Goal: Task Accomplishment & Management: Manage account settings

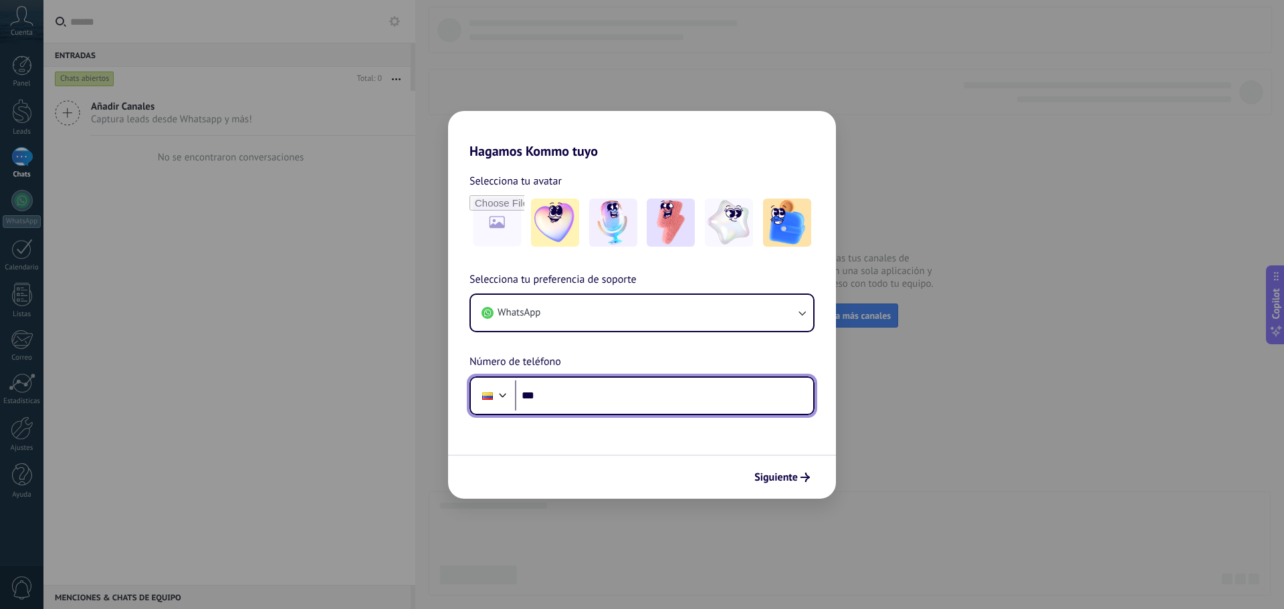
click at [653, 399] on input "***" at bounding box center [664, 396] width 298 height 31
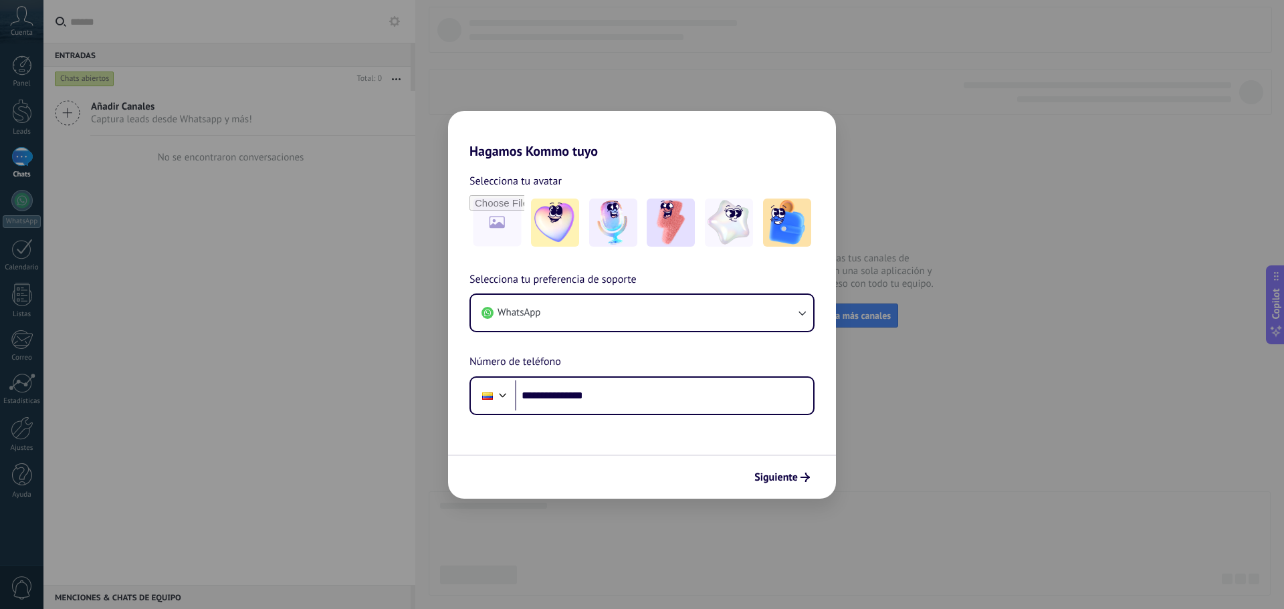
click at [787, 465] on div "Siguiente" at bounding box center [642, 477] width 388 height 44
click at [791, 485] on button "Siguiente" at bounding box center [782, 477] width 68 height 23
click at [593, 397] on input "**********" at bounding box center [664, 396] width 298 height 31
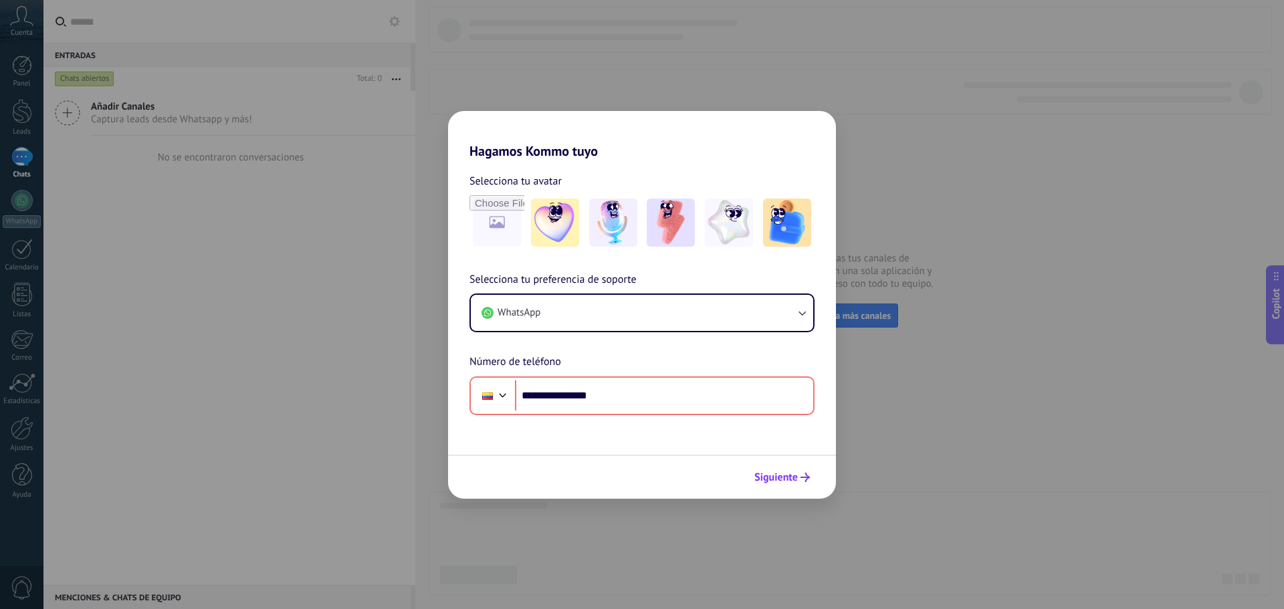
click at [798, 467] on button "Siguiente" at bounding box center [782, 477] width 68 height 23
click at [792, 477] on span "Siguiente" at bounding box center [775, 477] width 43 height 9
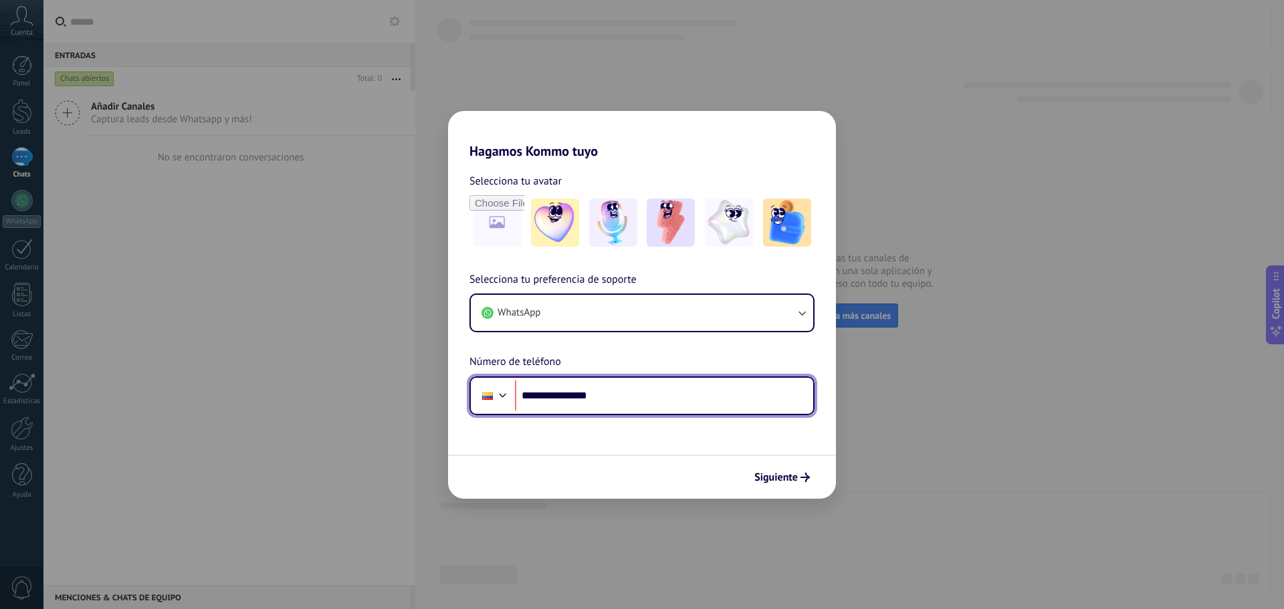
click at [558, 397] on input "**********" at bounding box center [664, 396] width 298 height 31
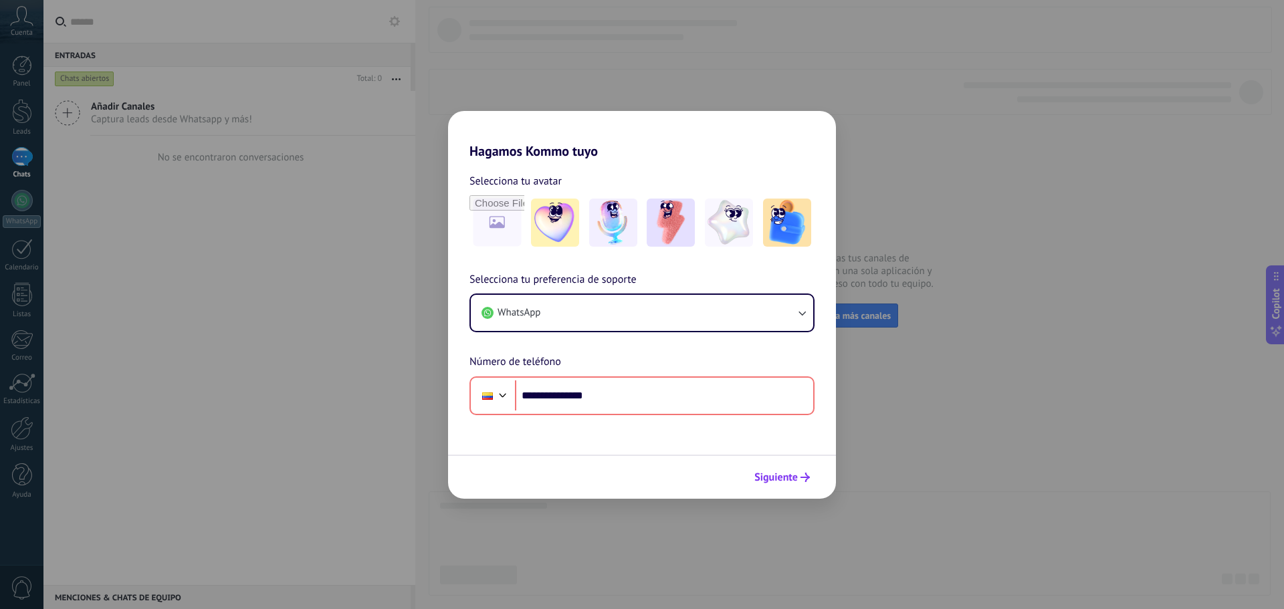
click at [782, 482] on span "Siguiente" at bounding box center [775, 477] width 43 height 9
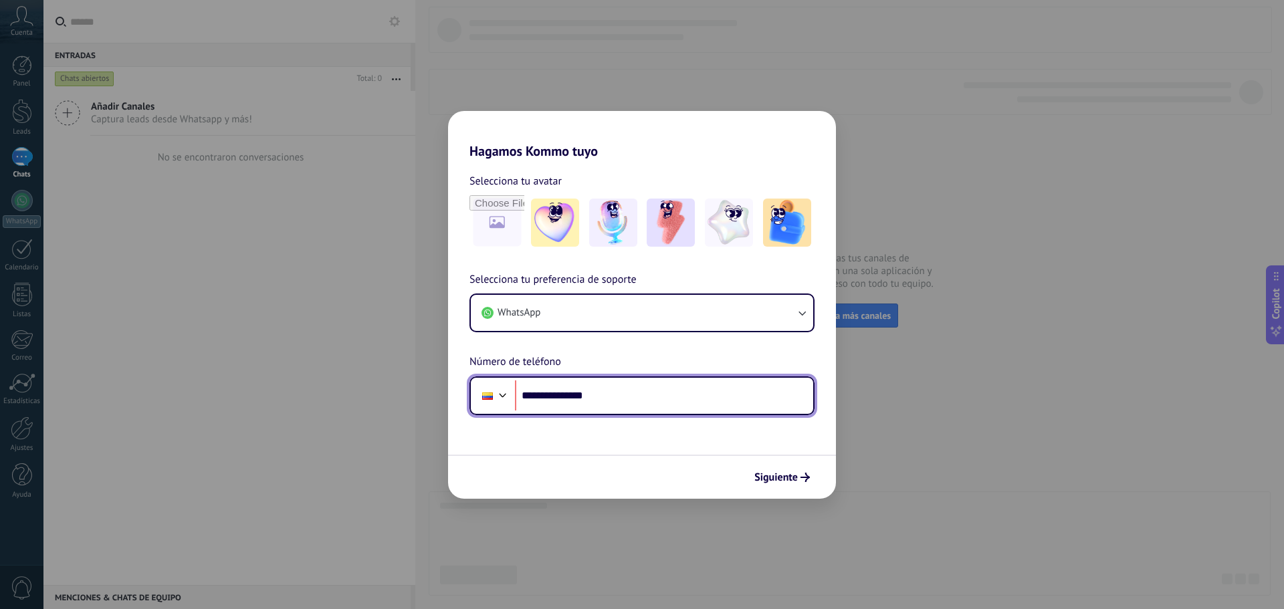
drag, startPoint x: 617, startPoint y: 403, endPoint x: 543, endPoint y: 401, distance: 73.6
click at [543, 401] on input "**********" at bounding box center [664, 396] width 298 height 31
type input "**********"
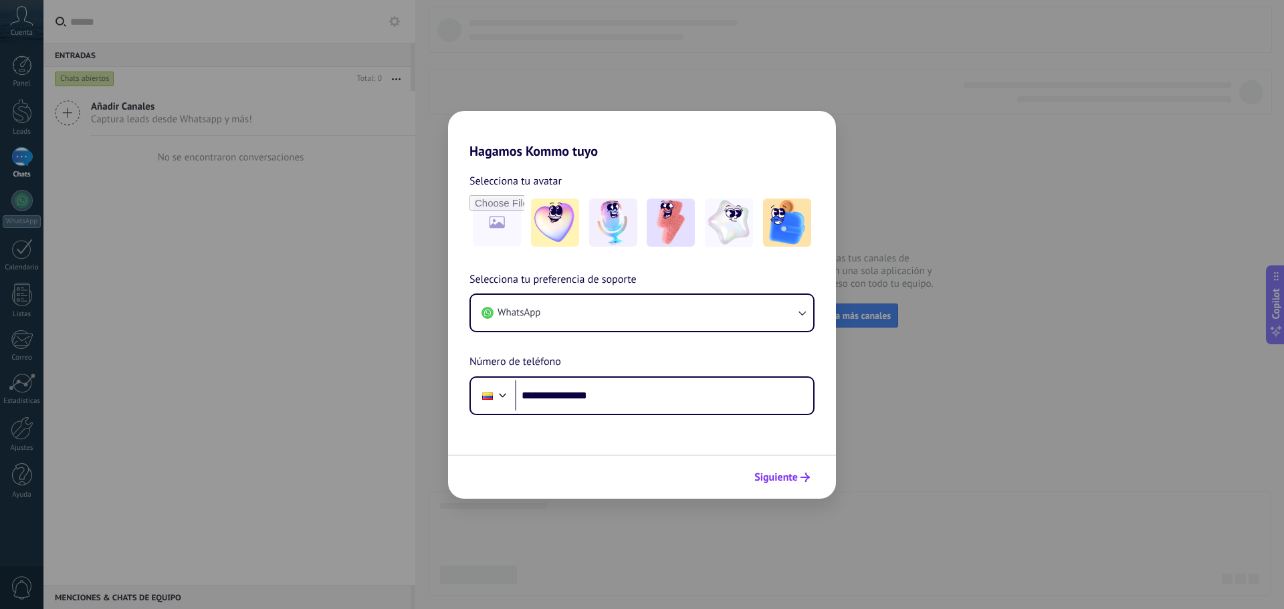
click at [780, 478] on span "Siguiente" at bounding box center [775, 477] width 43 height 9
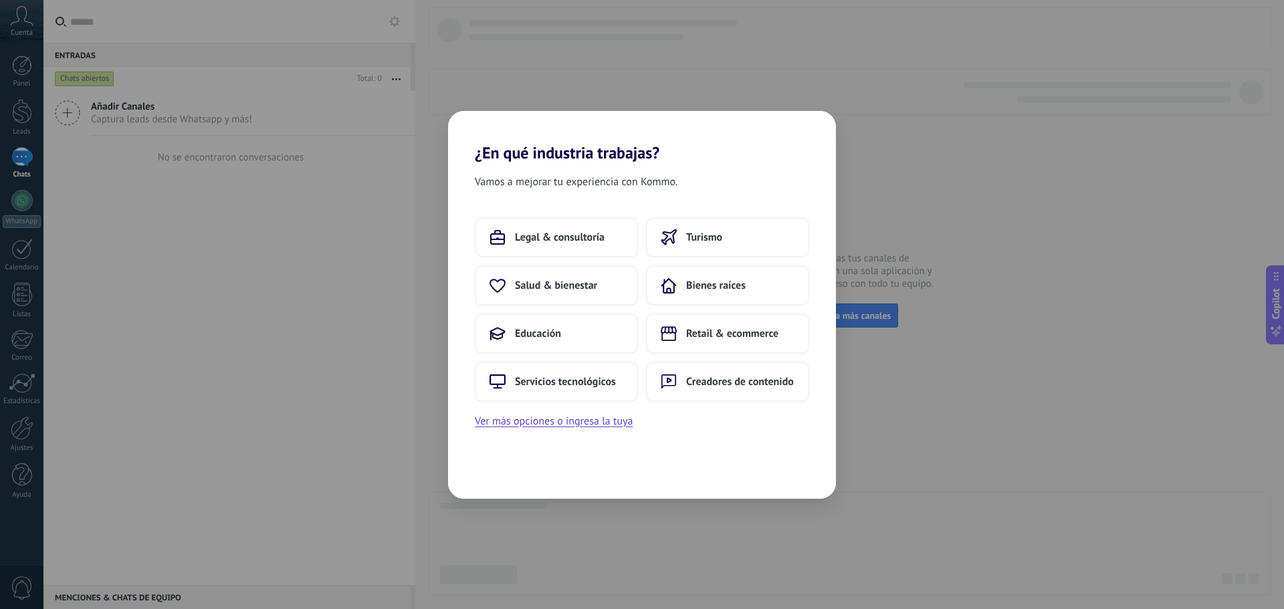
click at [452, 377] on div "Legal & consultoría Turismo Salud & bienestar Bienes raíces Educación Retail & …" at bounding box center [642, 323] width 388 height 213
click at [530, 387] on span "Servicios tecnológicos" at bounding box center [565, 381] width 101 height 13
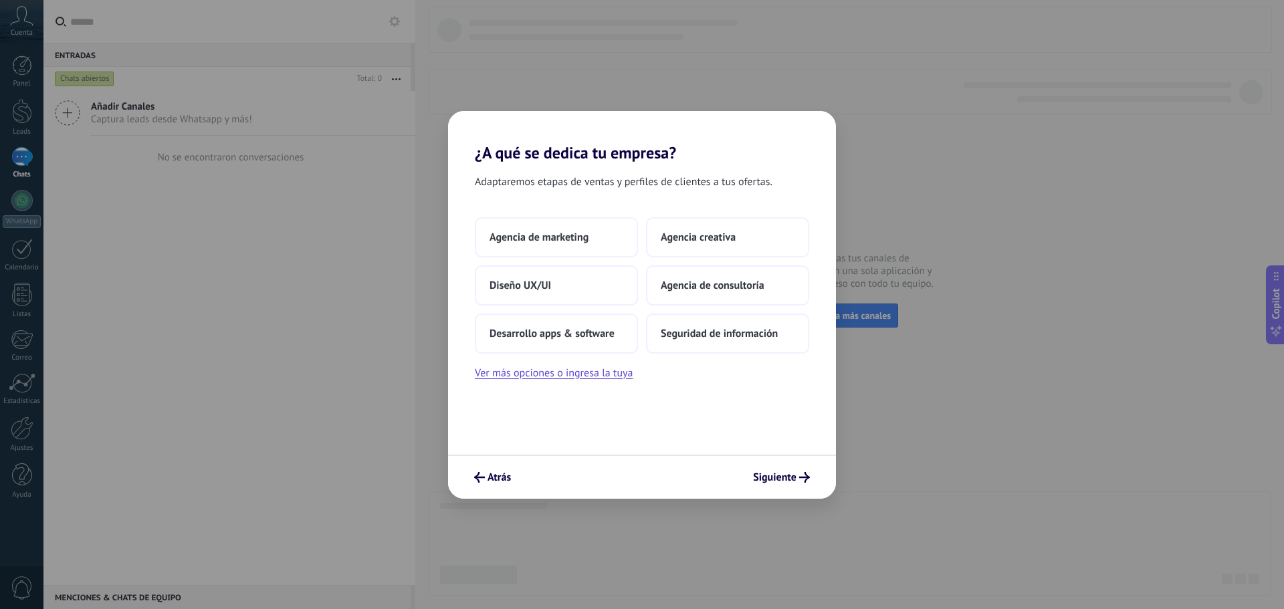
click at [773, 489] on div "Atrás Siguiente" at bounding box center [642, 477] width 388 height 44
click at [771, 482] on span "Siguiente" at bounding box center [774, 477] width 43 height 9
click at [791, 470] on button "Siguiente" at bounding box center [781, 477] width 69 height 23
click at [792, 473] on span "Siguiente" at bounding box center [774, 477] width 43 height 9
click at [561, 289] on button "Diseño UX/UI" at bounding box center [556, 286] width 163 height 40
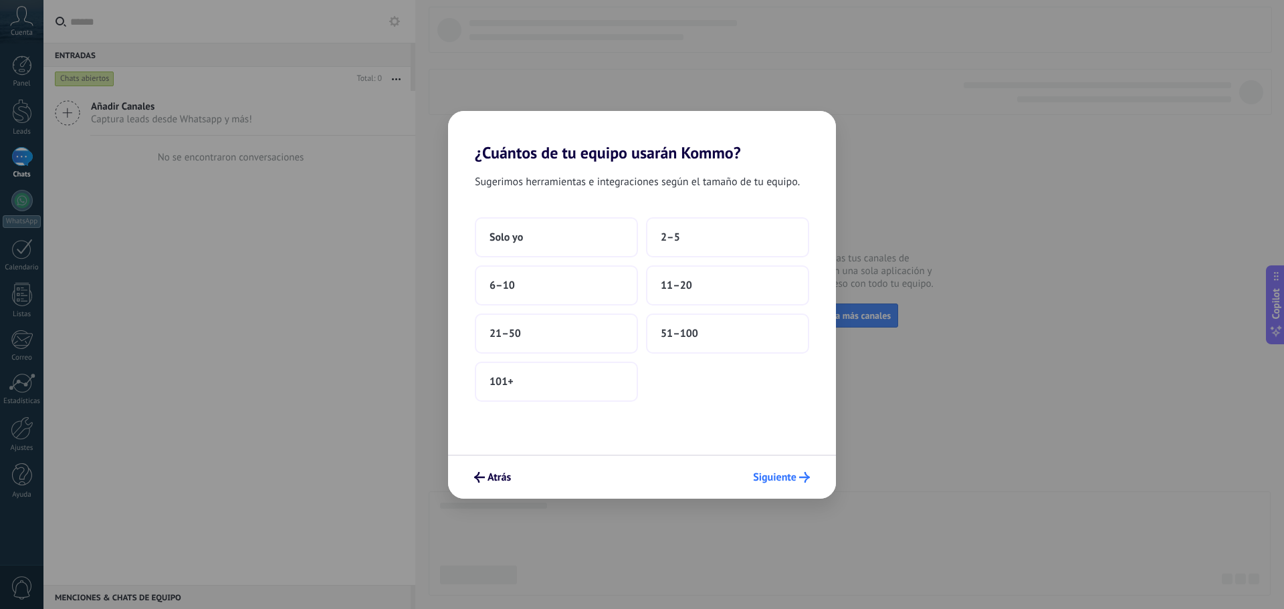
click at [791, 484] on button "Siguiente" at bounding box center [781, 477] width 69 height 23
click at [522, 235] on span "Solo yo" at bounding box center [506, 237] width 33 height 13
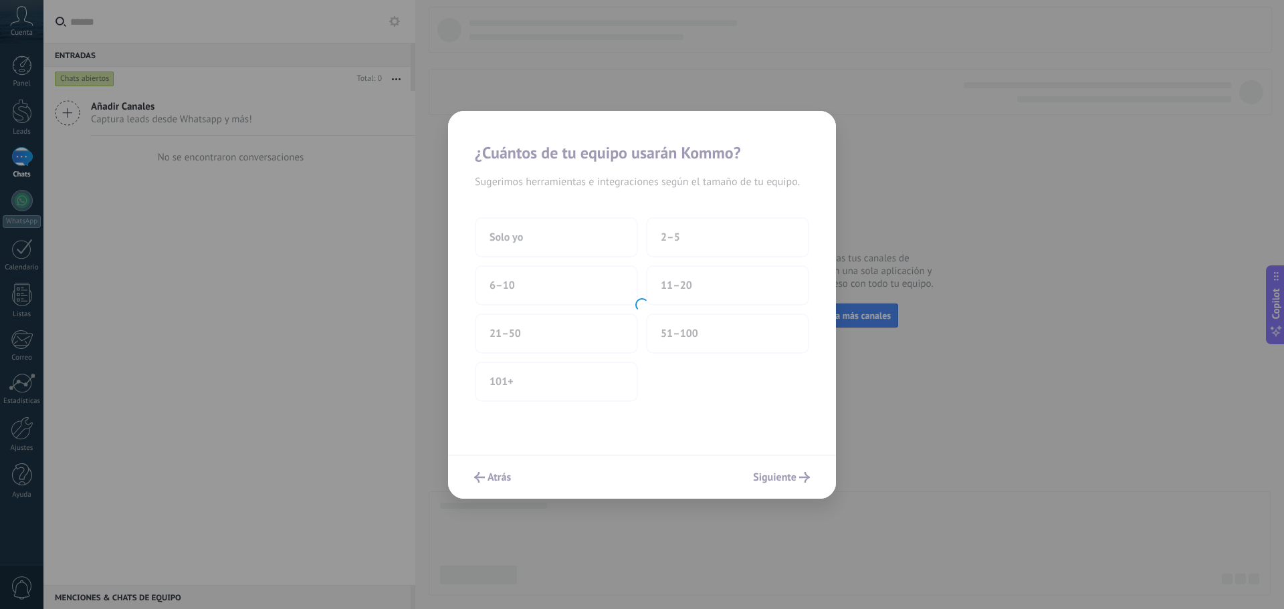
click at [795, 514] on div "¿Cuántos de tu equipo usarán Kommo? Sugerimos herramientas e integraciones segú…" at bounding box center [642, 304] width 1284 height 609
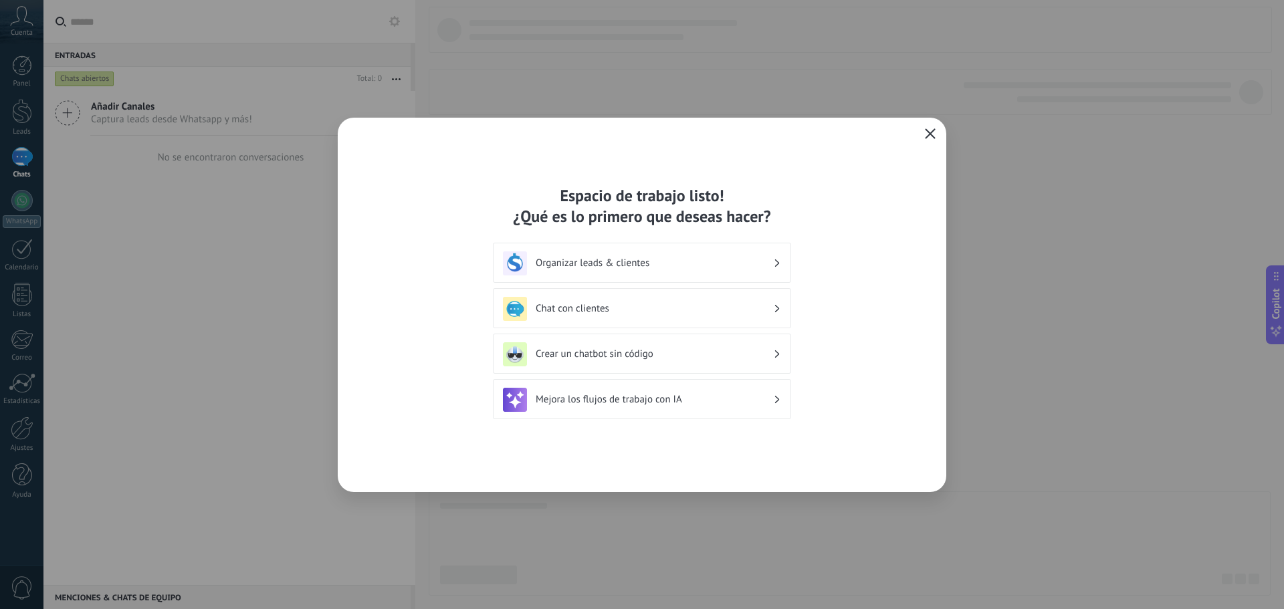
click at [924, 131] on button "button" at bounding box center [930, 134] width 17 height 19
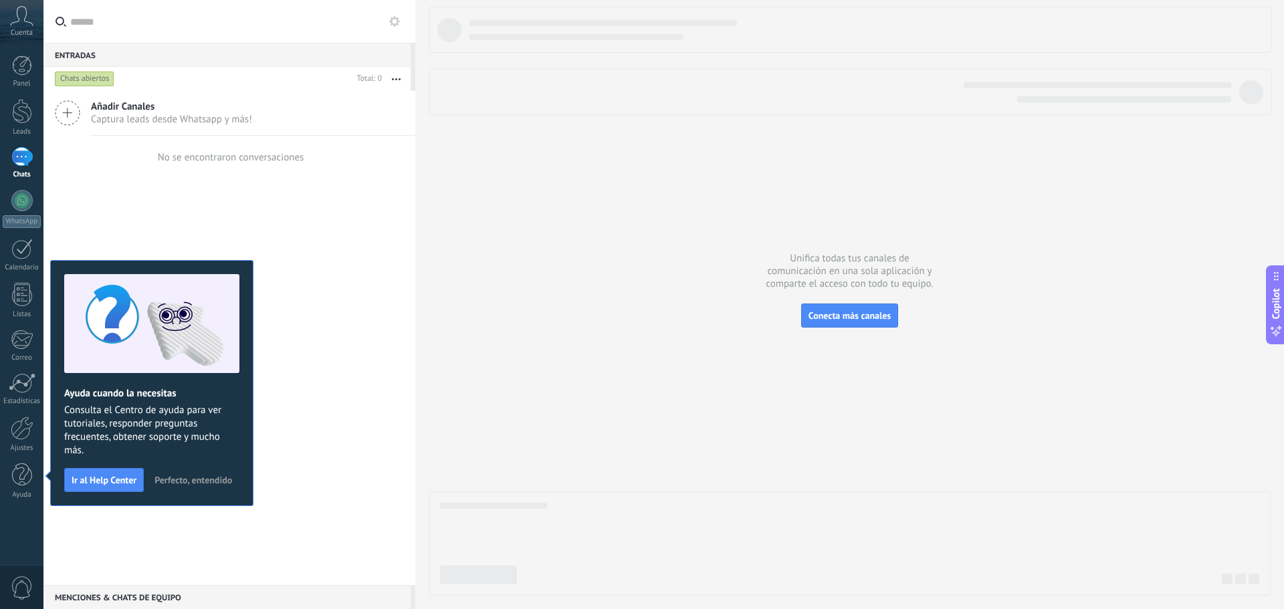
click at [358, 289] on div "Añadir Canales Captura leads desde Whatsapp y más! No se encontraron conversaci…" at bounding box center [229, 338] width 372 height 494
click at [31, 429] on div at bounding box center [22, 428] width 23 height 23
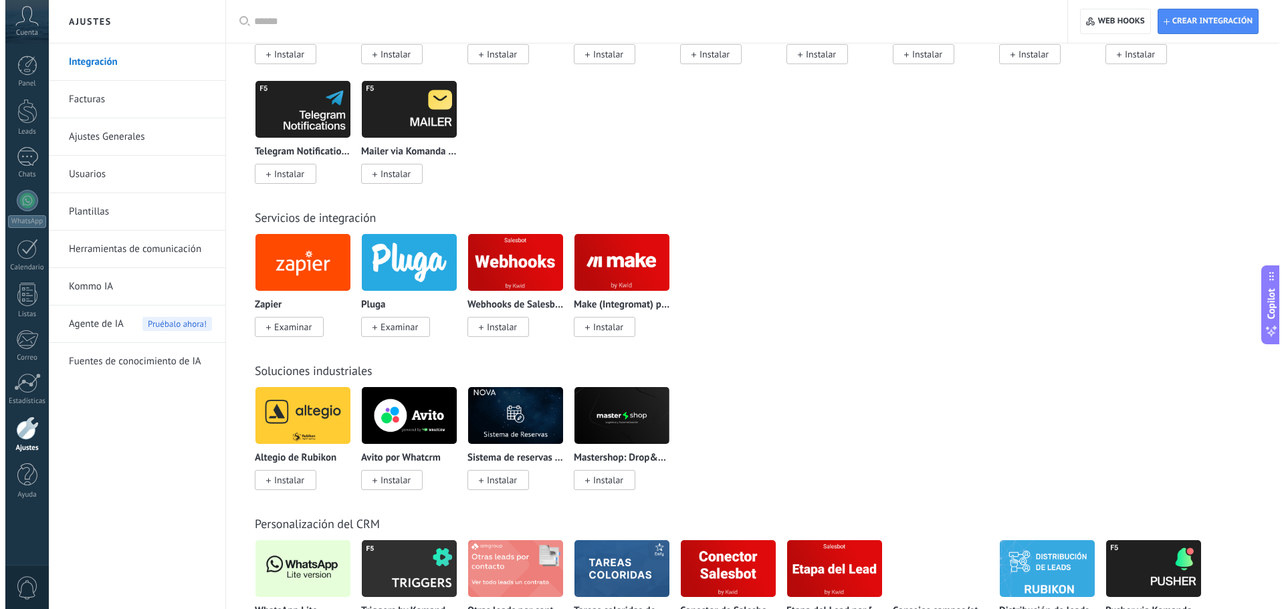
scroll to position [2073, 0]
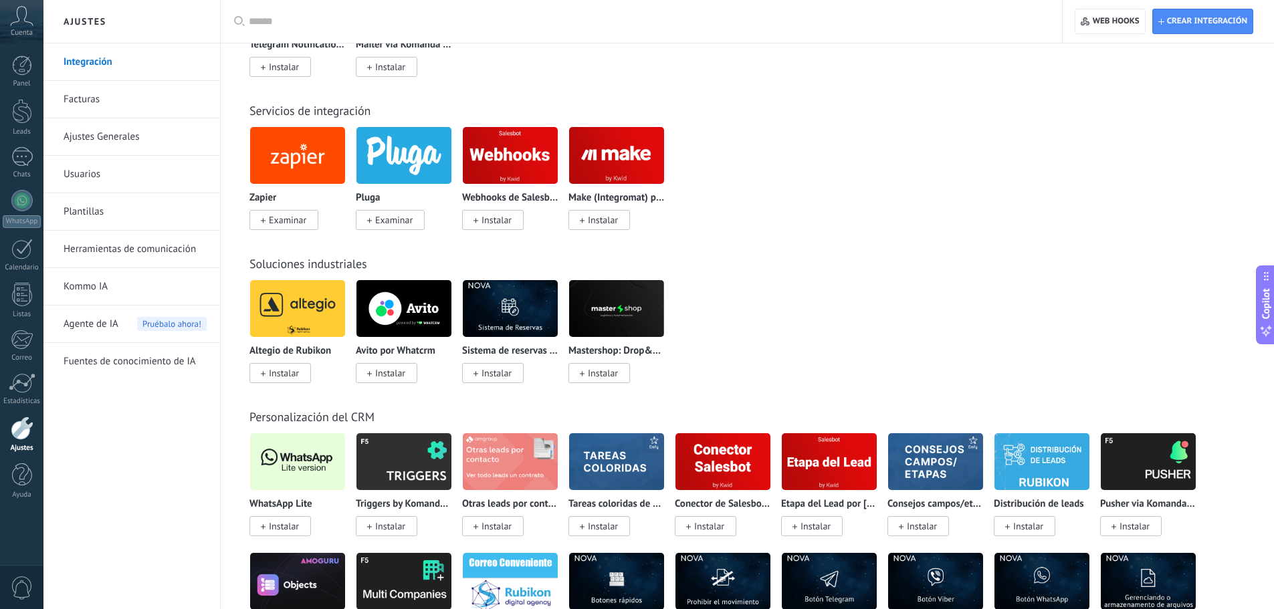
click at [264, 531] on span at bounding box center [263, 526] width 5 height 12
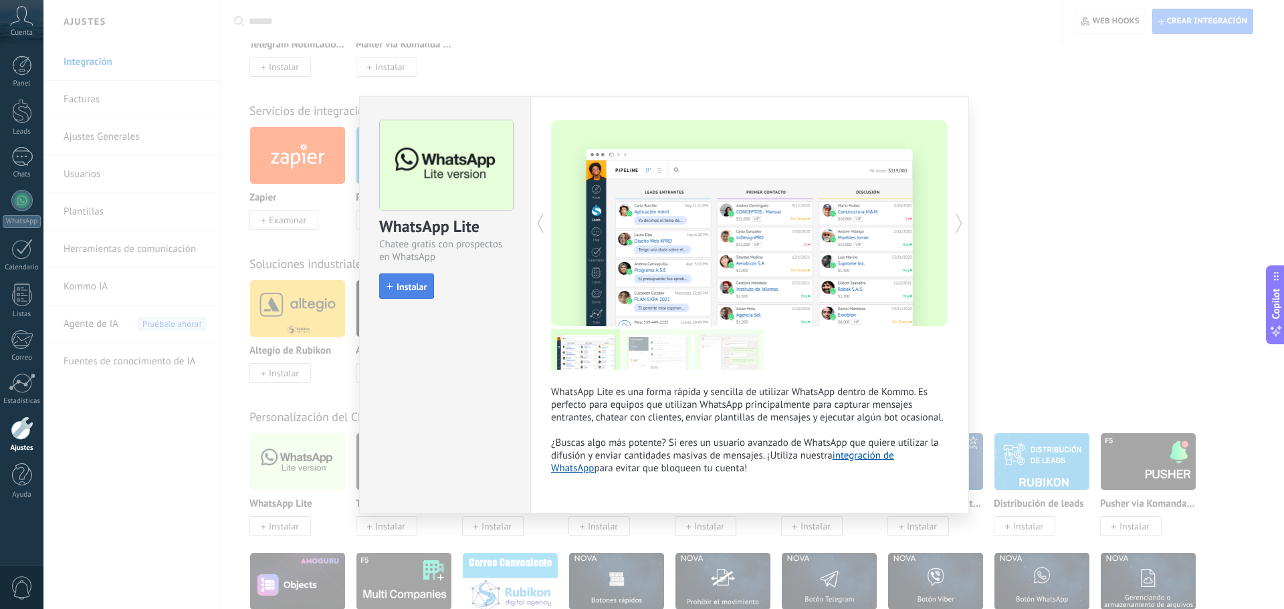
click at [422, 289] on span "Instalar" at bounding box center [412, 286] width 30 height 9
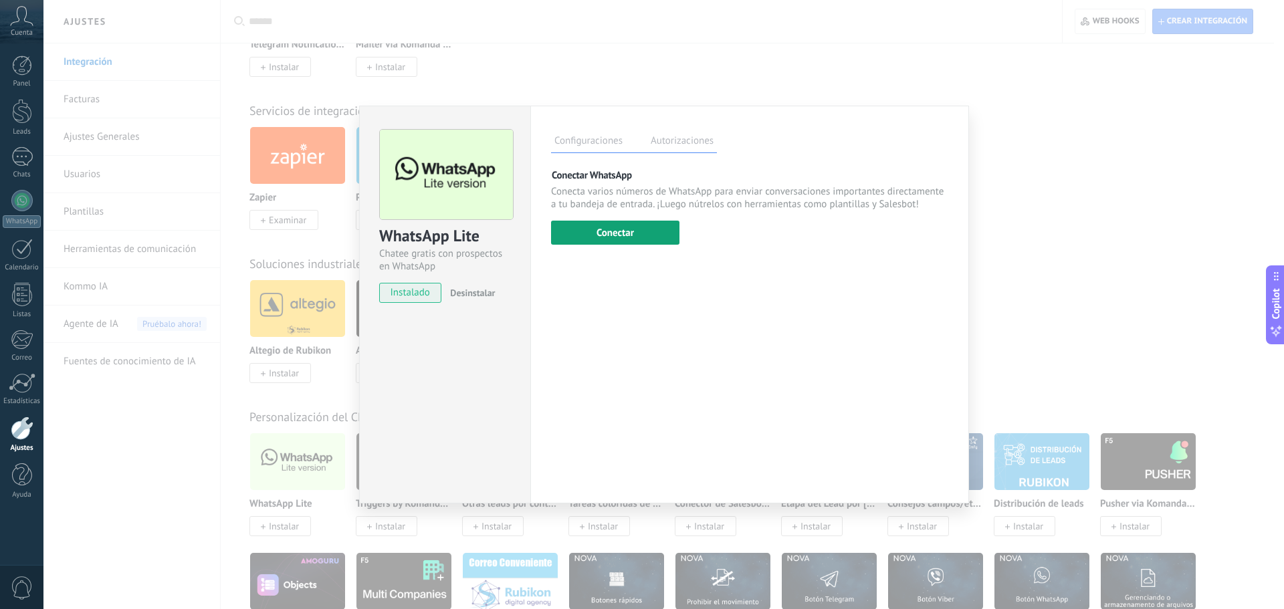
click at [610, 237] on button "Conectar" at bounding box center [615, 233] width 128 height 24
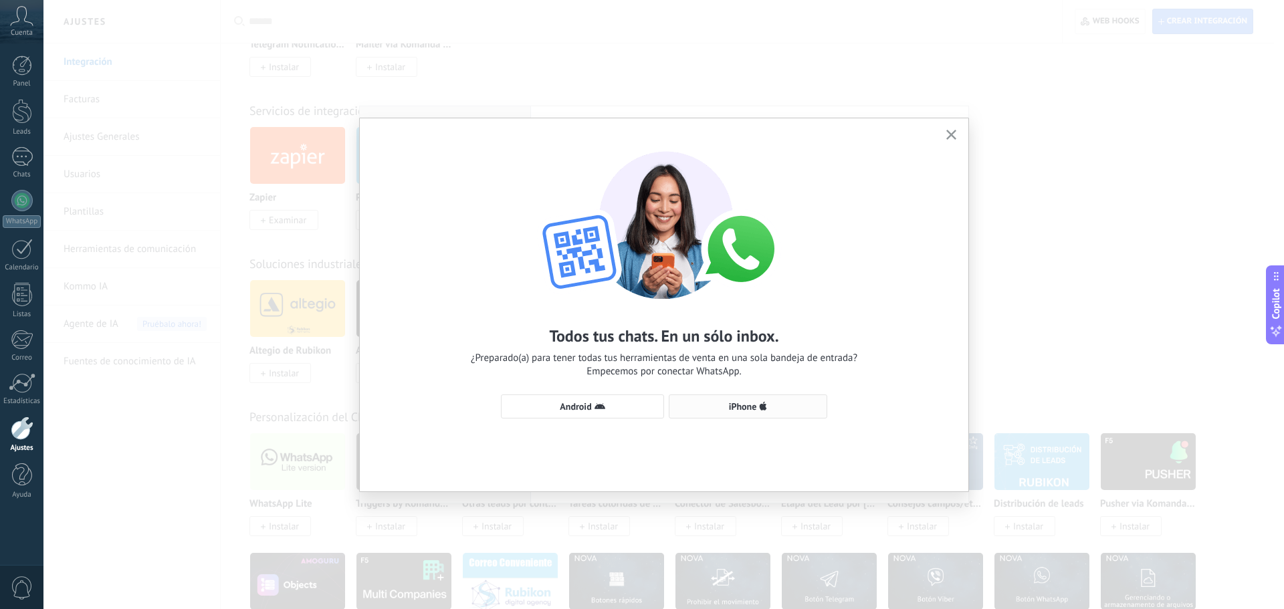
click at [739, 411] on span "iPhone" at bounding box center [743, 406] width 28 height 9
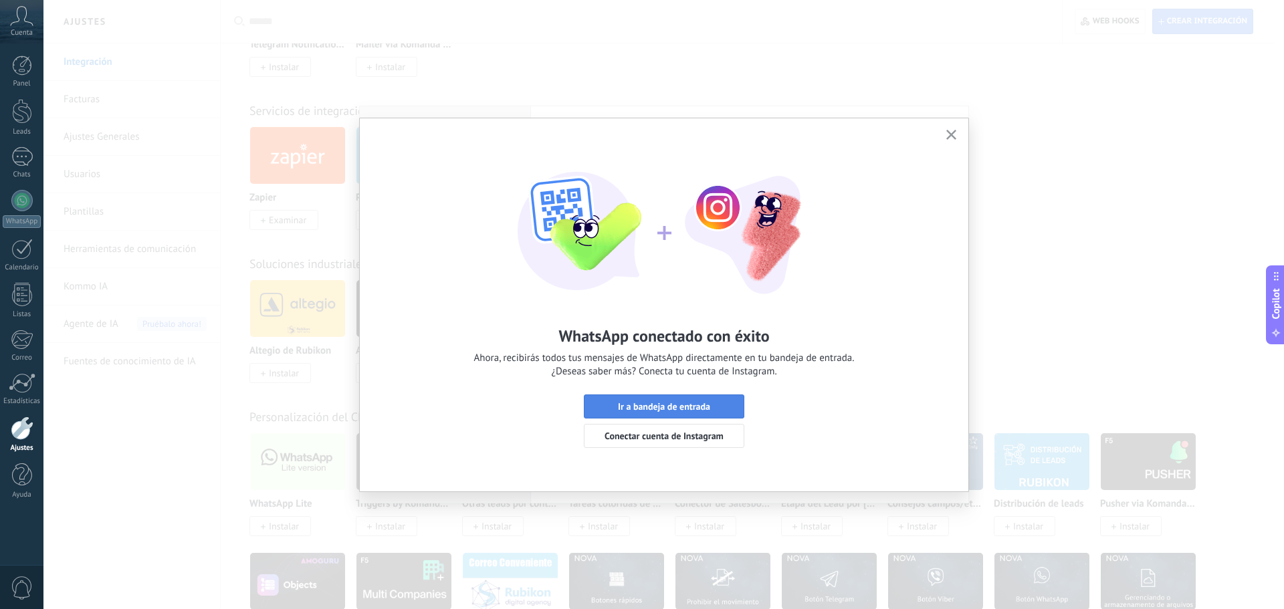
click at [724, 399] on button "Ir a bandeja de entrada" at bounding box center [664, 407] width 161 height 24
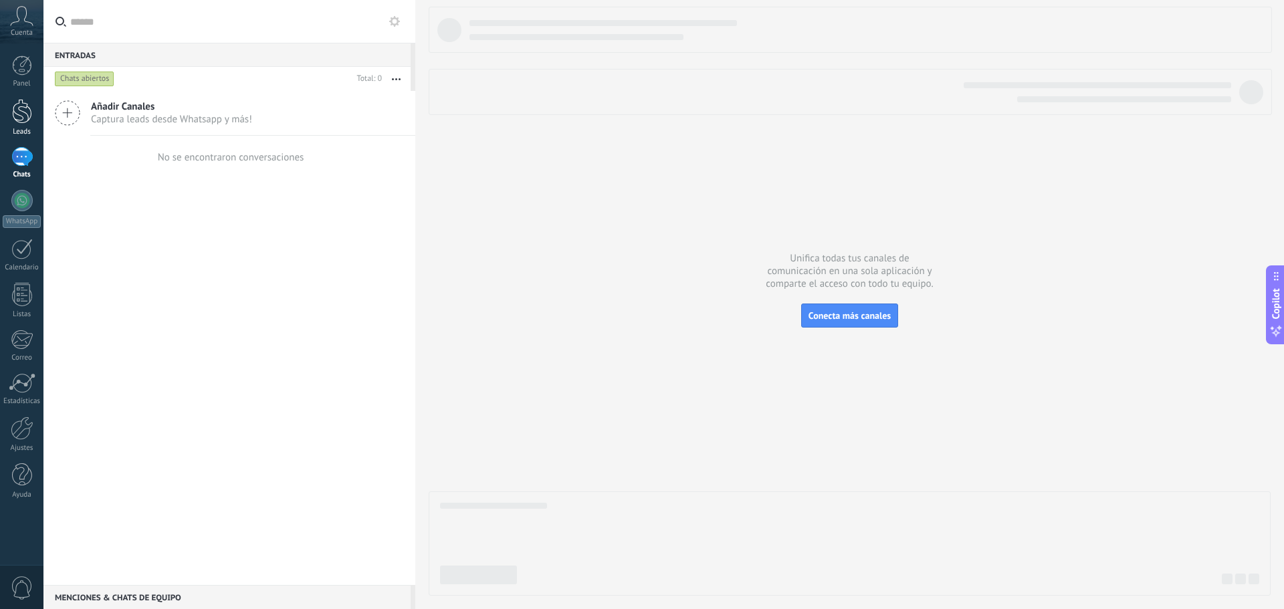
click at [19, 115] on div at bounding box center [22, 111] width 20 height 25
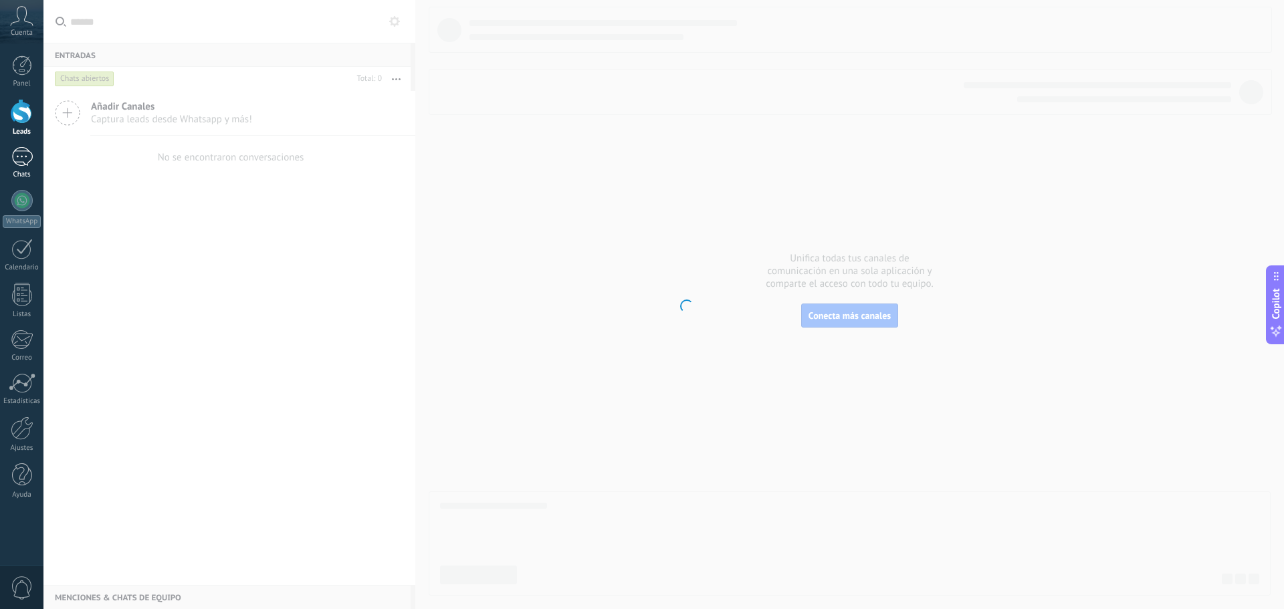
click at [21, 150] on div at bounding box center [21, 156] width 21 height 19
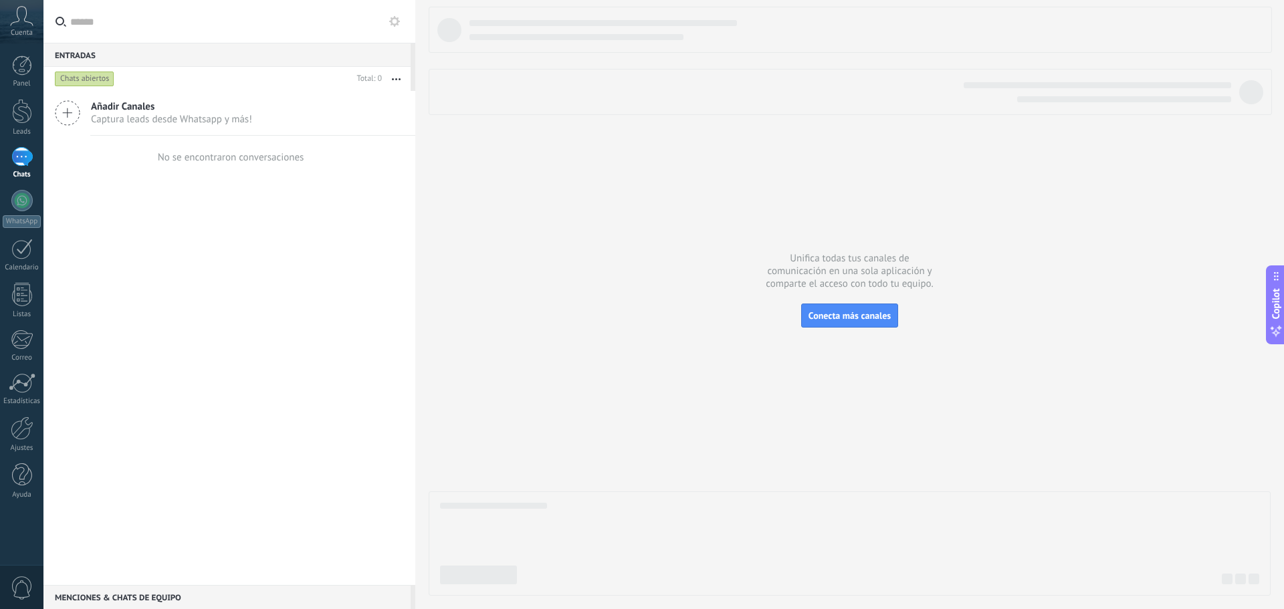
click at [24, 161] on div at bounding box center [21, 156] width 21 height 19
click at [20, 431] on div at bounding box center [22, 428] width 23 height 23
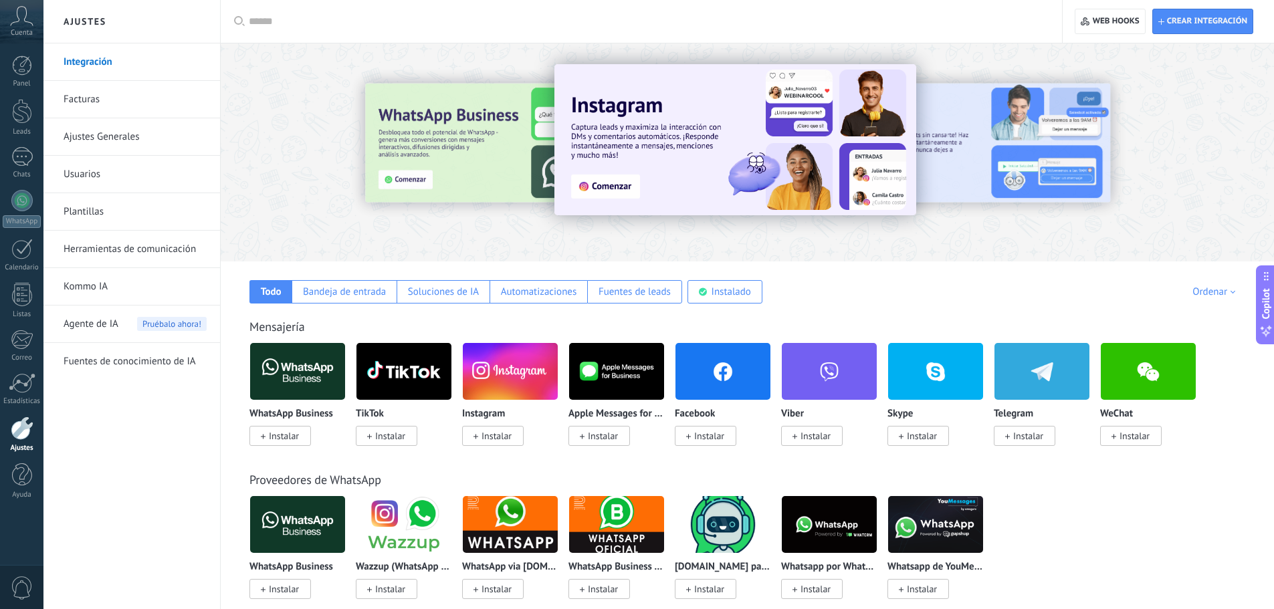
click at [104, 165] on link "Usuarios" at bounding box center [135, 174] width 143 height 37
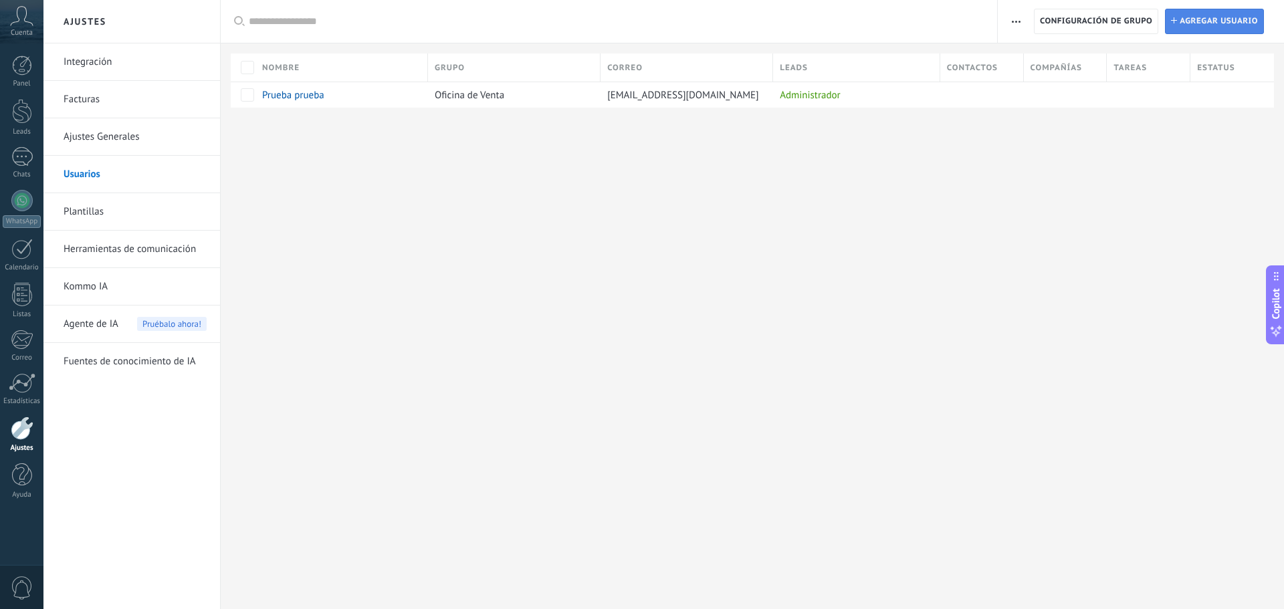
click at [1212, 15] on span "Agregar usuario" at bounding box center [1219, 21] width 78 height 24
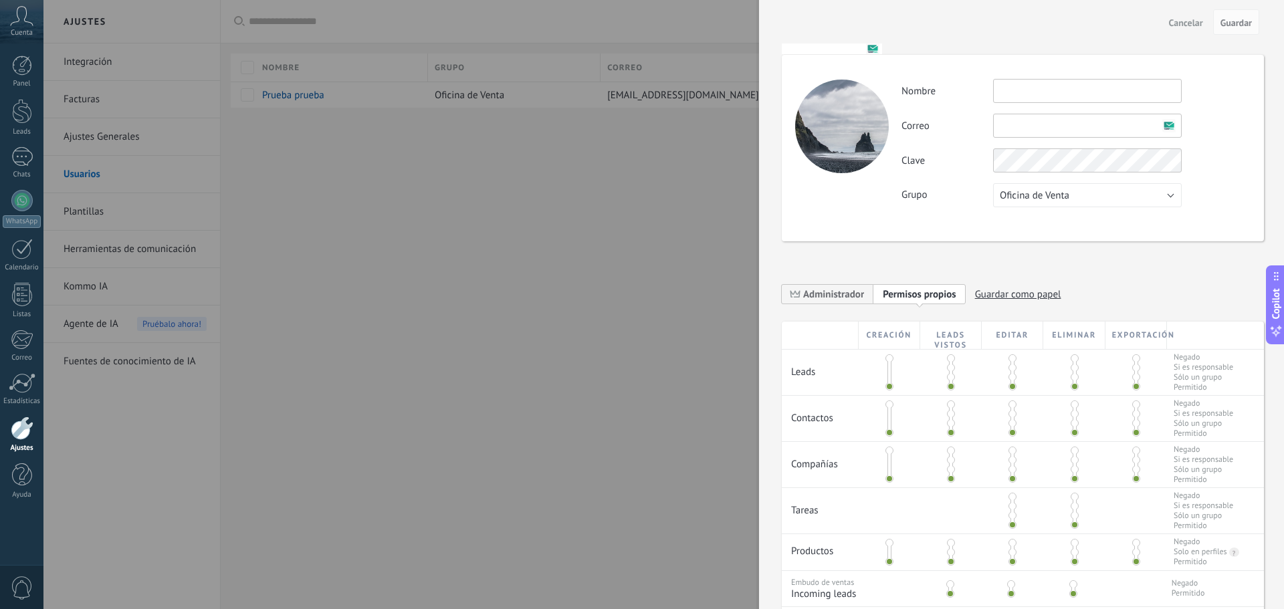
click at [1049, 94] on input "text" at bounding box center [1087, 91] width 189 height 24
type input "*"
type input "**********"
drag, startPoint x: 1013, startPoint y: 88, endPoint x: 910, endPoint y: 88, distance: 102.3
click at [910, 89] on div "**********" at bounding box center [1076, 91] width 348 height 24
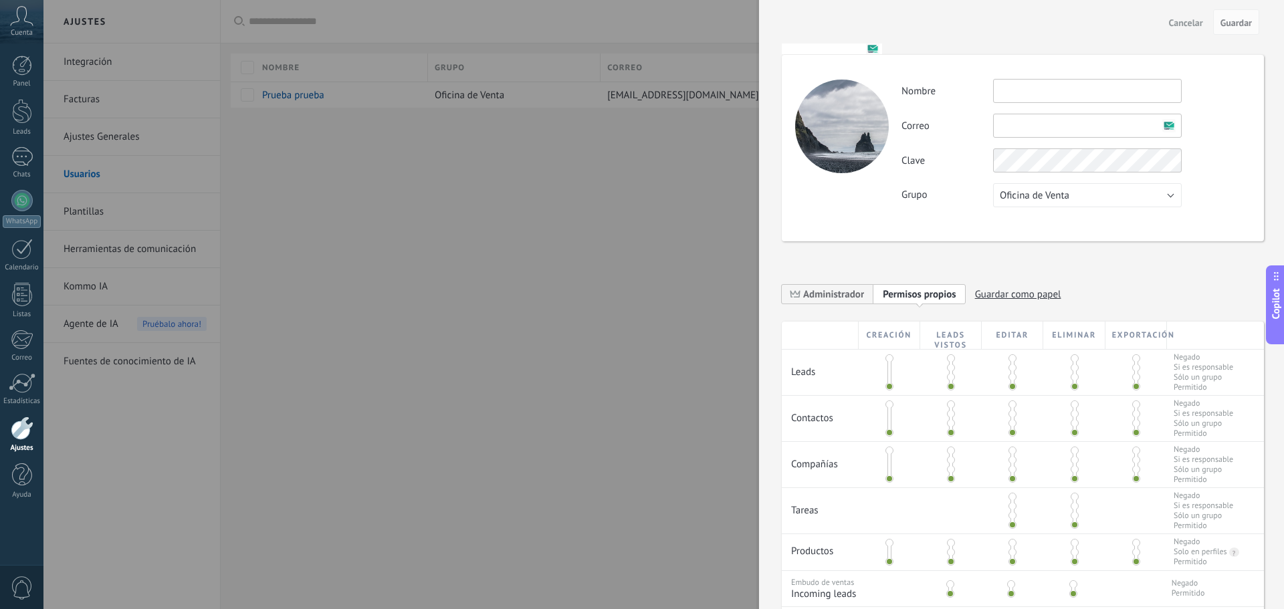
click at [1027, 133] on input "text" at bounding box center [1087, 126] width 189 height 24
paste input "**********"
type input "**********"
click at [1020, 88] on input "text" at bounding box center [1087, 91] width 189 height 24
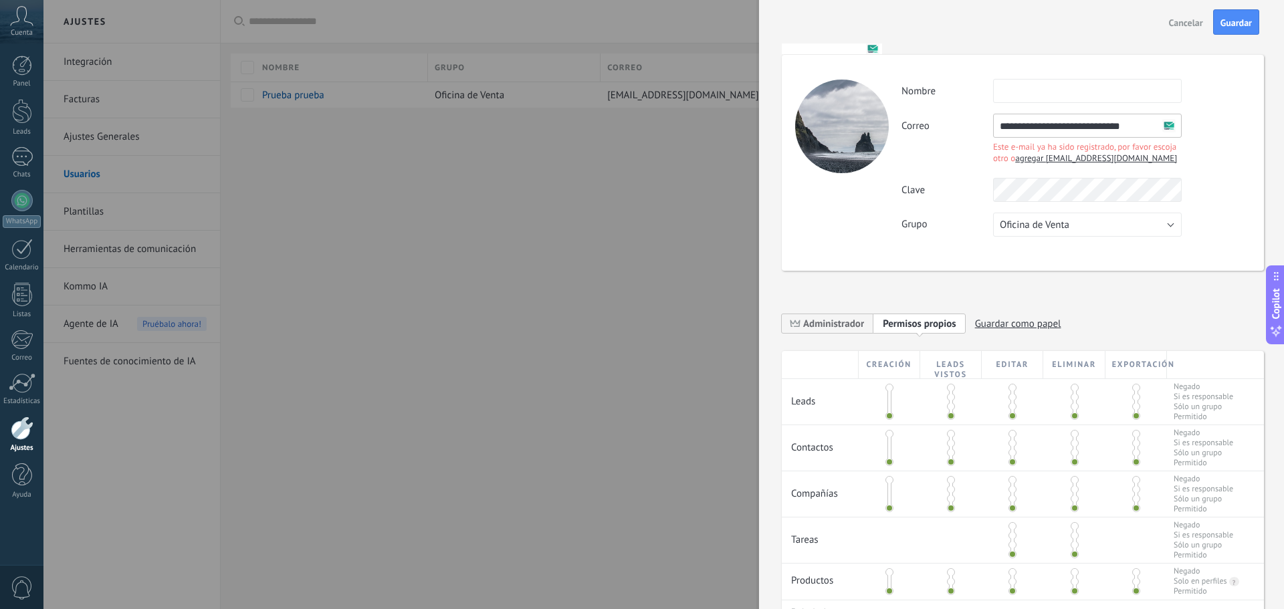
click at [1061, 160] on span "agregar [EMAIL_ADDRESS][DOMAIN_NAME]" at bounding box center [1096, 157] width 162 height 11
type input "**********"
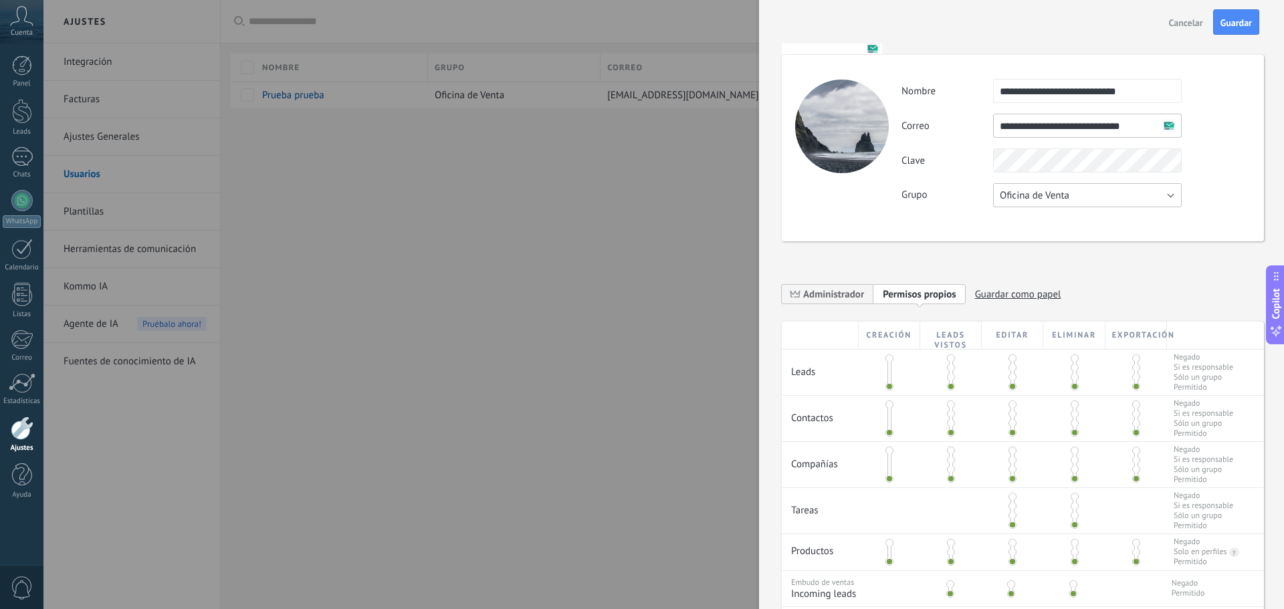
click at [1120, 195] on button "Oficina de Venta" at bounding box center [1087, 195] width 189 height 24
click at [1120, 195] on span "Oficina de Venta" at bounding box center [1081, 195] width 192 height 13
click at [952, 369] on span at bounding box center [951, 368] width 8 height 8
click at [948, 414] on span at bounding box center [951, 414] width 8 height 8
click at [948, 459] on span at bounding box center [951, 460] width 8 height 8
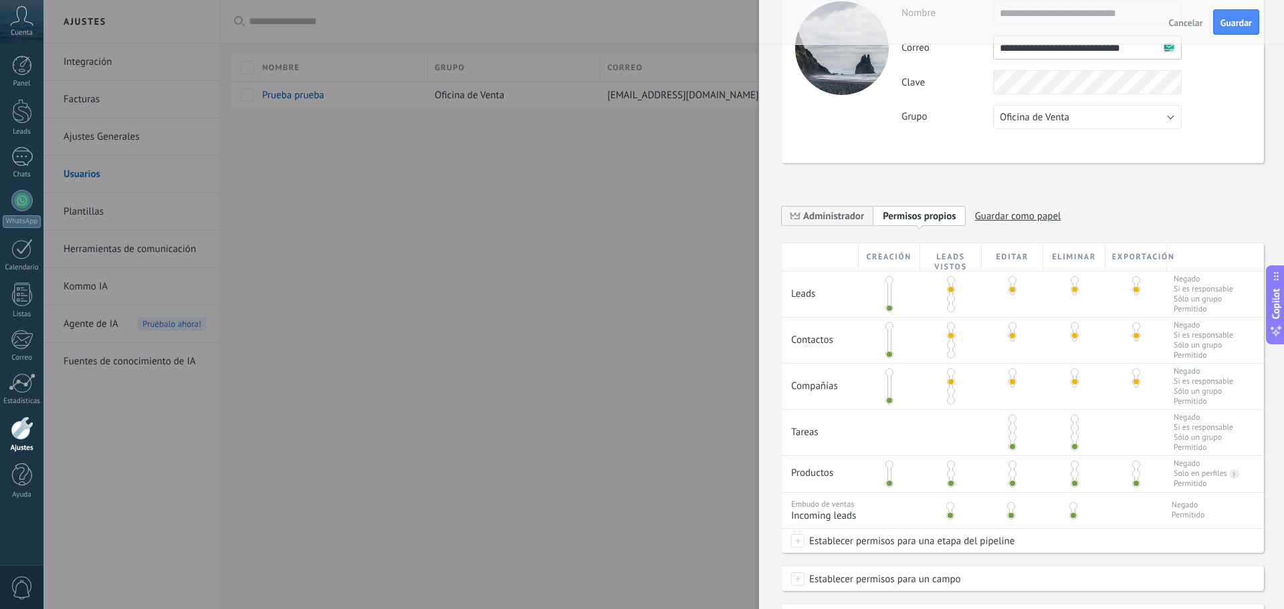
scroll to position [197, 0]
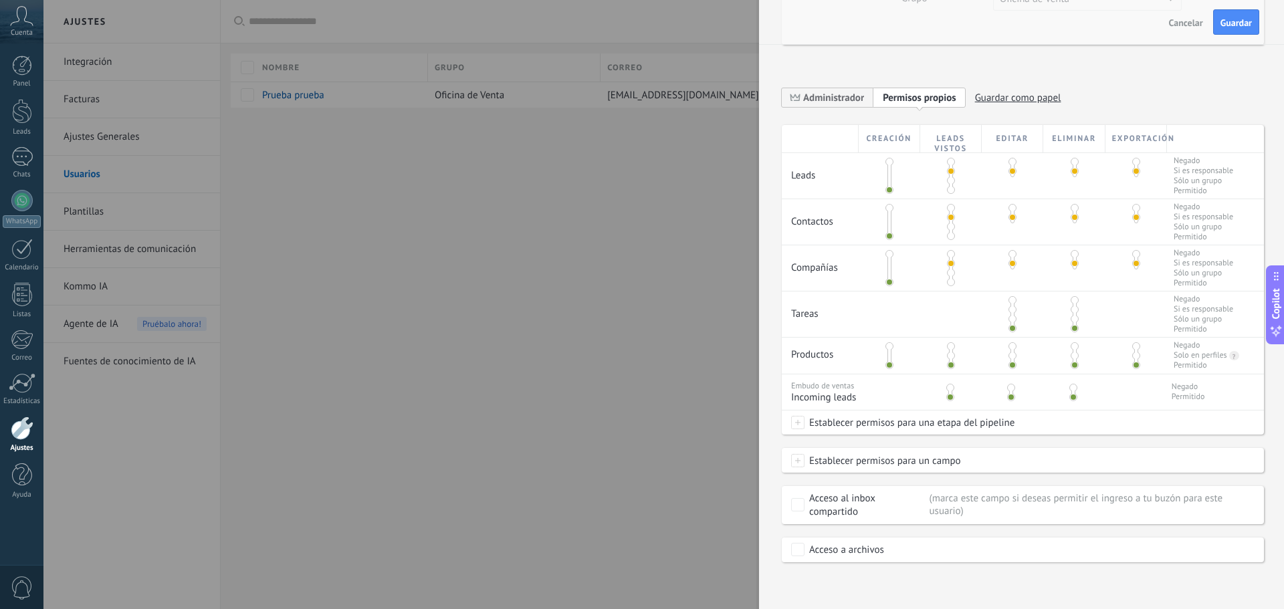
click at [1012, 308] on span at bounding box center [1013, 310] width 8 height 8
click at [951, 354] on span at bounding box center [951, 356] width 8 height 8
click at [951, 387] on span at bounding box center [950, 388] width 8 height 8
click at [950, 401] on div at bounding box center [949, 390] width 62 height 31
click at [950, 398] on span at bounding box center [950, 397] width 8 height 8
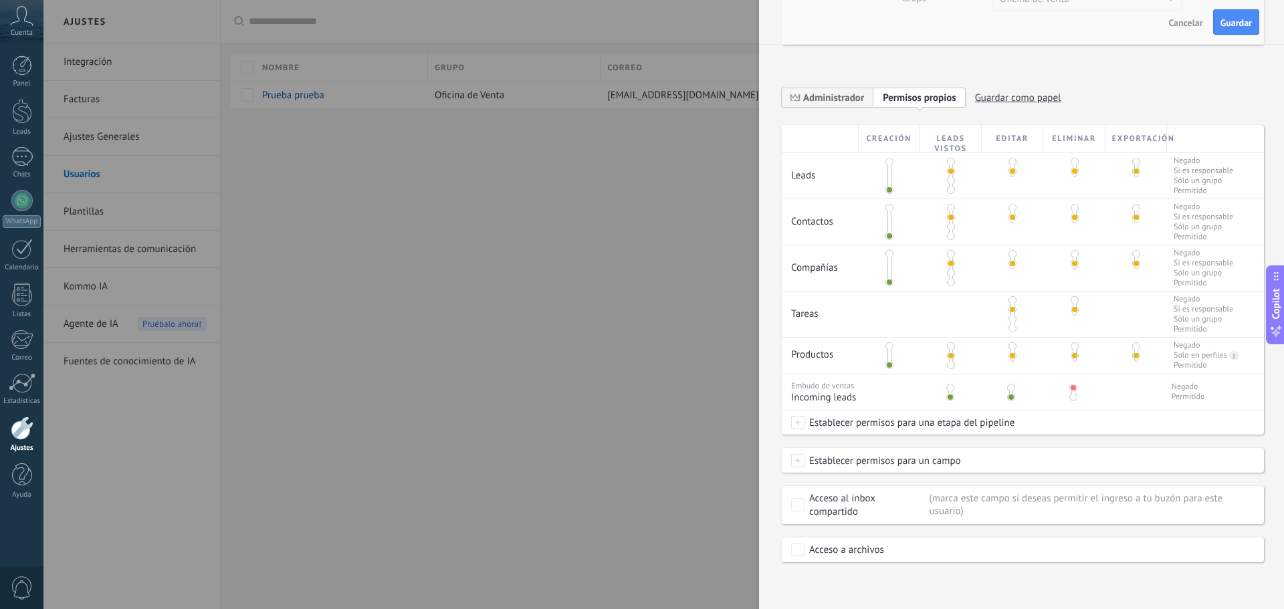
click at [1070, 397] on span at bounding box center [1073, 397] width 8 height 8
click at [1071, 389] on span at bounding box center [1073, 388] width 8 height 8
click at [1075, 400] on div at bounding box center [1073, 390] width 62 height 31
click at [1074, 399] on span at bounding box center [1073, 397] width 8 height 8
click at [1226, 16] on button "Guardar" at bounding box center [1236, 21] width 46 height 25
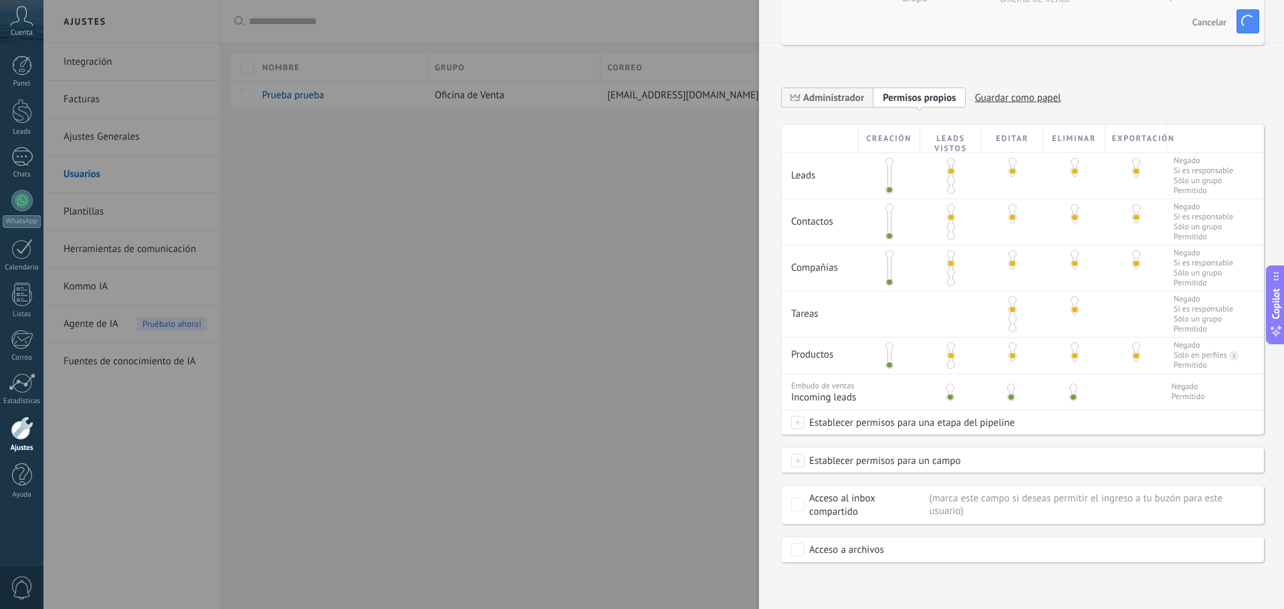
scroll to position [0, 0]
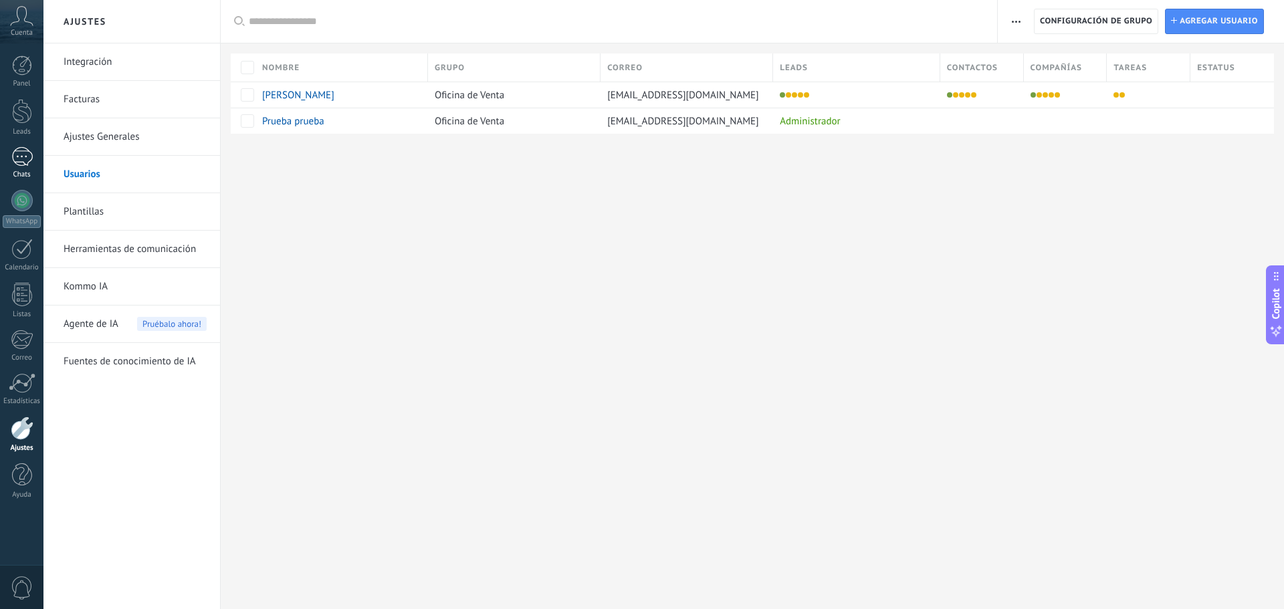
click at [18, 150] on div at bounding box center [21, 156] width 21 height 19
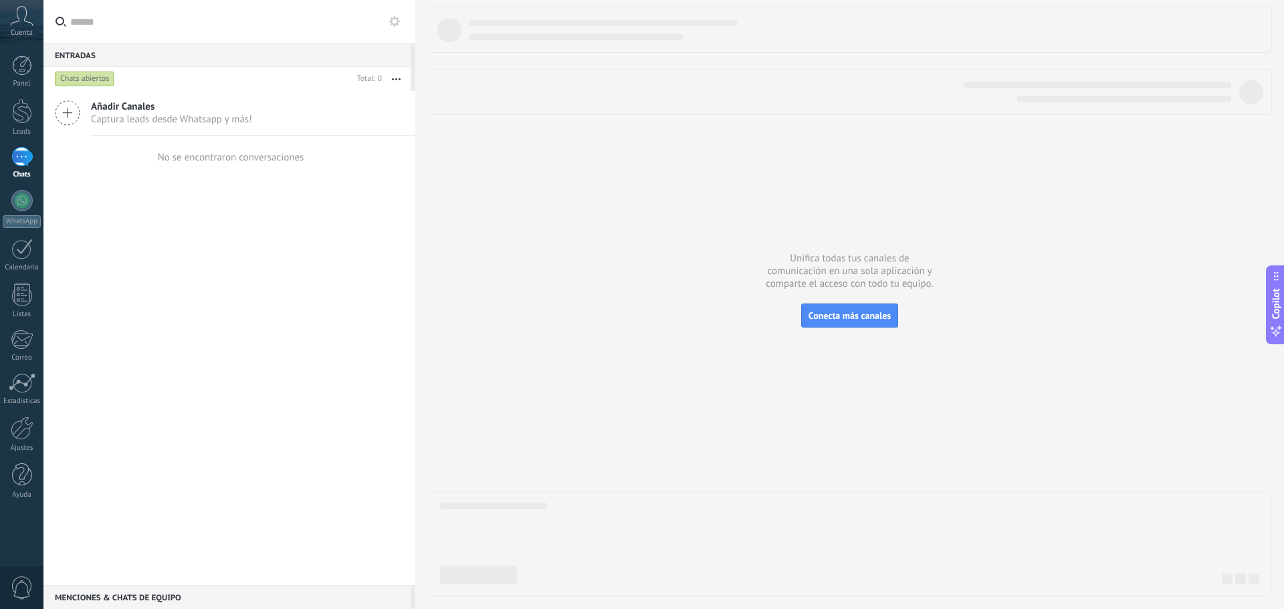
click at [24, 156] on div at bounding box center [21, 156] width 21 height 19
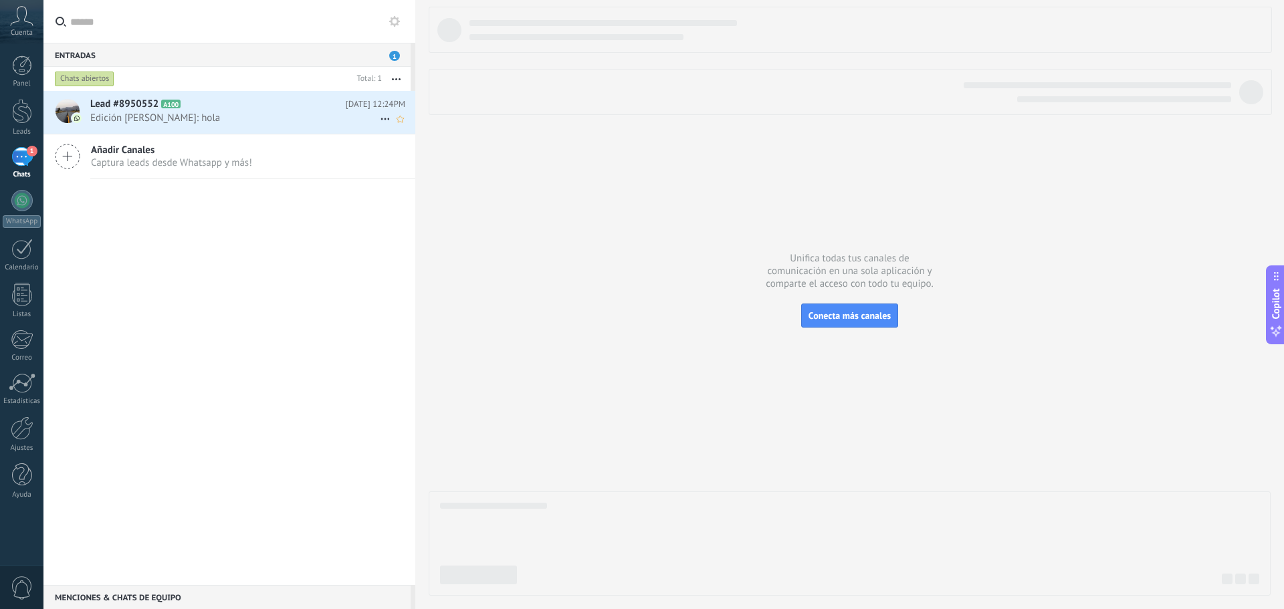
click at [308, 108] on h2 "Lead #8950552 A100" at bounding box center [217, 104] width 255 height 13
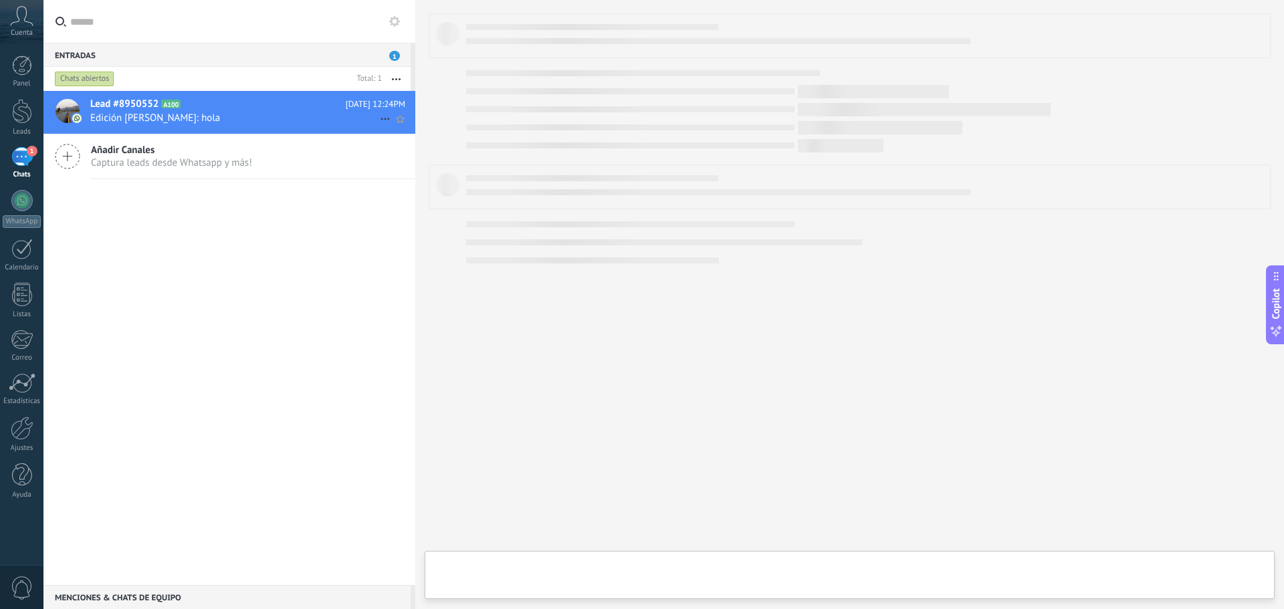
click at [308, 108] on h2 "Lead #8950552 A100" at bounding box center [217, 104] width 255 height 13
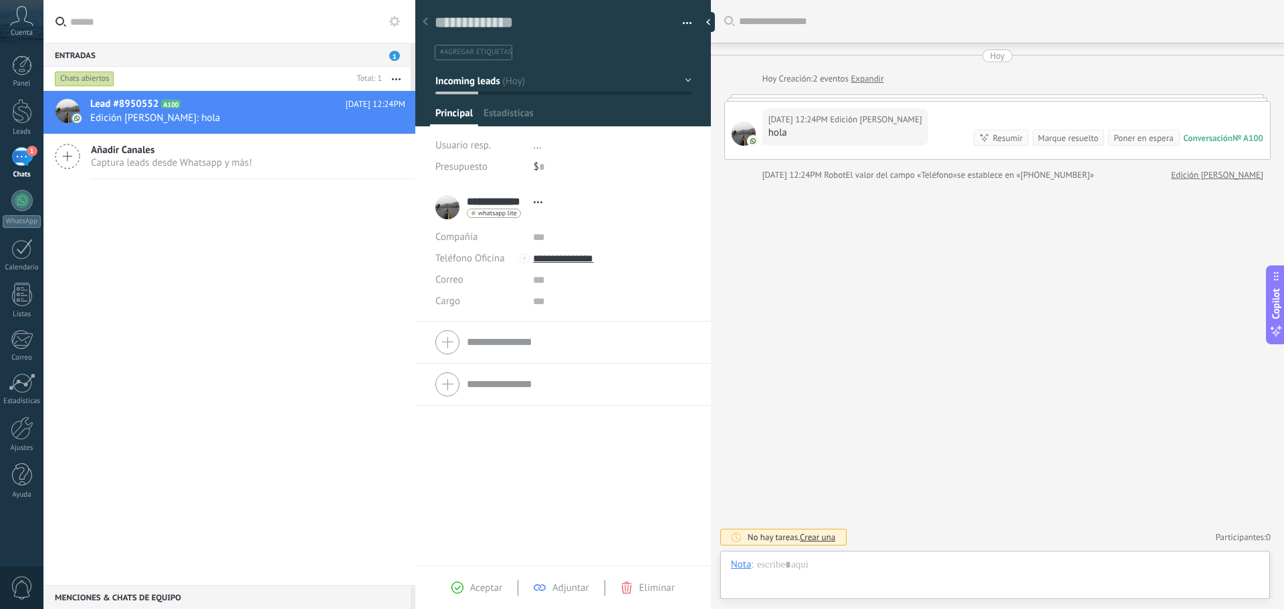
scroll to position [20, 0]
click at [540, 146] on li "..." at bounding box center [613, 145] width 158 height 21
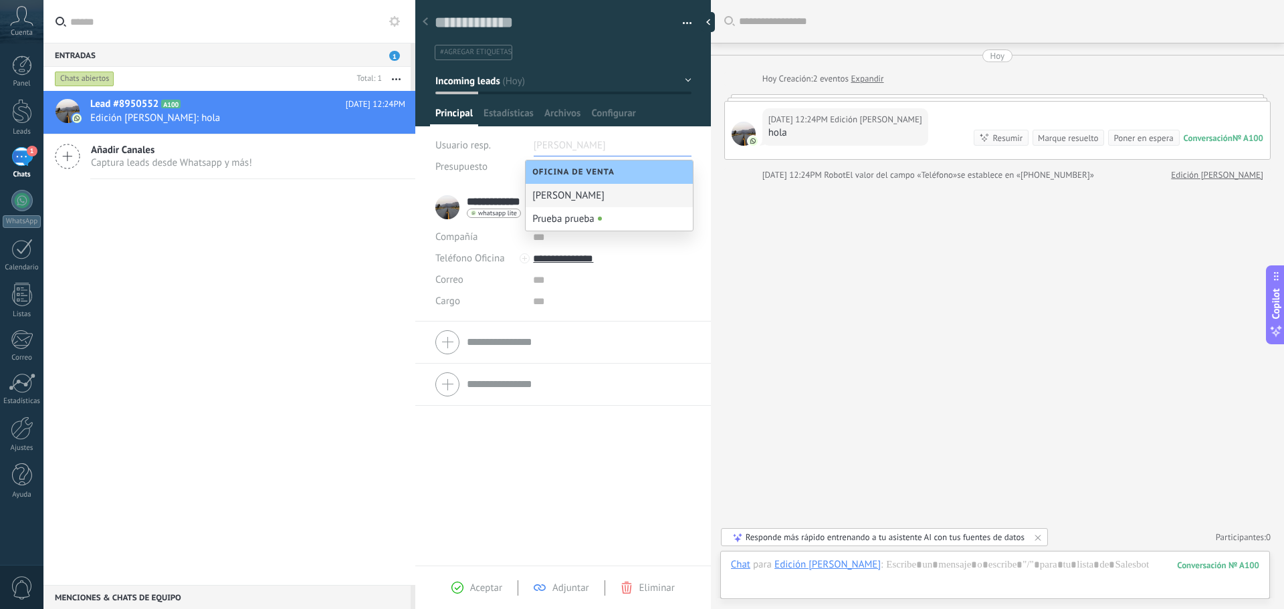
click at [593, 195] on div "[PERSON_NAME]" at bounding box center [609, 195] width 167 height 23
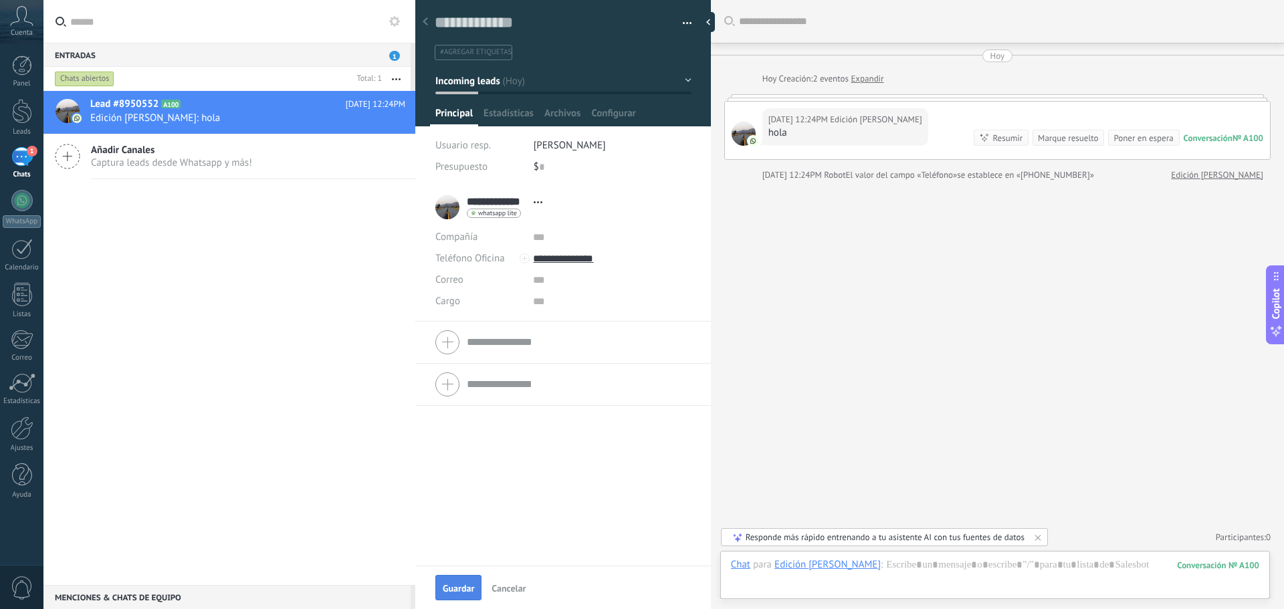
click at [450, 587] on span "Guardar" at bounding box center [458, 588] width 31 height 9
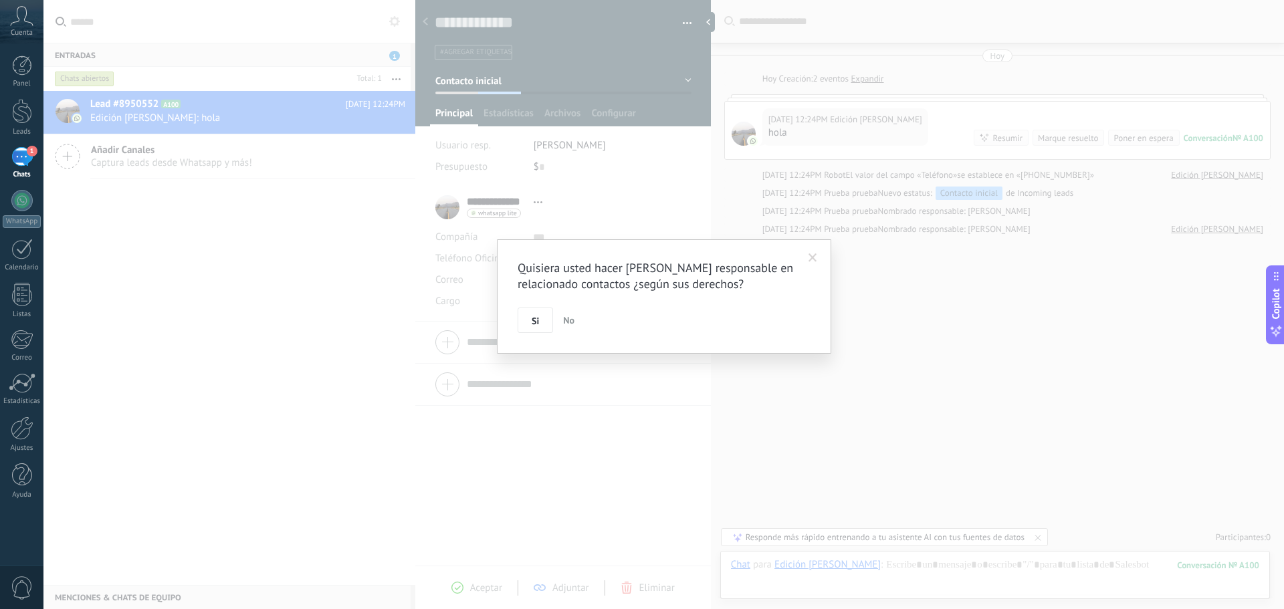
drag, startPoint x: 530, startPoint y: 338, endPoint x: 538, endPoint y: 332, distance: 10.0
click at [530, 333] on button "Si" at bounding box center [535, 320] width 35 height 25
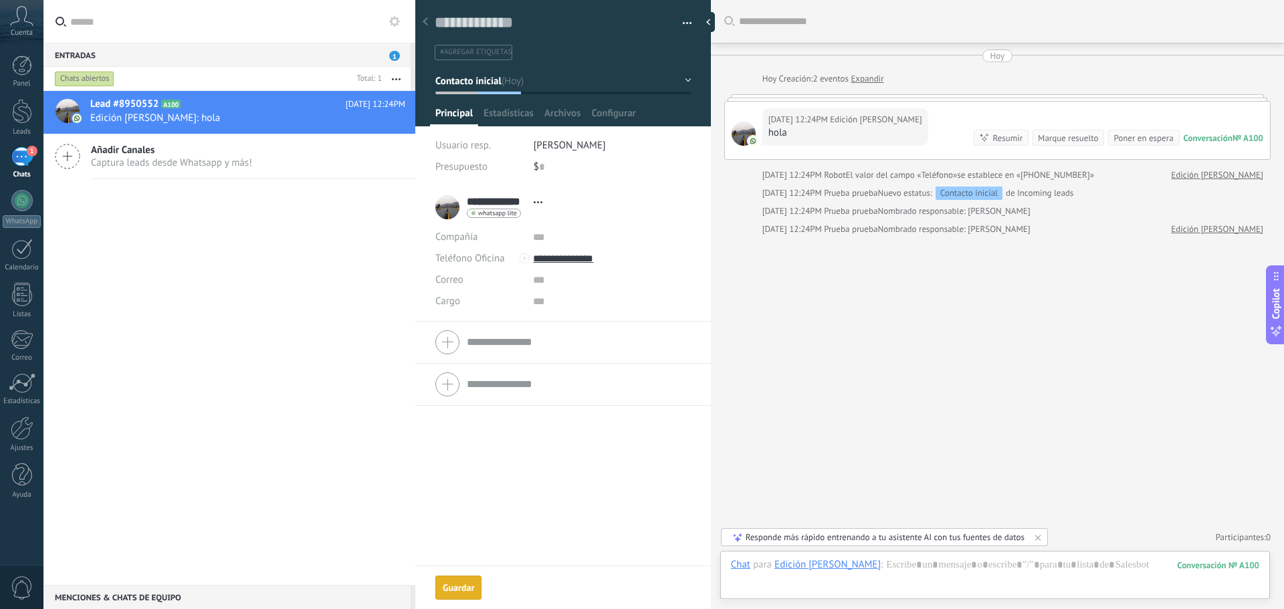
click at [258, 254] on div "Lead #8950552 A100 [DATE] 12:24PM Edición [PERSON_NAME]: hola Añadir Canales Ca…" at bounding box center [229, 338] width 372 height 494
click at [902, 556] on div "Chat Correo Nota Tarea Chat para Edición [PERSON_NAME] : 100 Enviar Cancelar Ra…" at bounding box center [995, 575] width 550 height 48
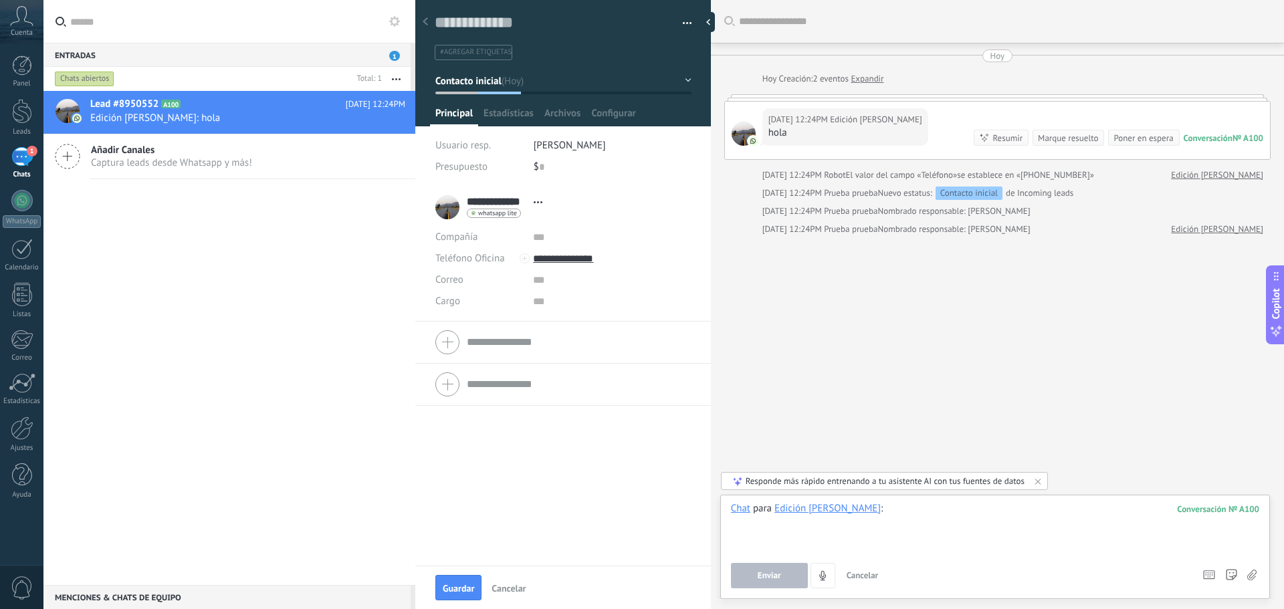
click at [919, 526] on div at bounding box center [995, 527] width 528 height 51
click at [753, 572] on button "Enviar" at bounding box center [769, 575] width 77 height 25
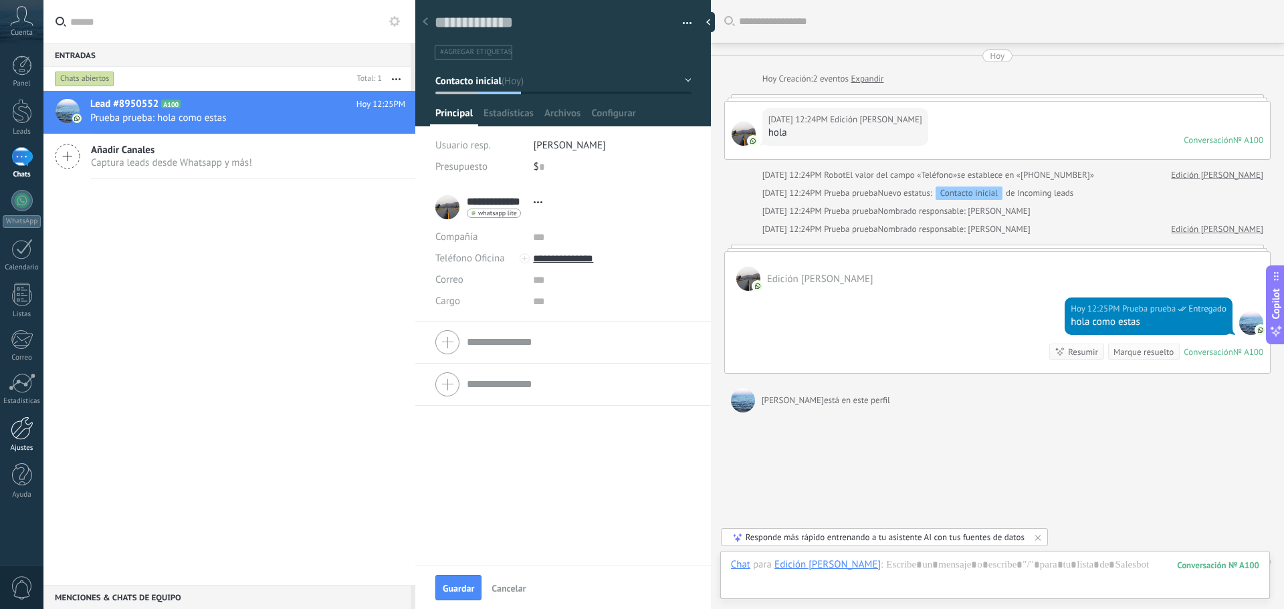
click at [23, 427] on div at bounding box center [22, 428] width 23 height 23
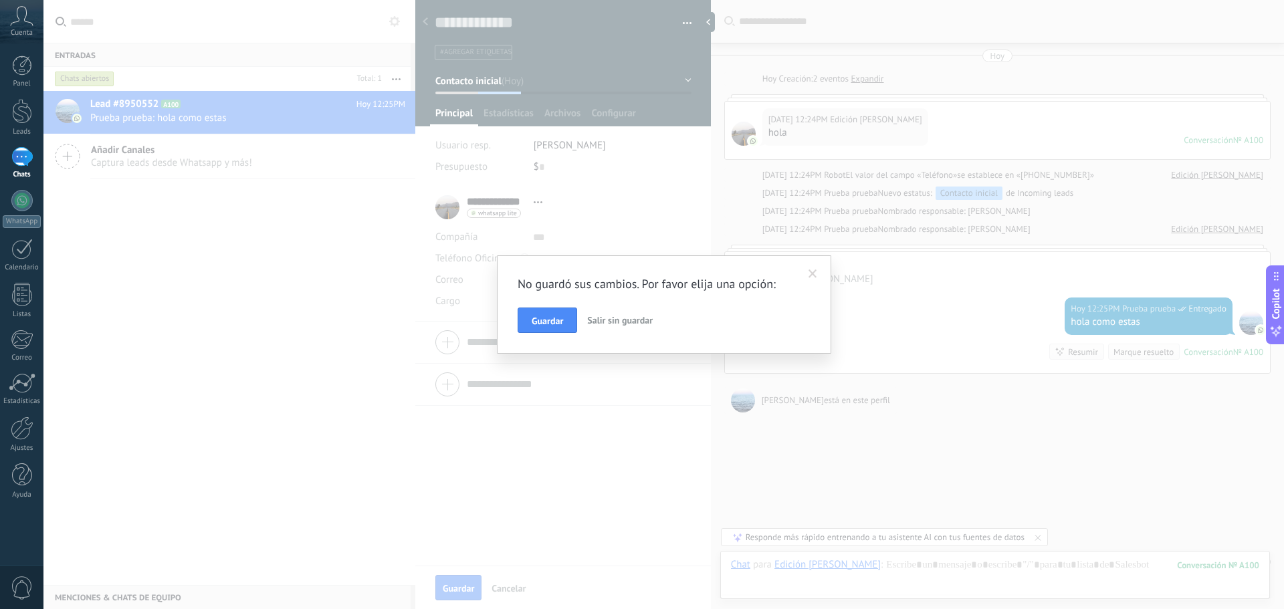
click at [633, 321] on span "Salir sin guardar" at bounding box center [620, 320] width 66 height 12
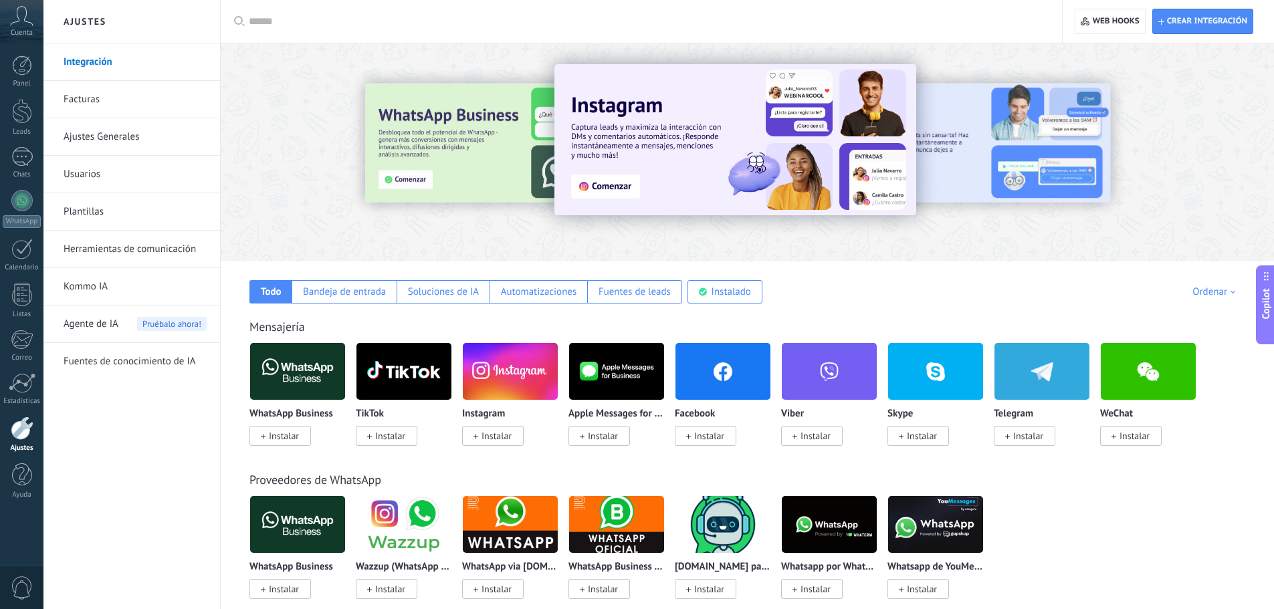
click at [103, 169] on link "Usuarios" at bounding box center [135, 174] width 143 height 37
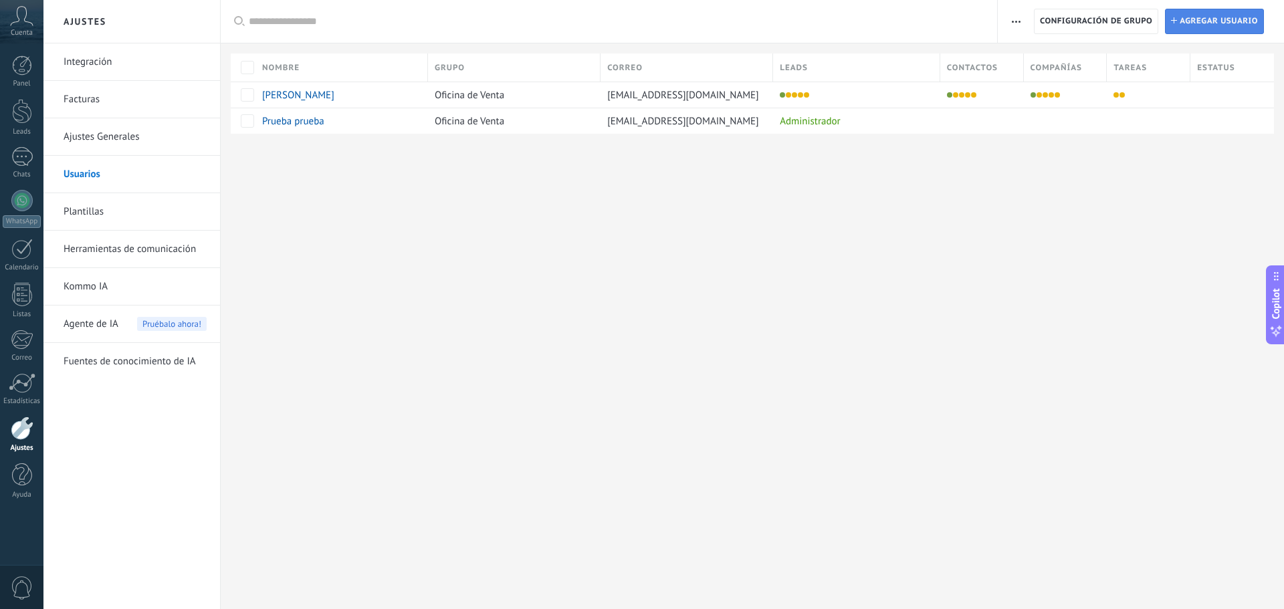
click at [1217, 21] on span "Agregar usuario" at bounding box center [1219, 21] width 78 height 24
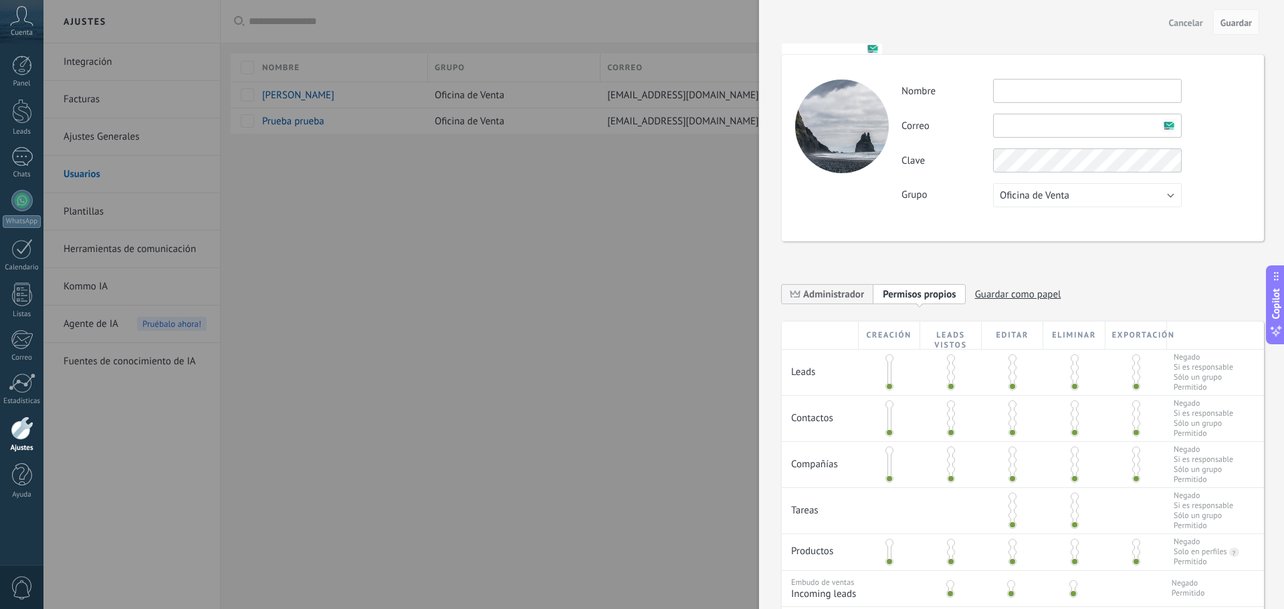
click at [1054, 86] on input "text" at bounding box center [1087, 91] width 189 height 24
click at [1046, 123] on input "text" at bounding box center [1087, 126] width 189 height 24
type input "**********"
click at [1233, 125] on div "**********" at bounding box center [1076, 126] width 348 height 24
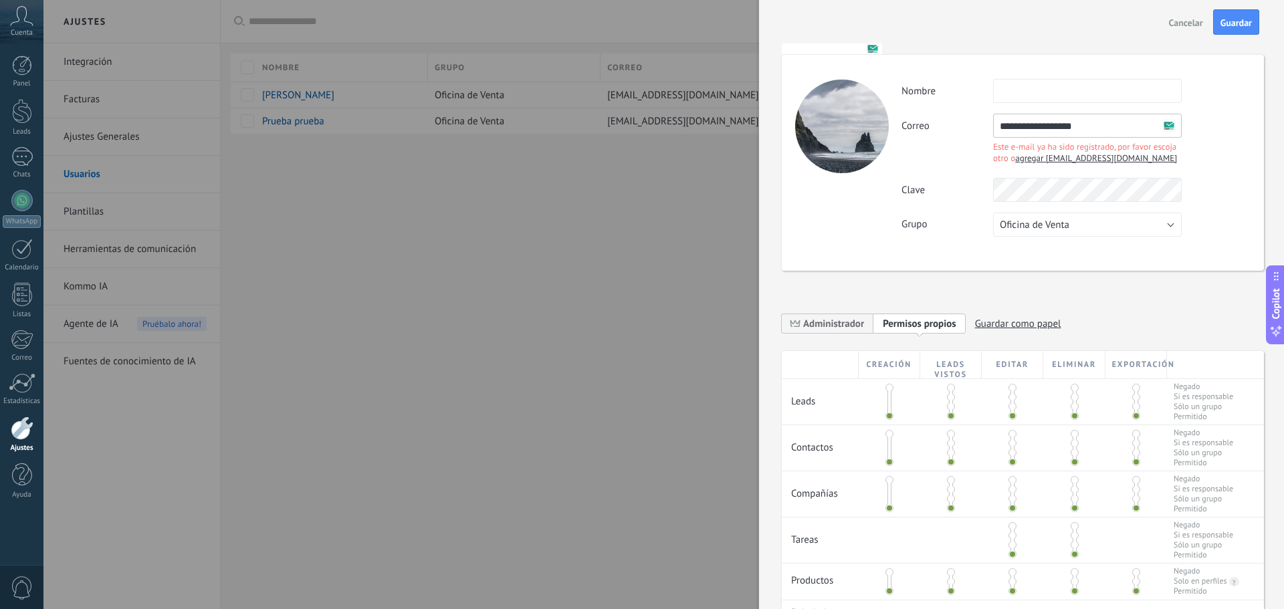
click at [1059, 158] on span "agregar [EMAIL_ADDRESS][DOMAIN_NAME]" at bounding box center [1096, 157] width 162 height 11
type input "**********"
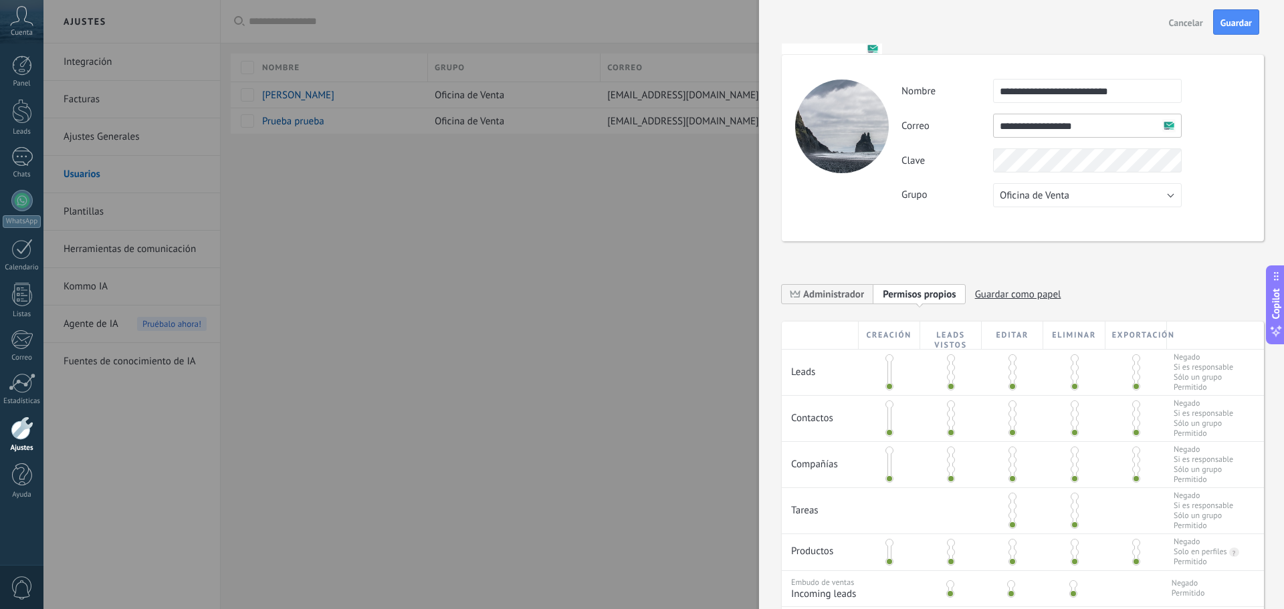
click at [1225, 23] on span "Guardar" at bounding box center [1236, 22] width 31 height 9
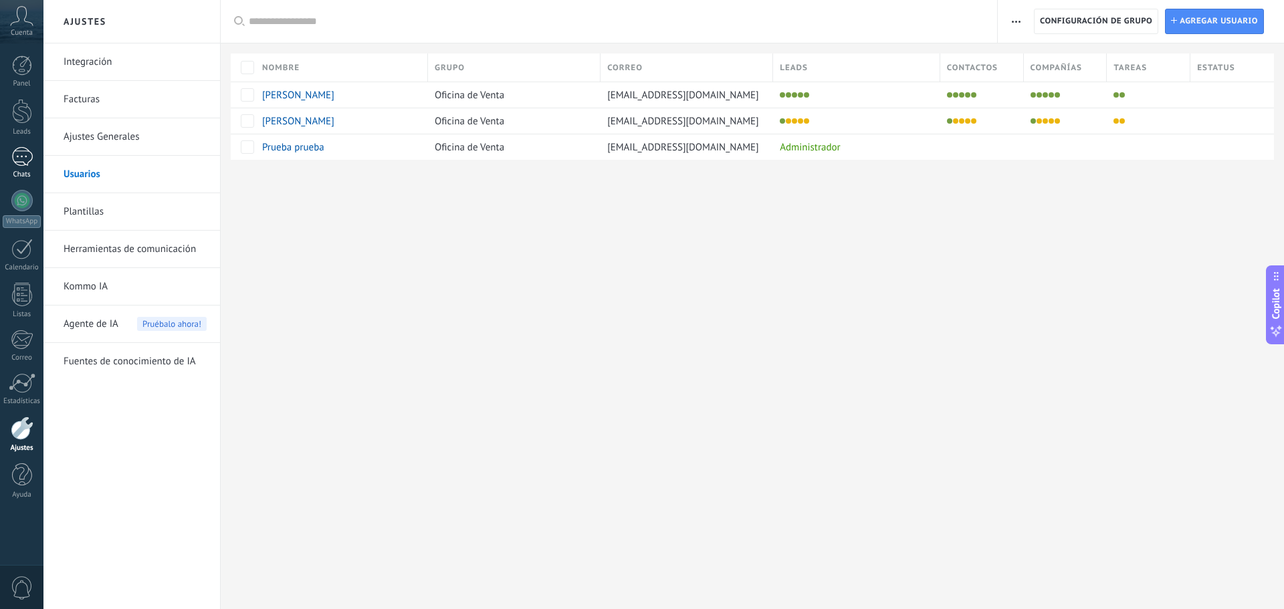
click at [25, 158] on div "1" at bounding box center [21, 156] width 21 height 19
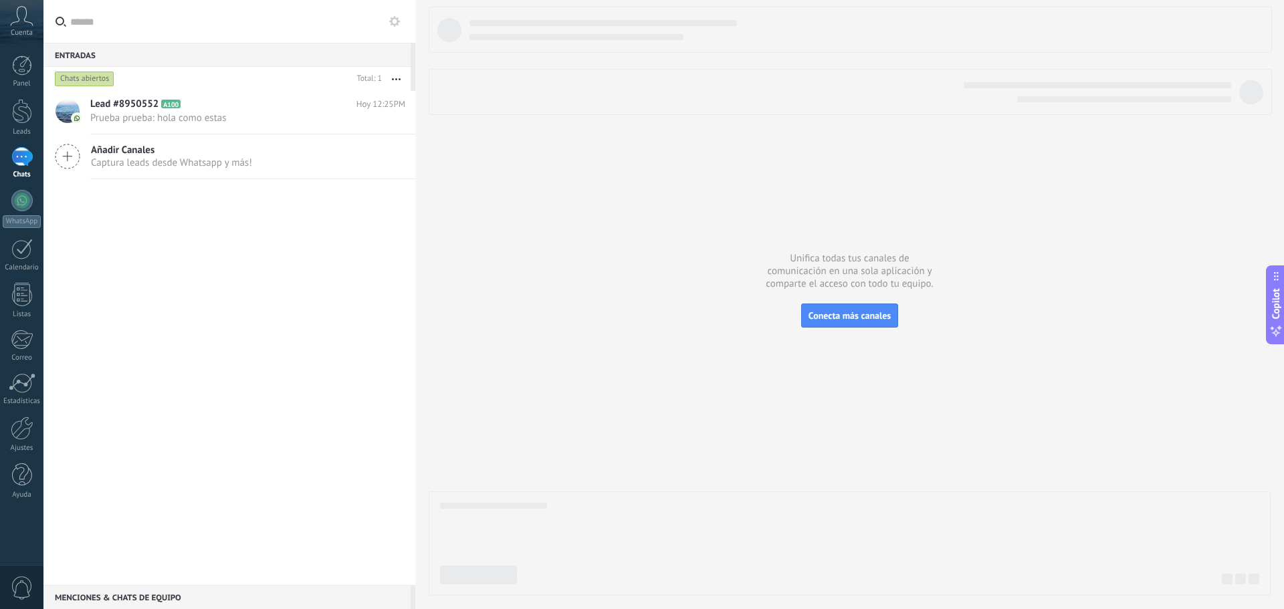
click at [25, 21] on use at bounding box center [22, 15] width 23 height 19
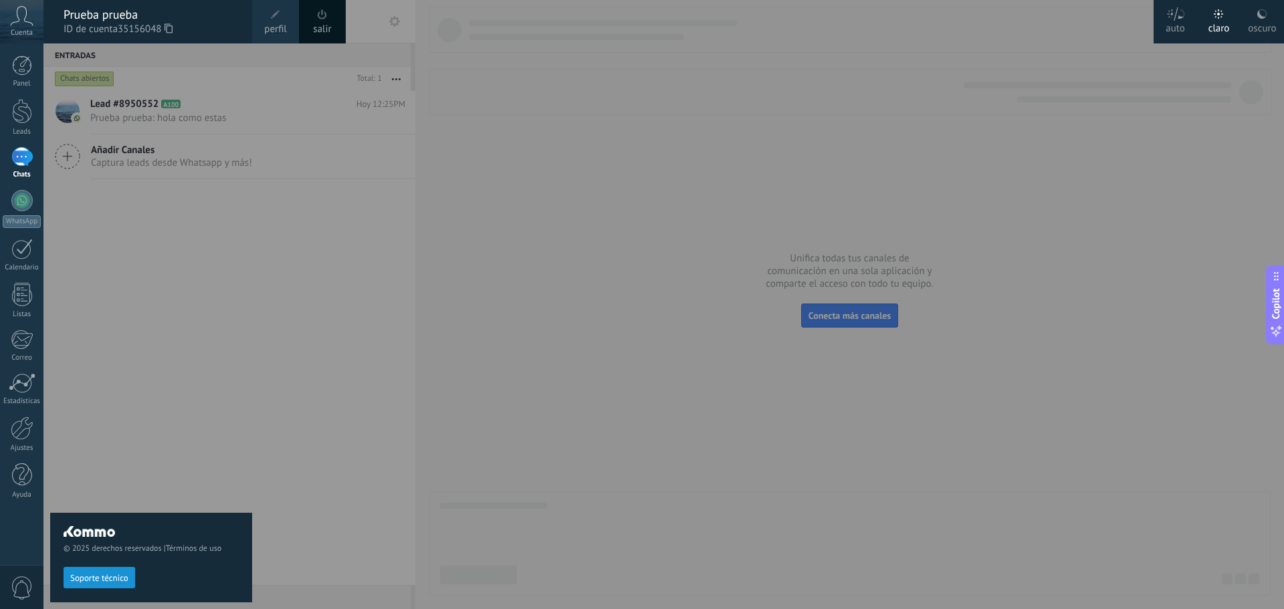
drag, startPoint x: 88, startPoint y: 14, endPoint x: 144, endPoint y: 15, distance: 56.2
click at [144, 15] on div "Prueba prueba ID de cuenta 35156048" at bounding box center [147, 21] width 209 height 43
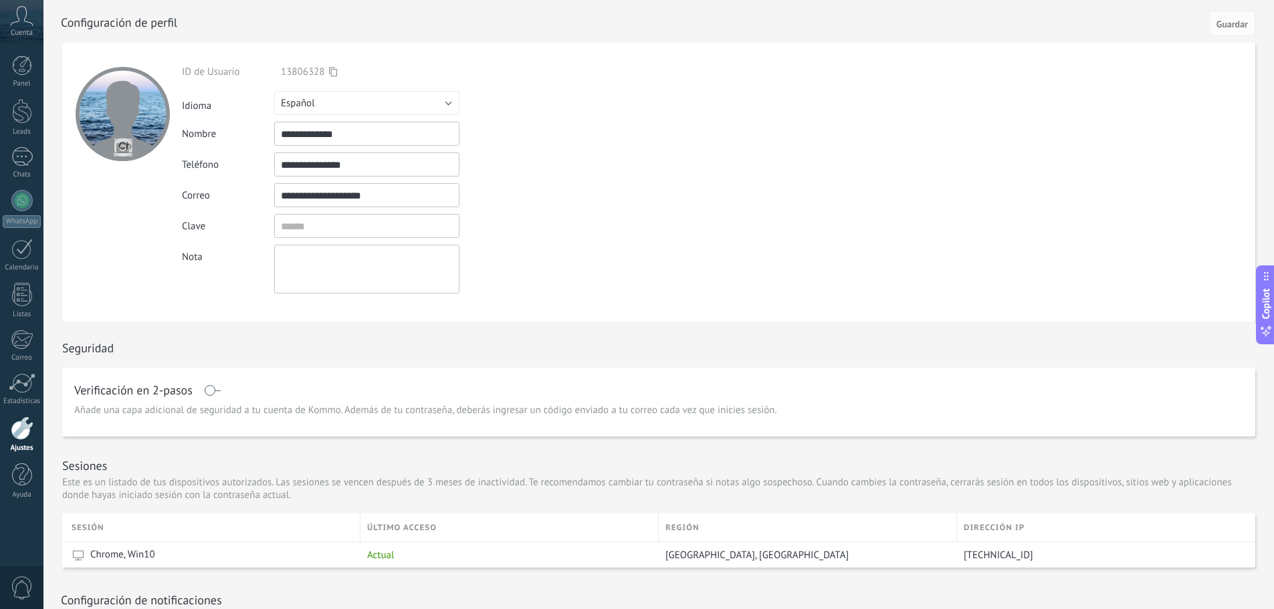
click at [19, 13] on icon at bounding box center [21, 16] width 23 height 20
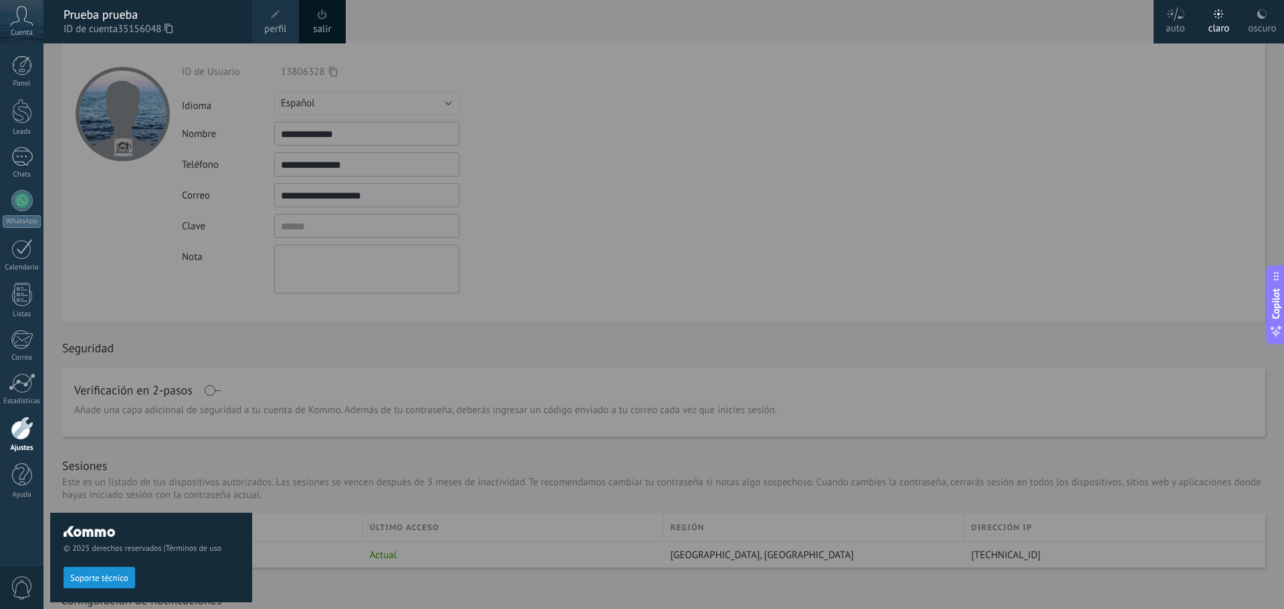
click at [674, 140] on div at bounding box center [685, 304] width 1284 height 609
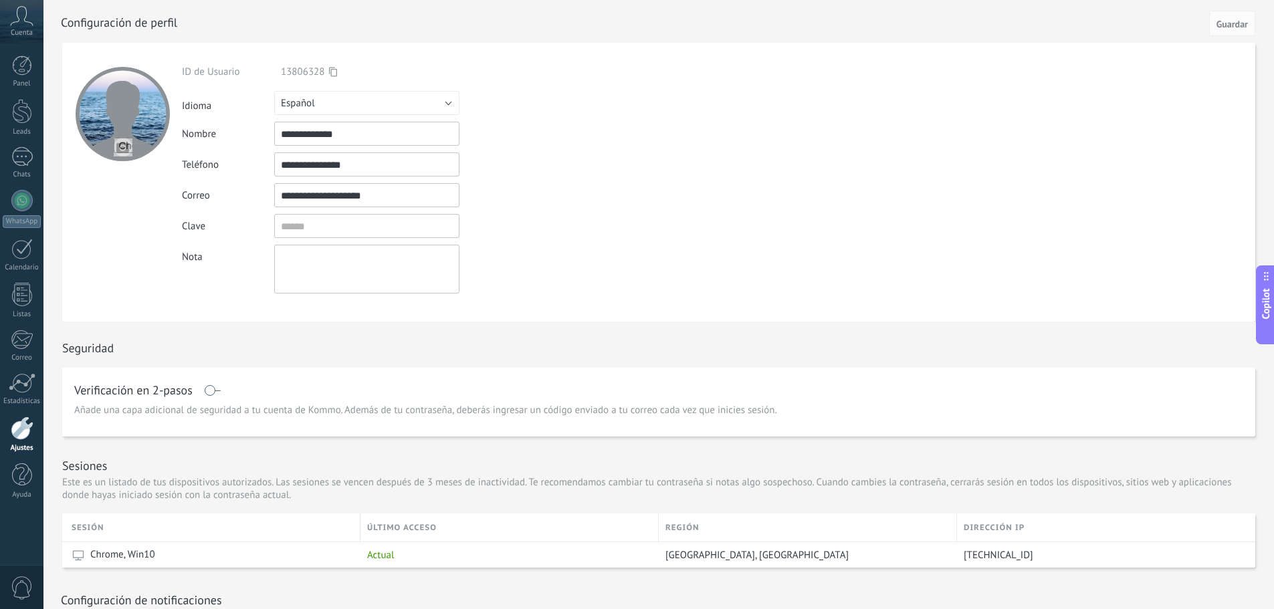
drag, startPoint x: 356, startPoint y: 132, endPoint x: 146, endPoint y: 144, distance: 211.0
click at [147, 144] on form "**********" at bounding box center [658, 182] width 1193 height 279
type input "**********"
click at [1225, 27] on span "Guardar" at bounding box center [1232, 23] width 31 height 9
click at [29, 255] on div at bounding box center [21, 249] width 21 height 21
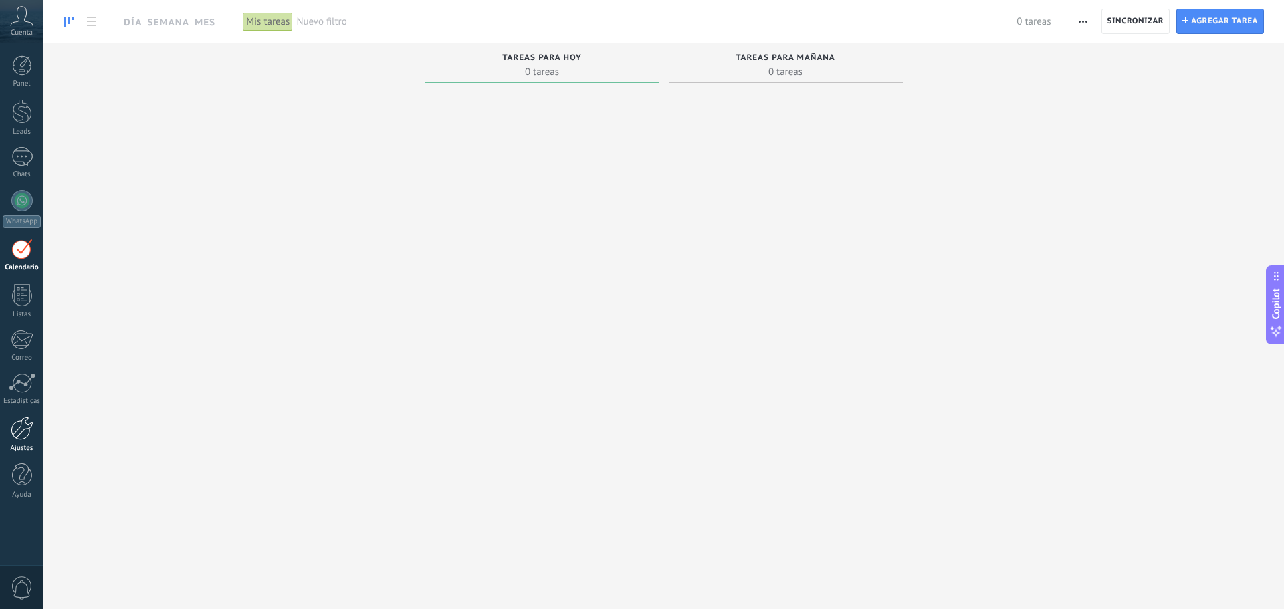
click at [21, 439] on link "Ajustes" at bounding box center [21, 435] width 43 height 36
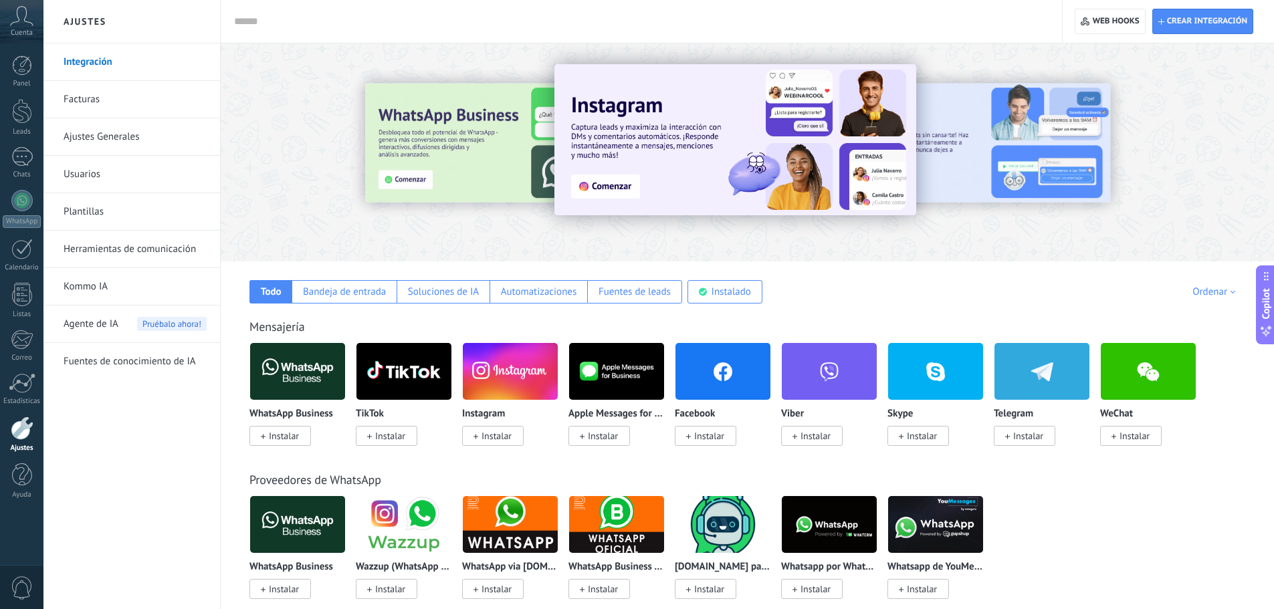
click at [23, 29] on span "Cuenta" at bounding box center [22, 33] width 22 height 9
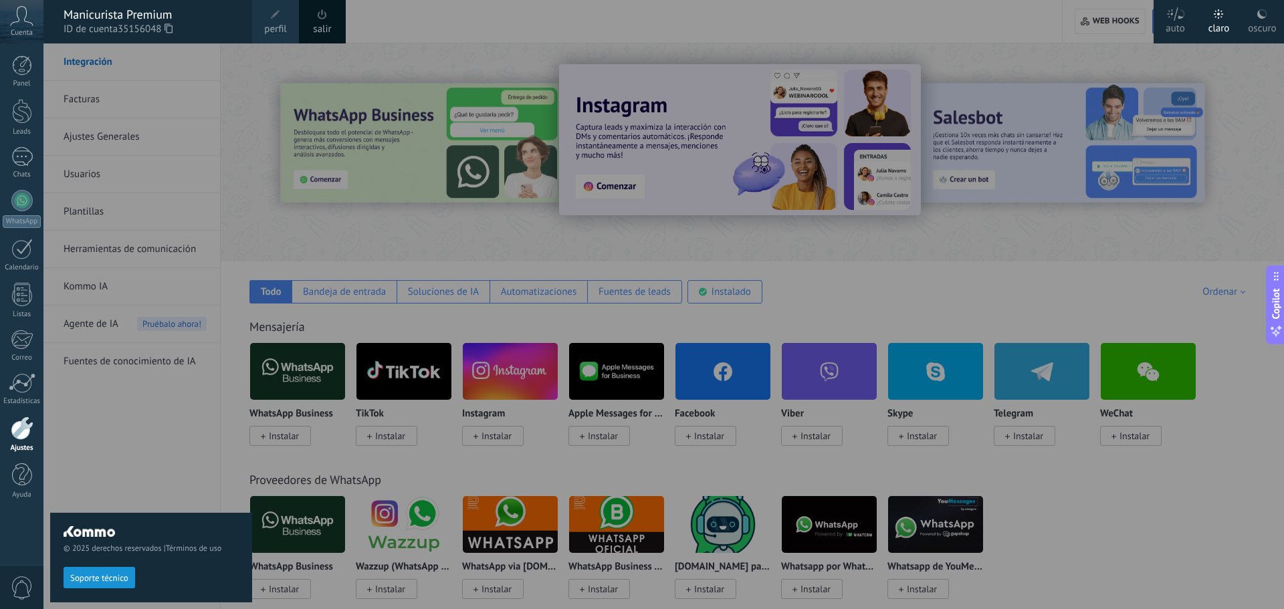
click at [275, 25] on span "perfil" at bounding box center [275, 29] width 22 height 15
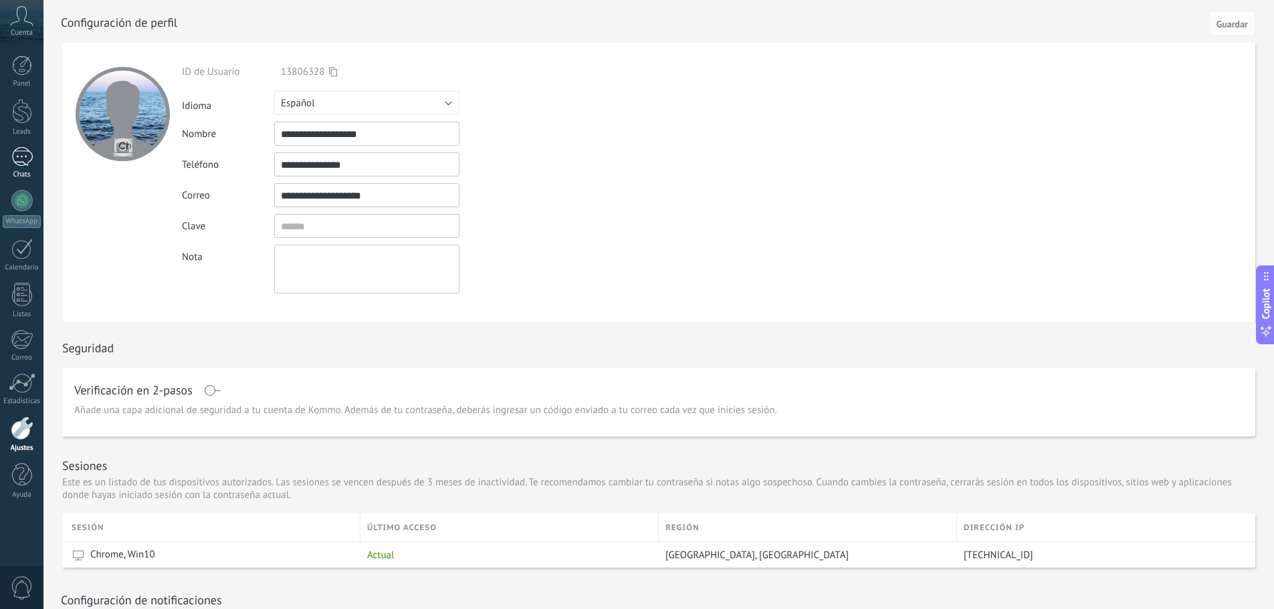
click at [25, 155] on div "1" at bounding box center [21, 156] width 21 height 19
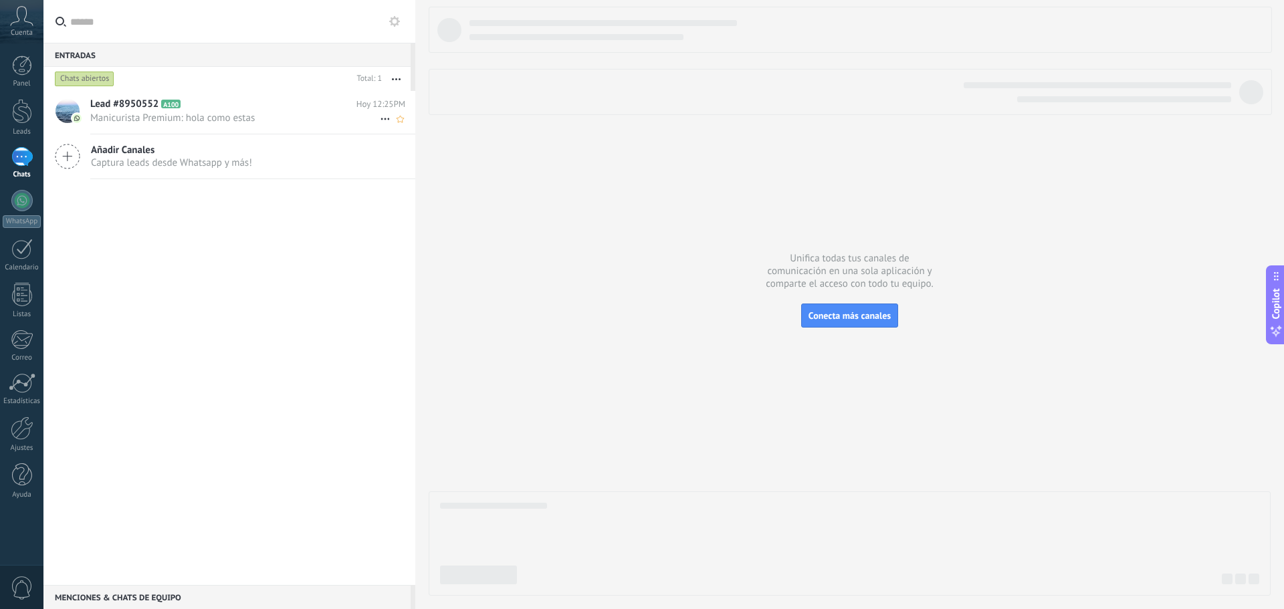
click at [165, 100] on span "A100" at bounding box center [170, 104] width 19 height 9
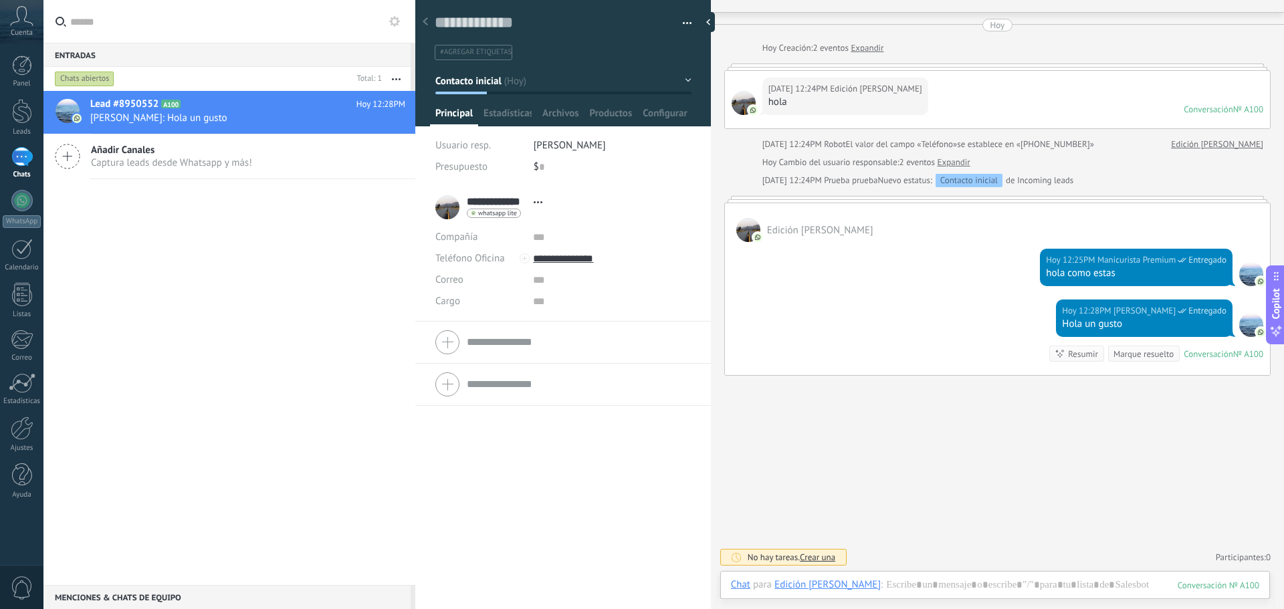
scroll to position [31, 0]
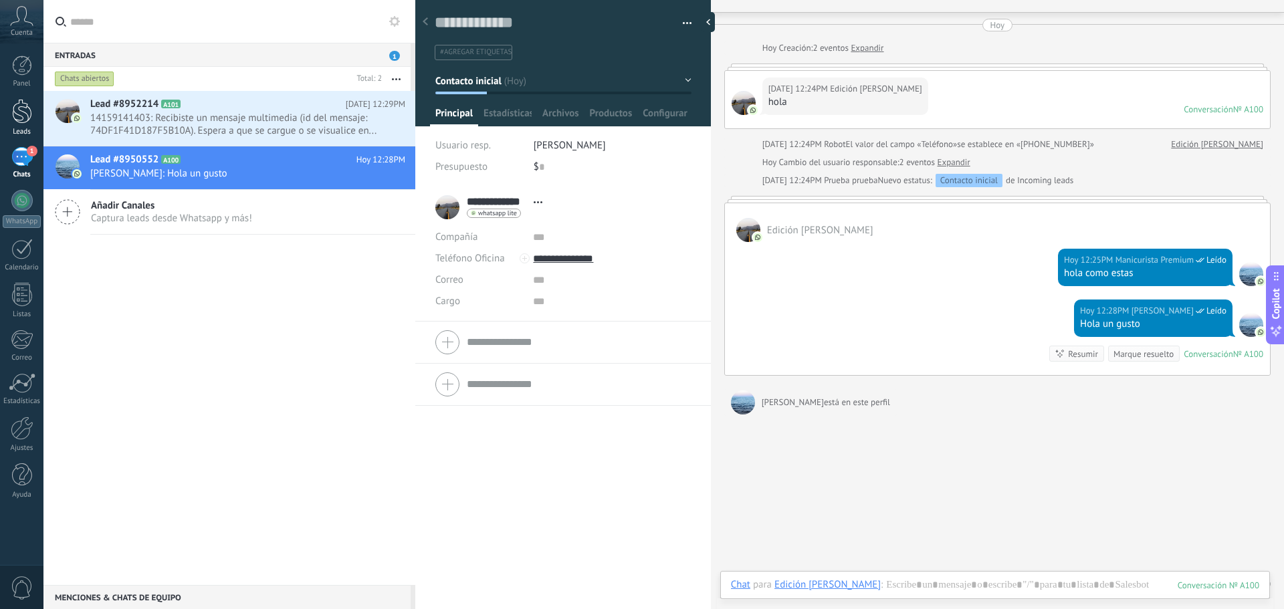
click at [21, 114] on div at bounding box center [22, 111] width 20 height 25
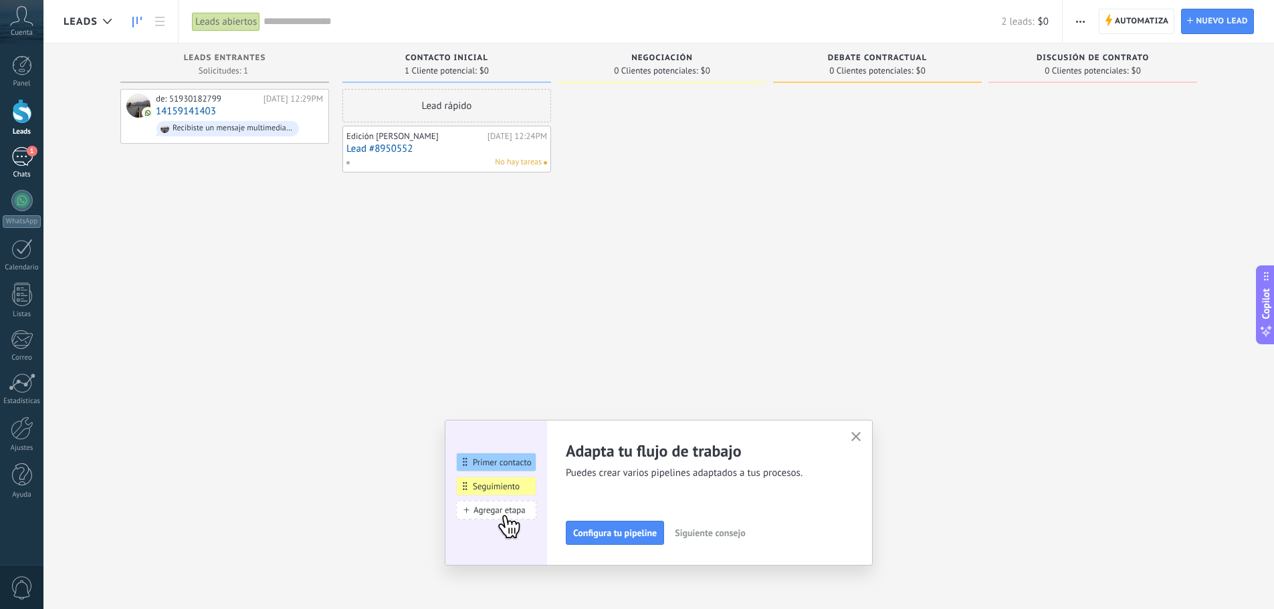
drag, startPoint x: 0, startPoint y: 157, endPoint x: 15, endPoint y: 157, distance: 15.4
click at [1, 157] on link "1 Chats" at bounding box center [21, 163] width 43 height 32
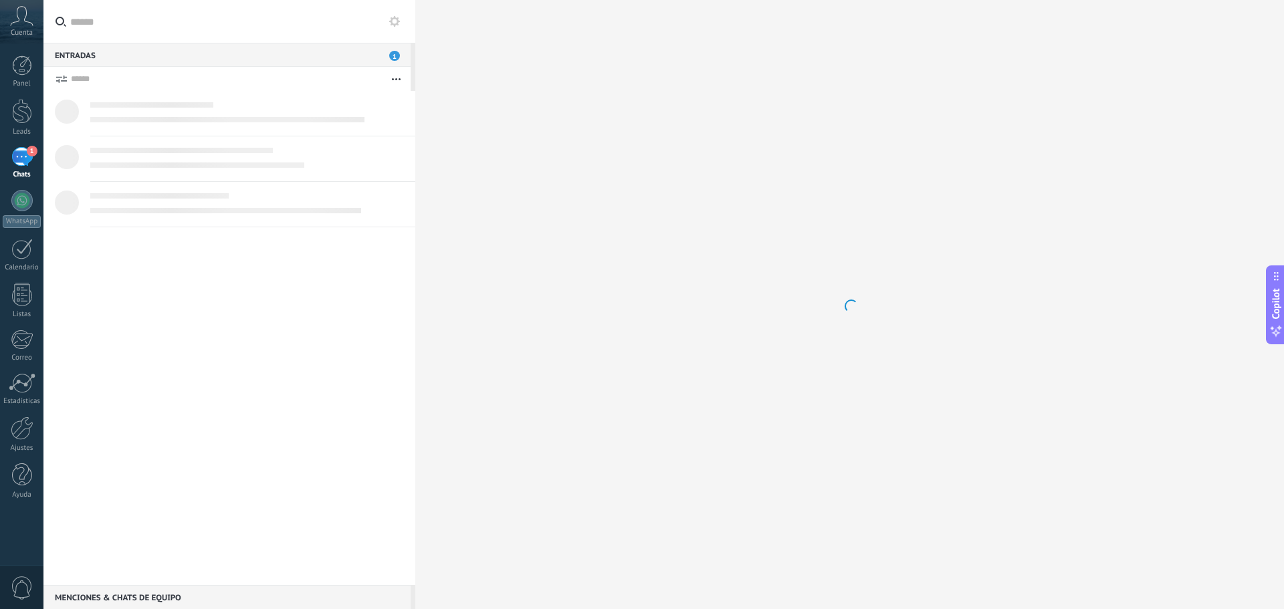
click at [15, 156] on div "1" at bounding box center [21, 156] width 21 height 19
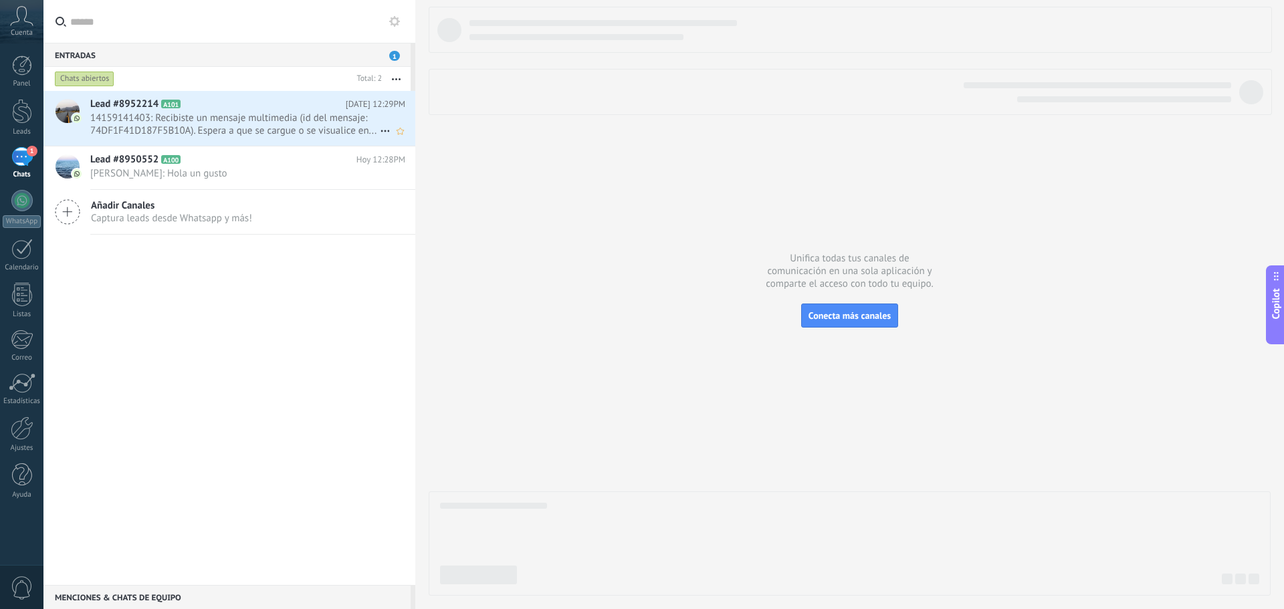
click at [300, 117] on span "14159141403: Recibiste un mensaje multimedia (id del mensaje: 74DF1F41D187F5B10…" at bounding box center [235, 124] width 290 height 25
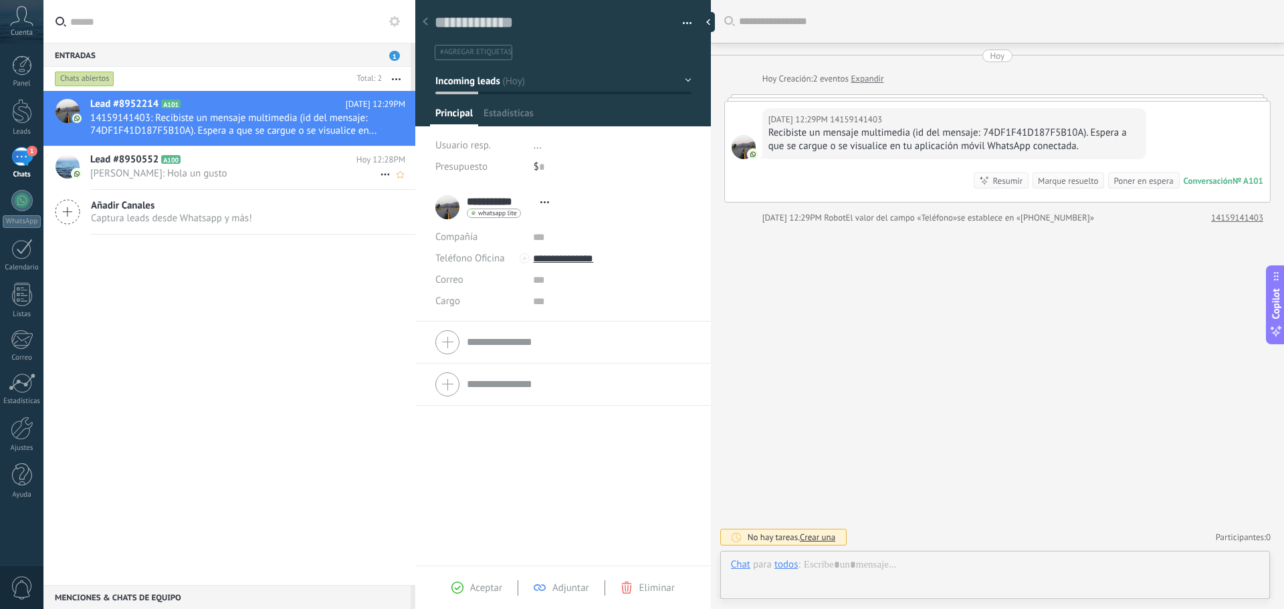
scroll to position [20, 0]
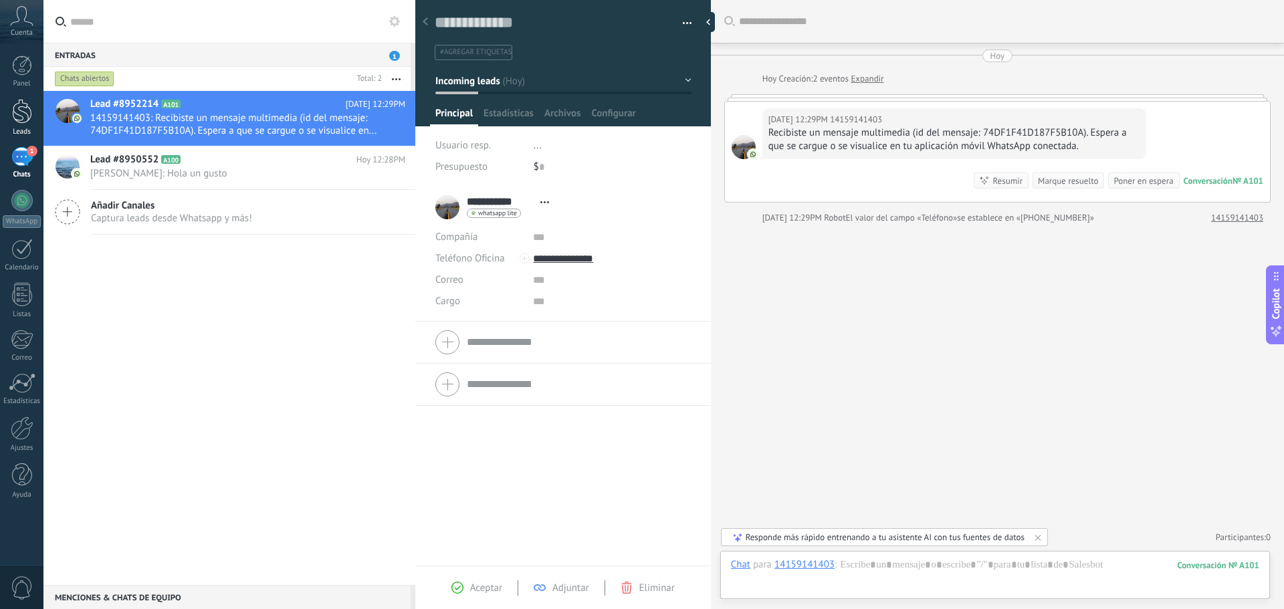
click at [25, 110] on div at bounding box center [22, 111] width 20 height 25
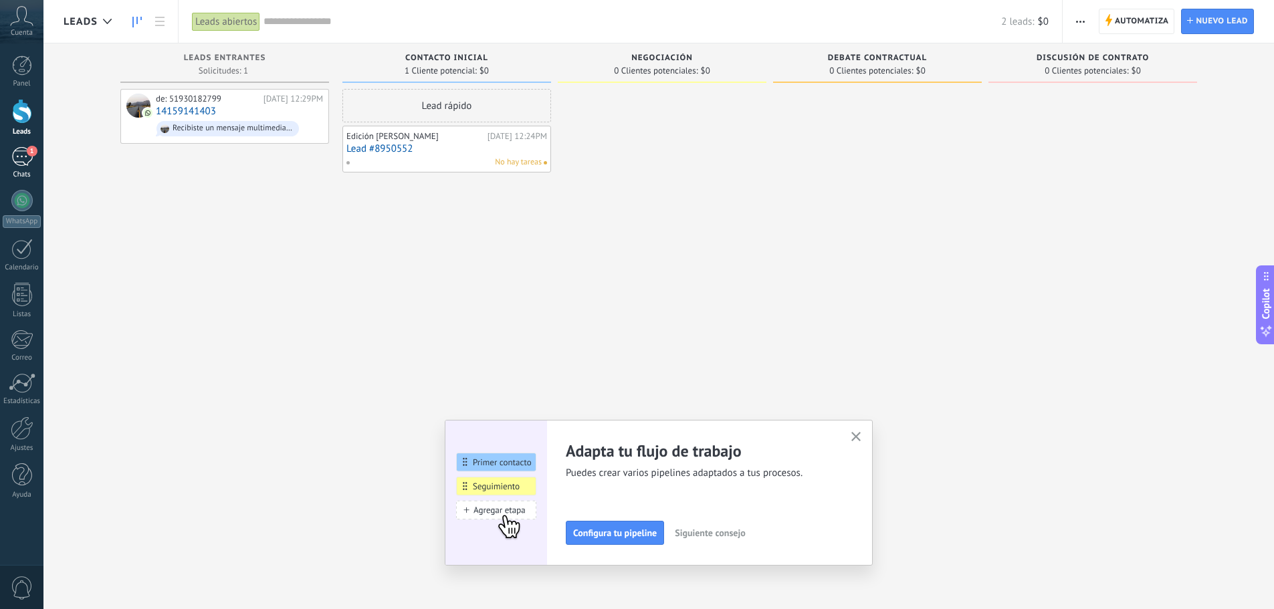
click at [17, 151] on div "1" at bounding box center [21, 156] width 21 height 19
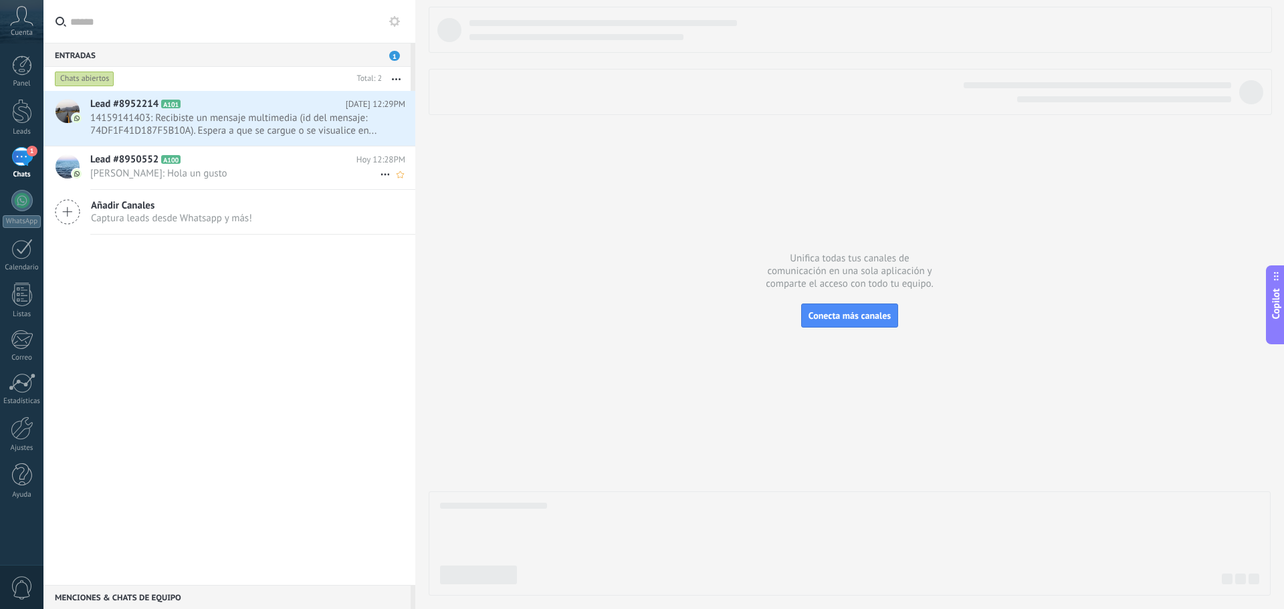
click at [228, 156] on h2 "Lead #8950552 A100" at bounding box center [223, 159] width 266 height 13
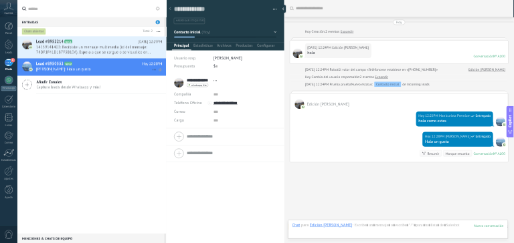
scroll to position [31, 0]
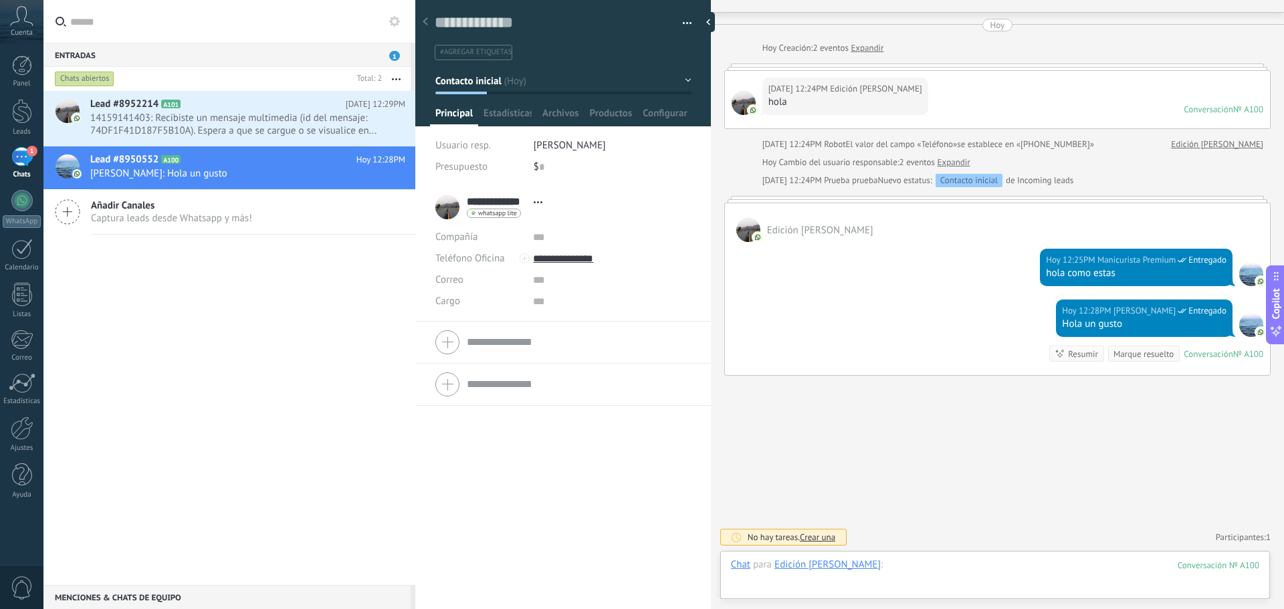
click at [884, 565] on div at bounding box center [995, 578] width 528 height 40
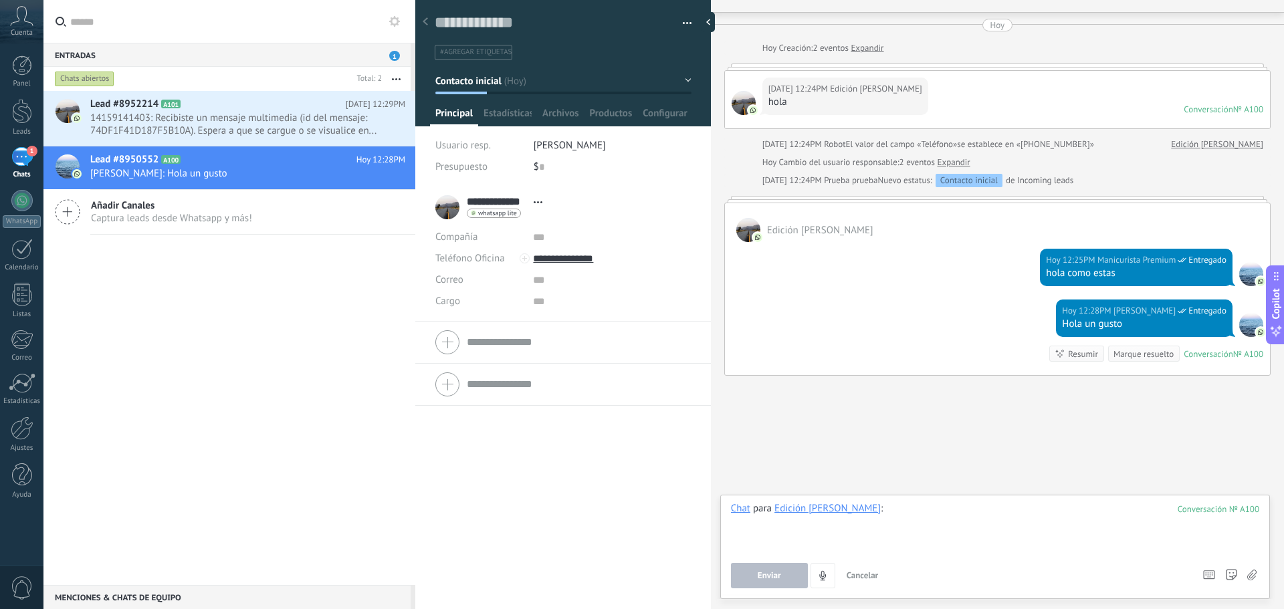
click at [850, 508] on div at bounding box center [995, 527] width 528 height 51
click at [799, 511] on div "Edición [PERSON_NAME]" at bounding box center [828, 508] width 106 height 12
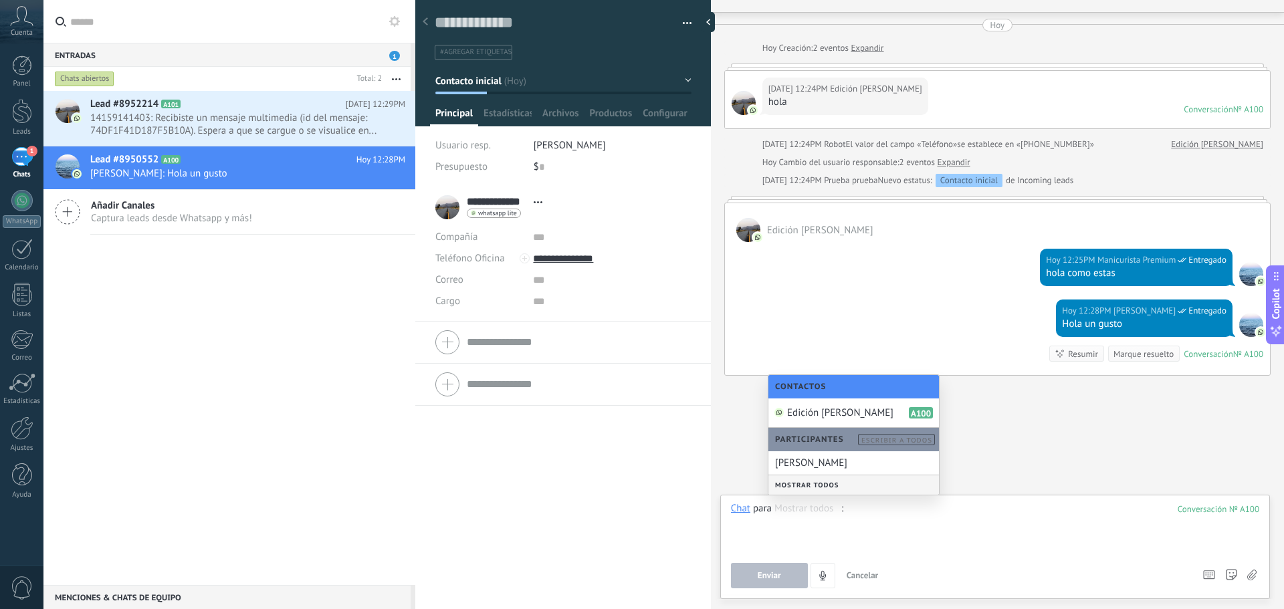
click at [929, 541] on div at bounding box center [995, 527] width 528 height 51
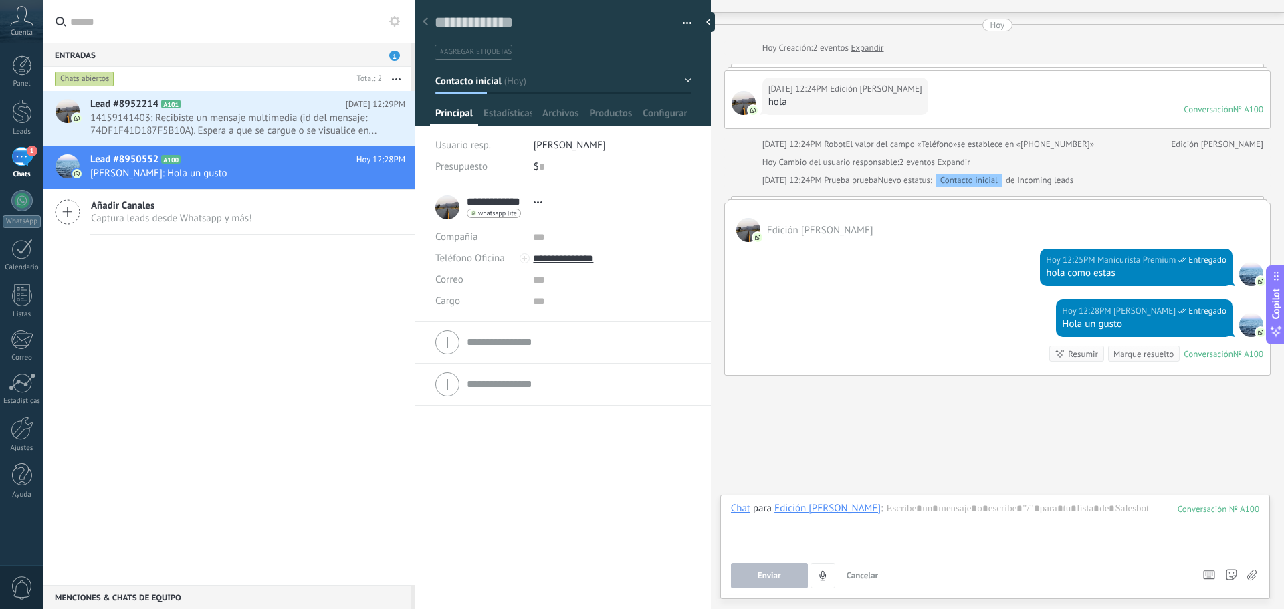
click at [801, 507] on div "Edición [PERSON_NAME]" at bounding box center [828, 508] width 106 height 12
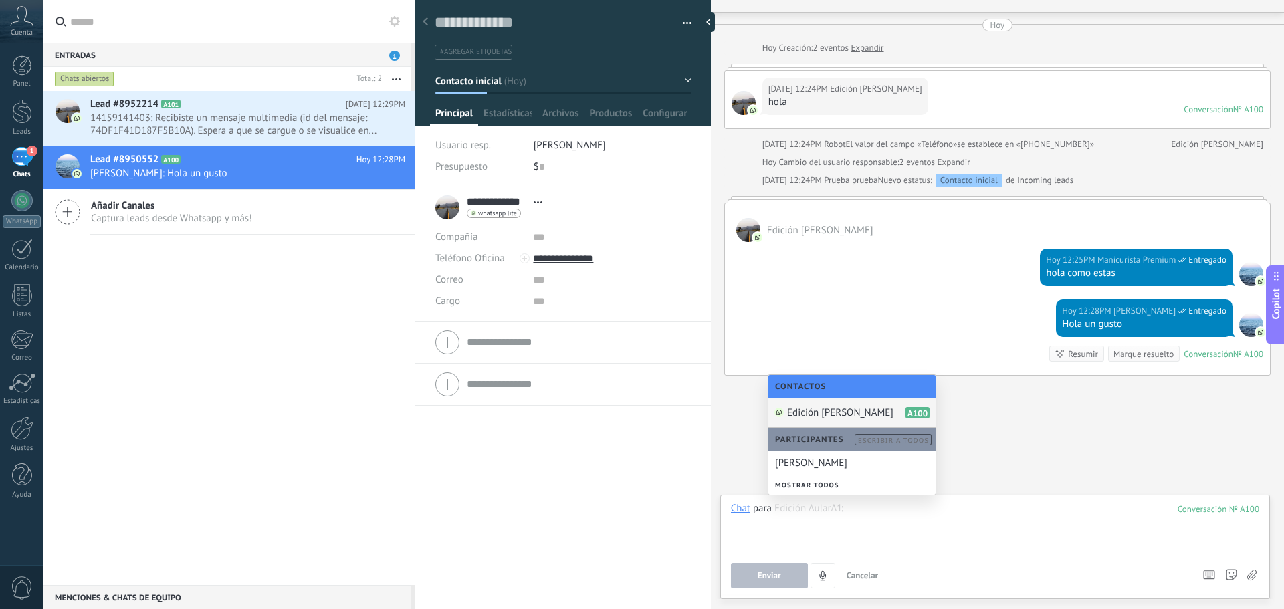
click at [890, 536] on div at bounding box center [995, 527] width 528 height 51
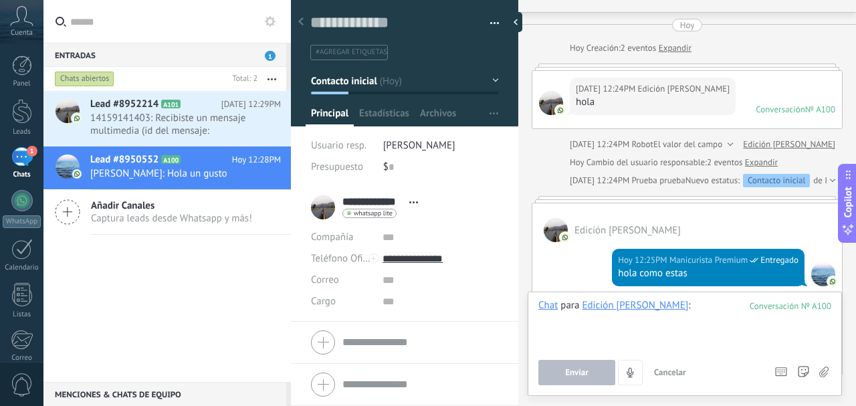
scroll to position [20, 0]
click at [600, 312] on div "Chat para Edición [PERSON_NAME] : 100" at bounding box center [684, 324] width 293 height 51
click at [603, 308] on div "Edición [PERSON_NAME]" at bounding box center [635, 305] width 106 height 12
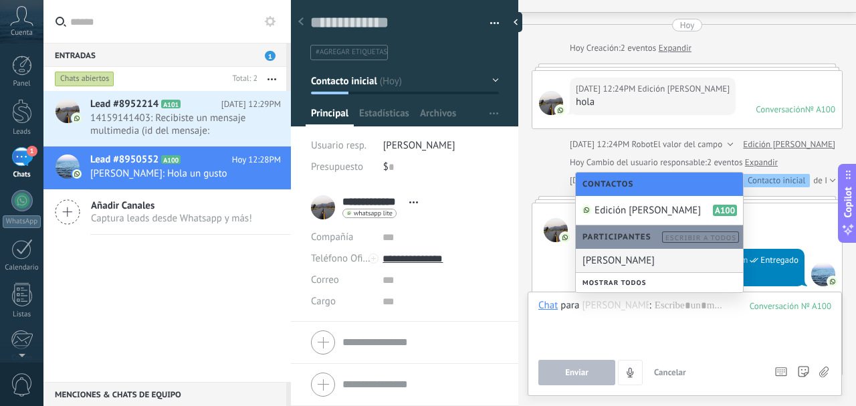
click at [626, 280] on div "Mostrar todos" at bounding box center [659, 282] width 167 height 19
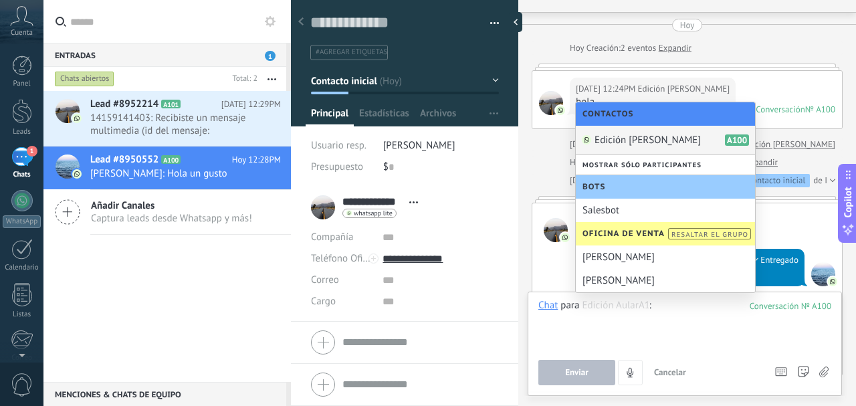
click at [689, 336] on div at bounding box center [685, 324] width 294 height 51
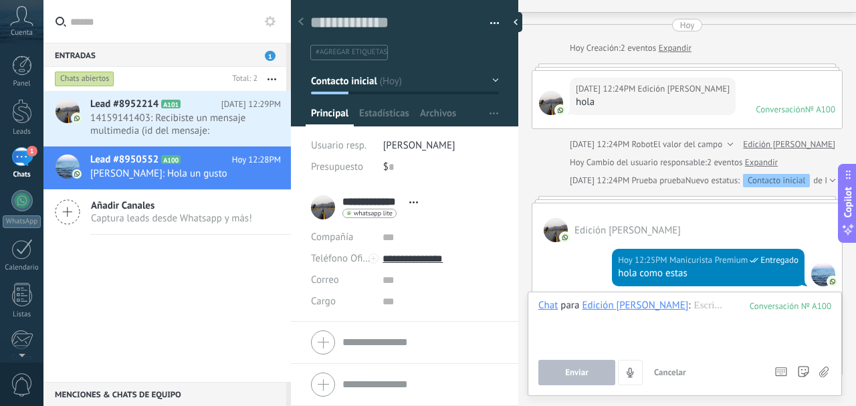
click at [606, 306] on div "Edición [PERSON_NAME]" at bounding box center [635, 305] width 106 height 12
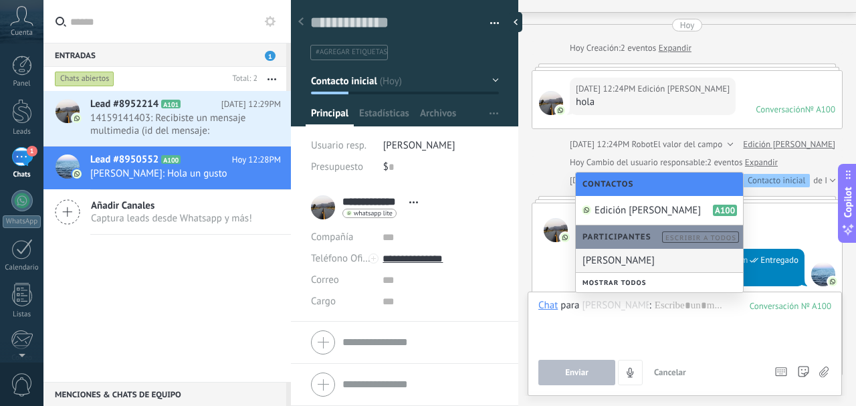
click at [622, 262] on div "[PERSON_NAME]" at bounding box center [659, 260] width 167 height 23
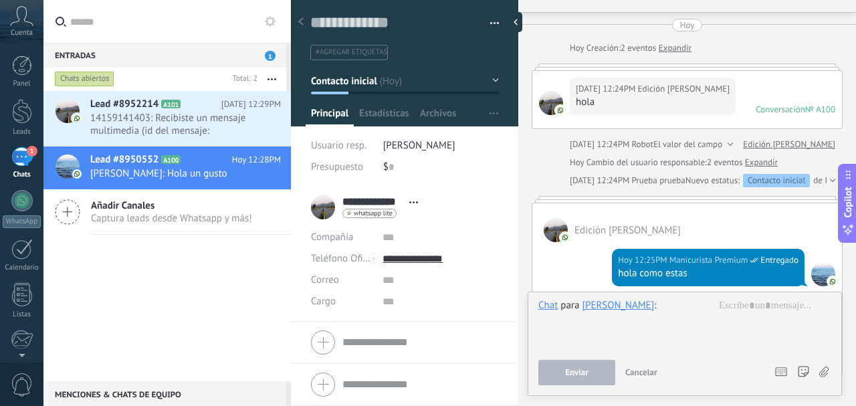
click at [643, 309] on div "[PERSON_NAME]" at bounding box center [618, 305] width 72 height 12
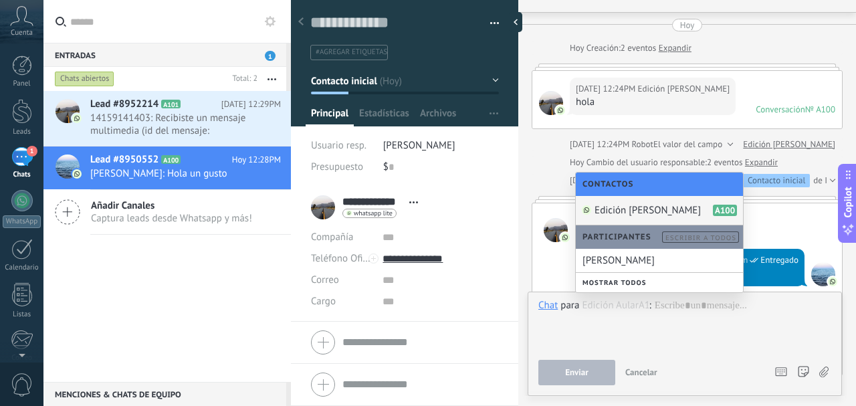
click at [638, 208] on span "Edición [PERSON_NAME]" at bounding box center [648, 210] width 106 height 13
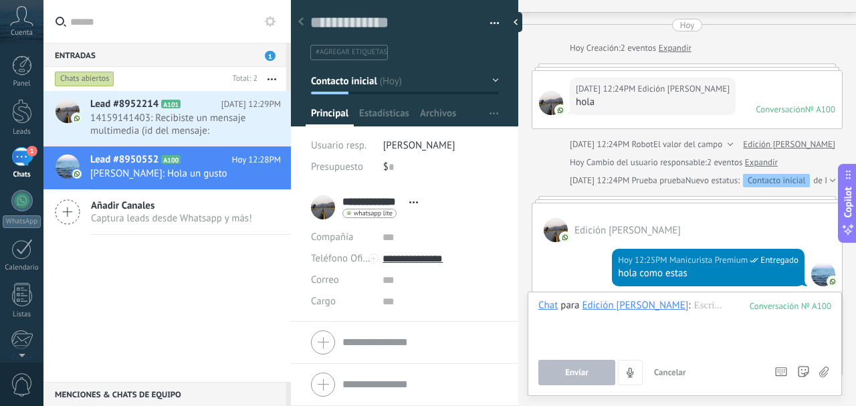
click at [607, 306] on div "Edición [PERSON_NAME]" at bounding box center [635, 305] width 106 height 12
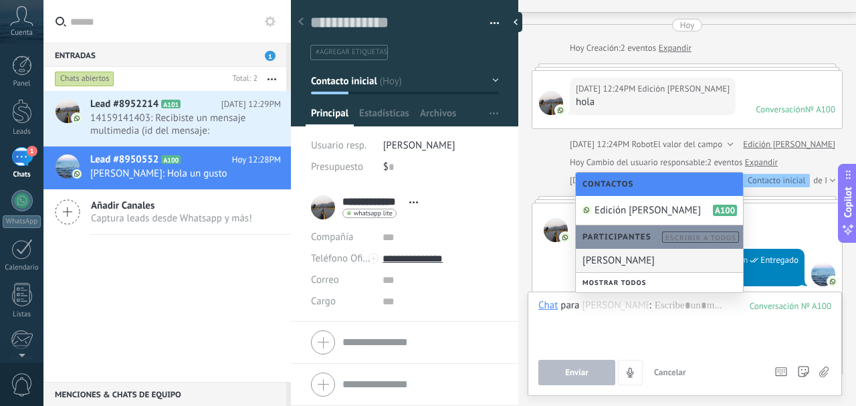
click at [629, 257] on div "[PERSON_NAME]" at bounding box center [659, 260] width 167 height 23
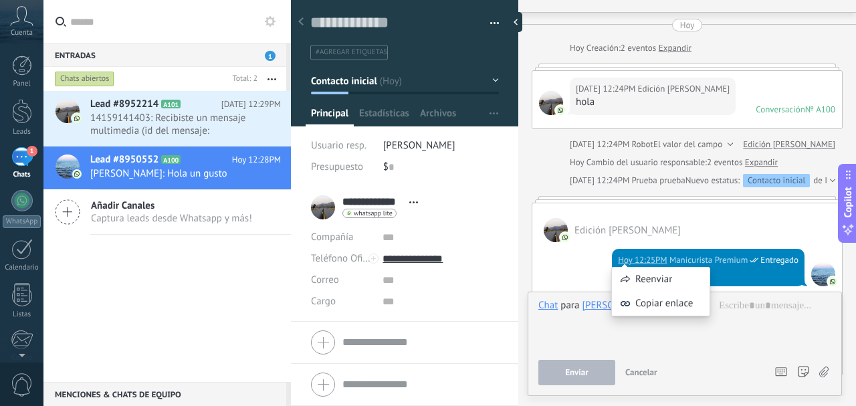
click at [579, 309] on span "para" at bounding box center [569, 305] width 19 height 13
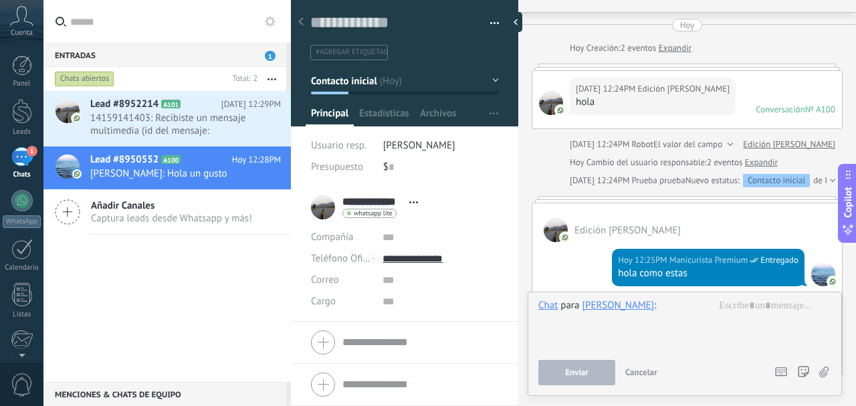
click at [602, 309] on div "[PERSON_NAME]" at bounding box center [618, 305] width 72 height 12
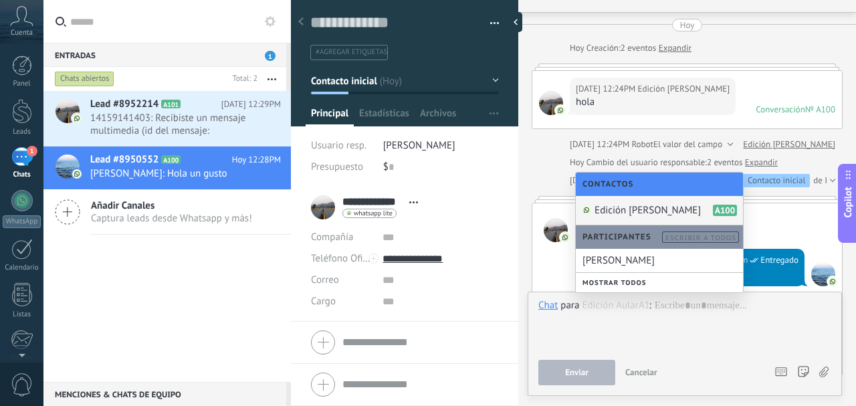
click at [630, 213] on span "Edición [PERSON_NAME]" at bounding box center [648, 210] width 106 height 13
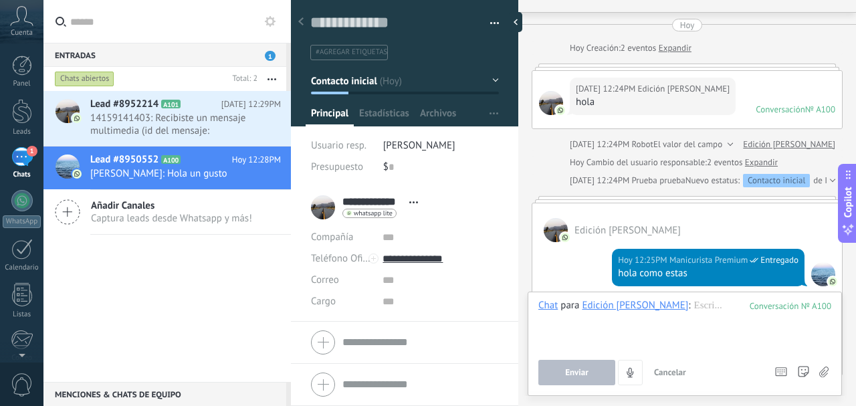
click at [607, 308] on div "Edición [PERSON_NAME]" at bounding box center [635, 305] width 106 height 12
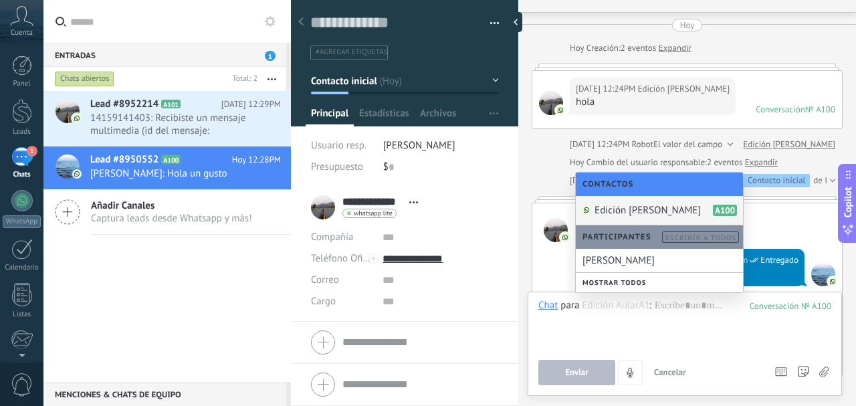
click at [641, 212] on span "Edición [PERSON_NAME]" at bounding box center [648, 210] width 106 height 13
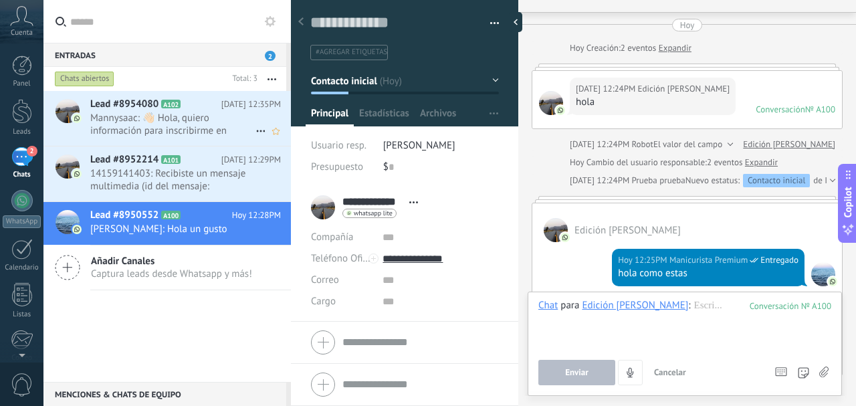
click at [255, 126] on icon at bounding box center [261, 131] width 16 height 16
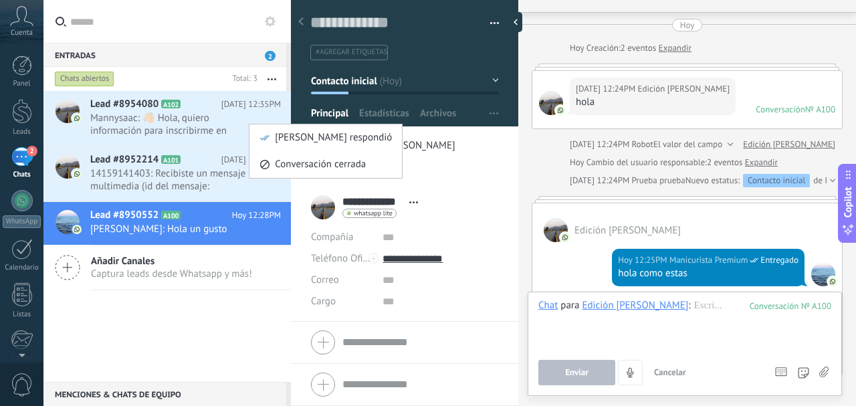
click at [221, 114] on div at bounding box center [428, 203] width 856 height 406
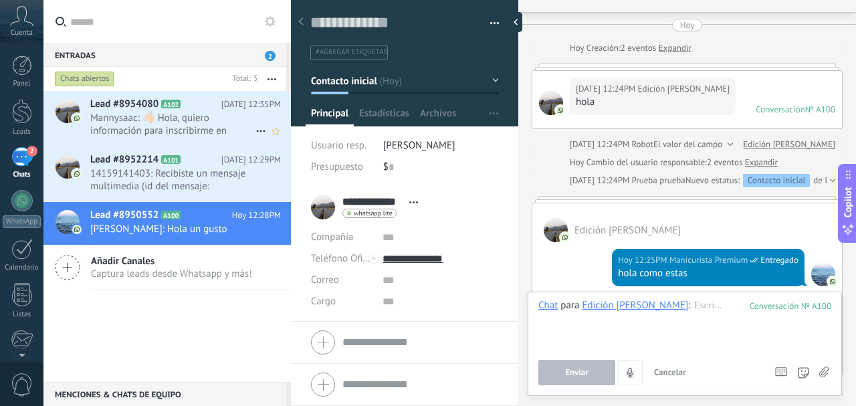
click at [233, 116] on span "Mannysaac: 👋🏻 Hola, quiero información para inscribirme en CONECTA 💪🏻" at bounding box center [172, 124] width 165 height 25
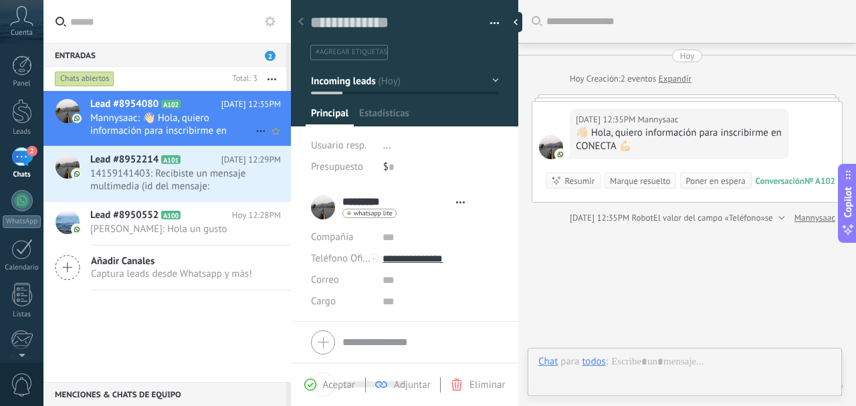
type textarea "**********"
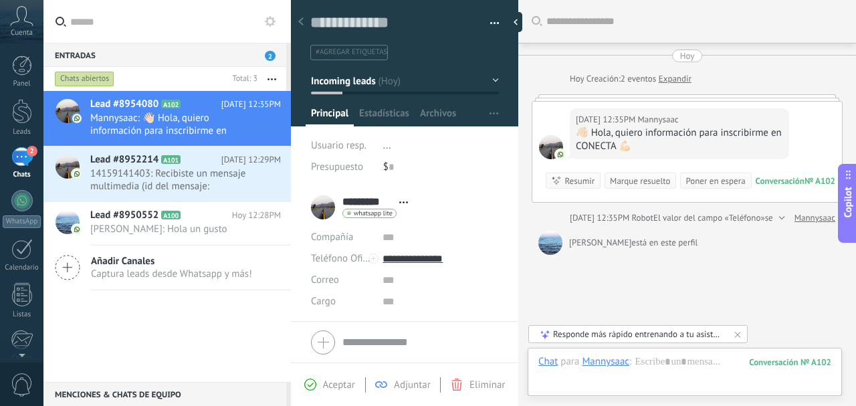
click at [387, 147] on span "..." at bounding box center [387, 145] width 8 height 13
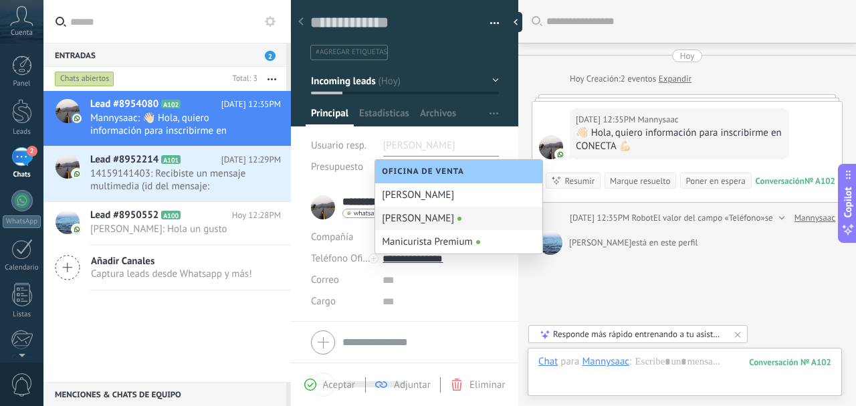
click at [451, 223] on div "[PERSON_NAME]" at bounding box center [458, 218] width 167 height 23
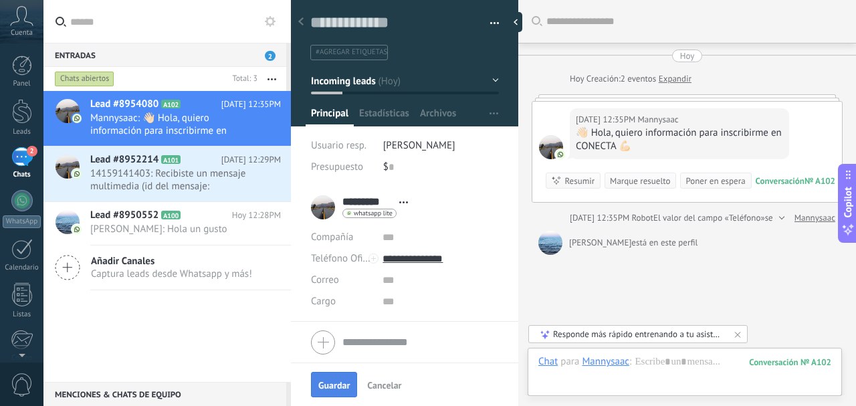
click at [326, 381] on span "Guardar" at bounding box center [333, 385] width 31 height 9
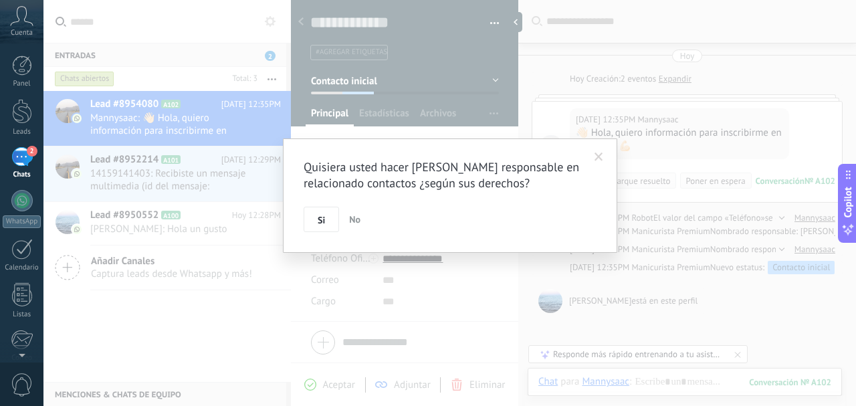
scroll to position [60, 0]
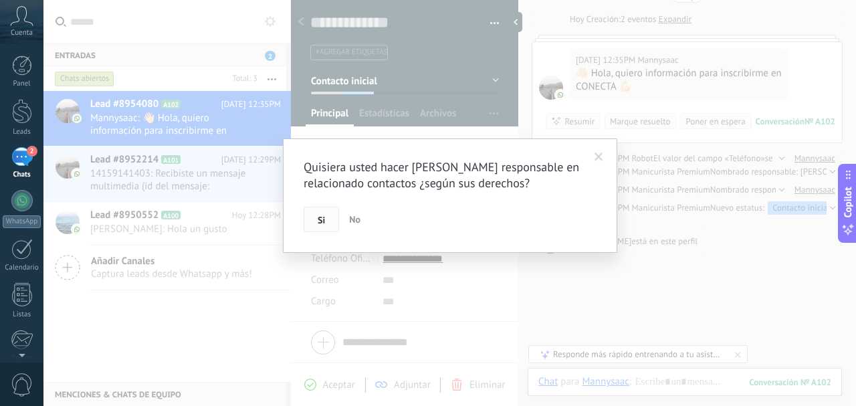
click at [319, 225] on span "Si" at bounding box center [321, 219] width 7 height 9
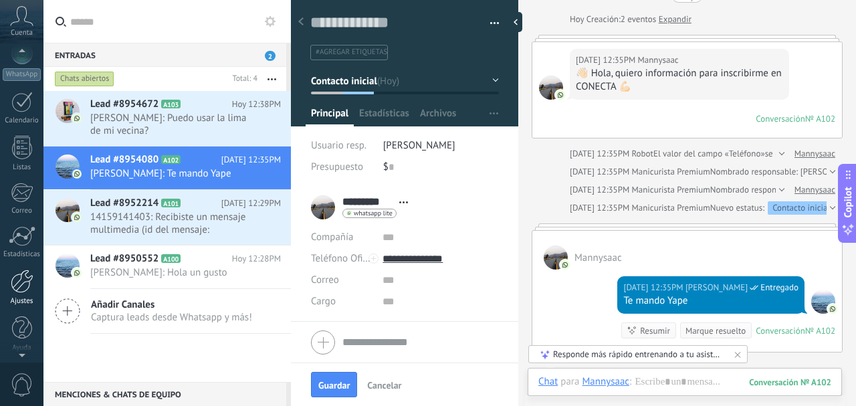
scroll to position [149, 0]
click at [19, 280] on div at bounding box center [22, 279] width 23 height 23
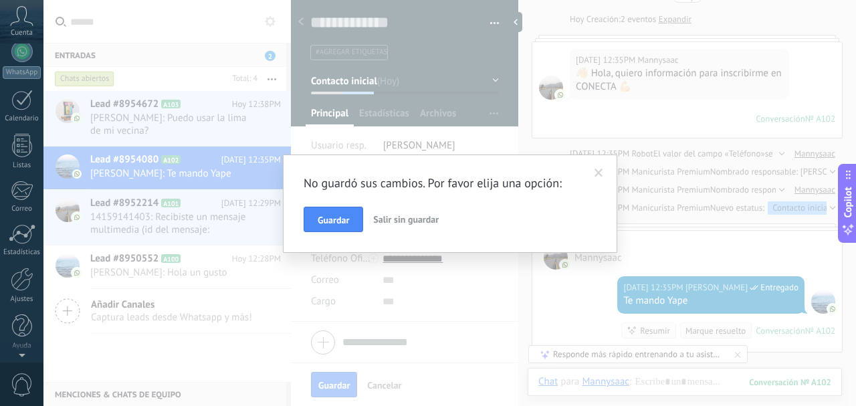
scroll to position [0, 0]
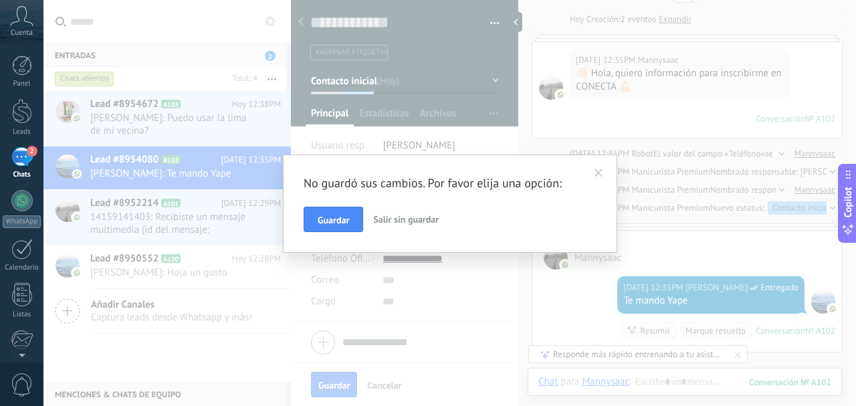
click at [602, 170] on span at bounding box center [599, 173] width 9 height 9
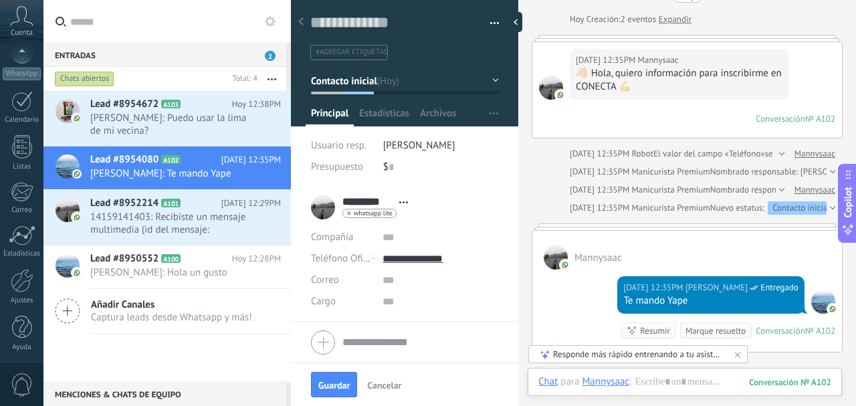
scroll to position [149, 0]
click at [19, 280] on div at bounding box center [22, 279] width 23 height 23
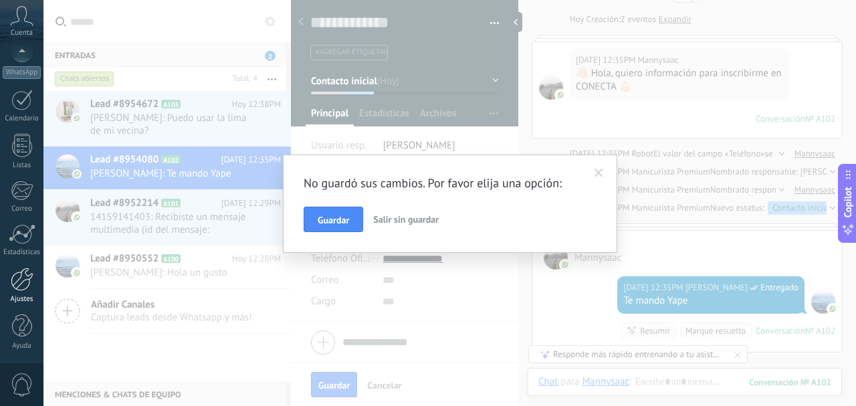
scroll to position [0, 0]
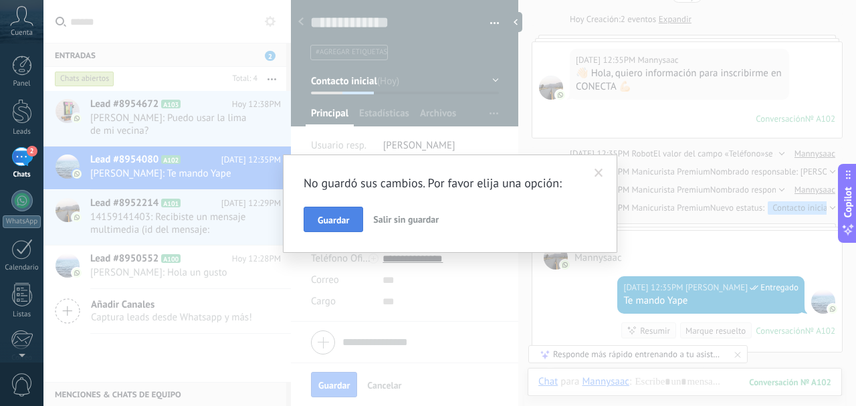
click at [336, 221] on span "Guardar" at bounding box center [333, 219] width 31 height 9
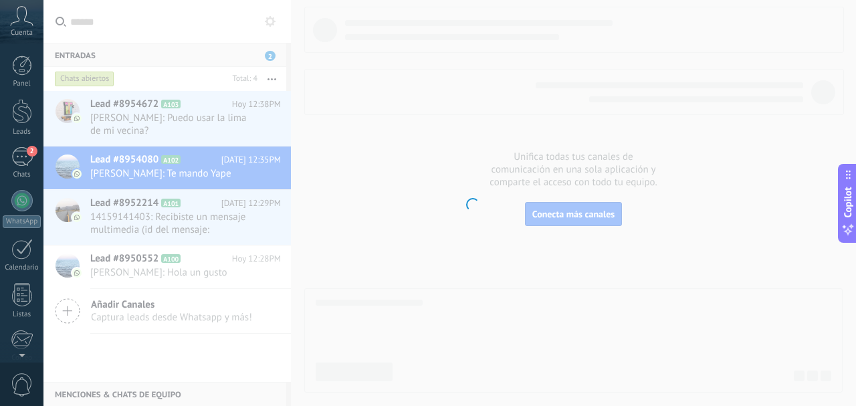
scroll to position [149, 0]
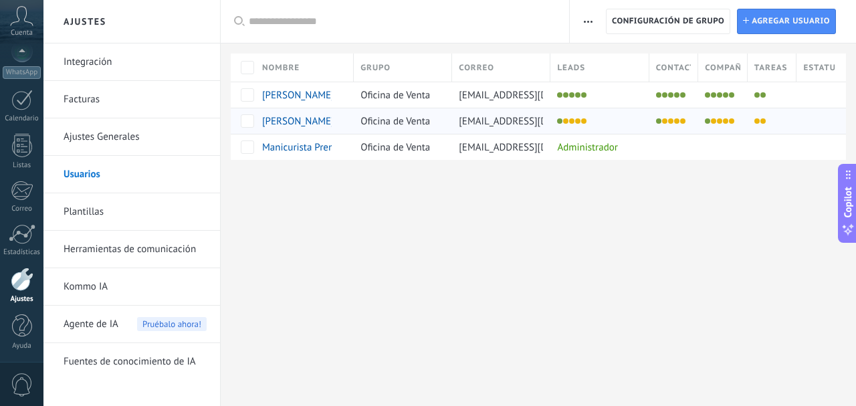
click at [530, 123] on span "[EMAIL_ADDRESS][DOMAIN_NAME]" at bounding box center [535, 121] width 152 height 13
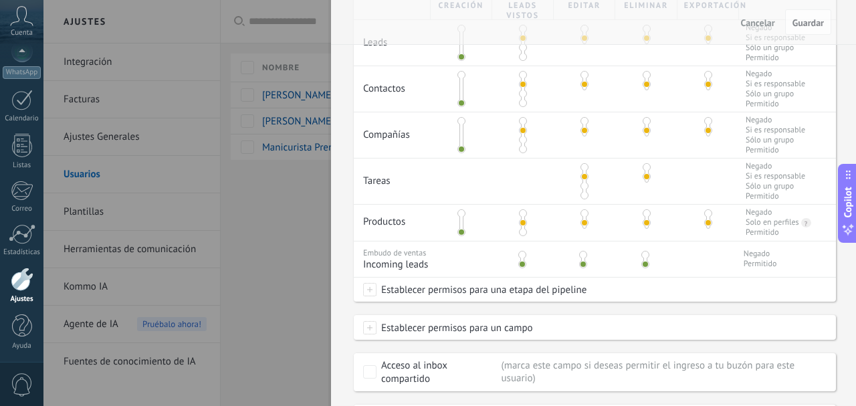
scroll to position [427, 0]
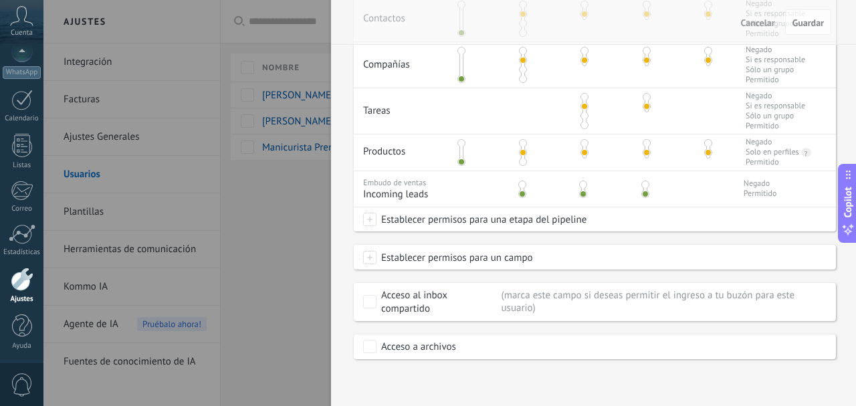
click at [523, 182] on span at bounding box center [522, 185] width 8 height 8
click at [803, 32] on button "Guardar" at bounding box center [808, 21] width 46 height 25
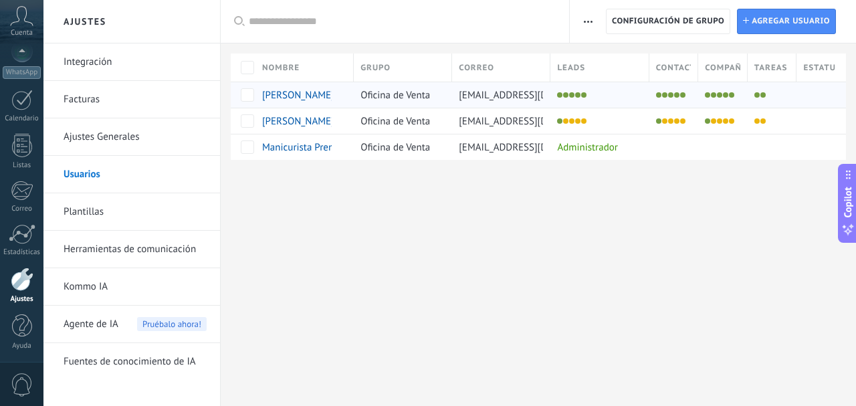
click at [493, 95] on span "[EMAIL_ADDRESS][DOMAIN_NAME]" at bounding box center [535, 95] width 152 height 13
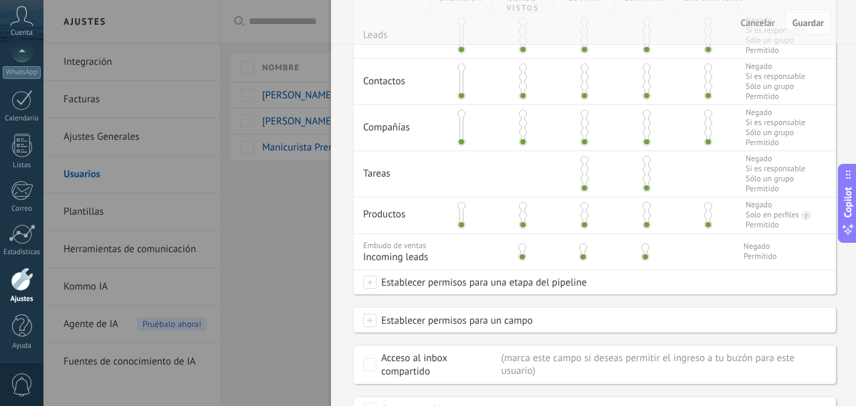
scroll to position [427, 0]
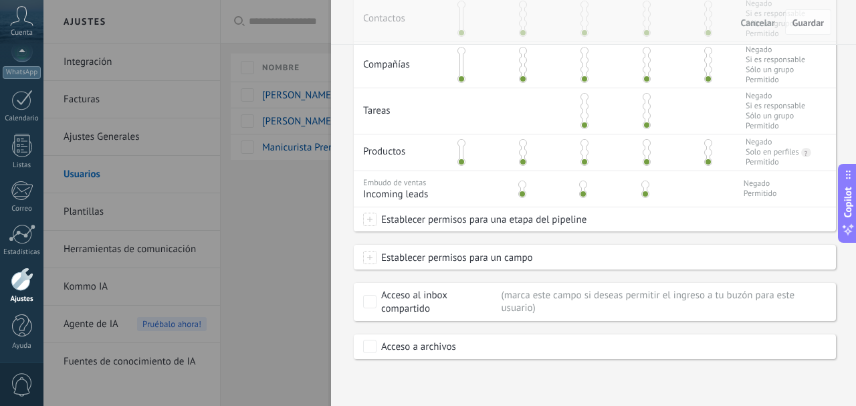
click at [523, 185] on span at bounding box center [522, 185] width 8 height 8
click at [807, 25] on span "Guardar" at bounding box center [808, 22] width 31 height 9
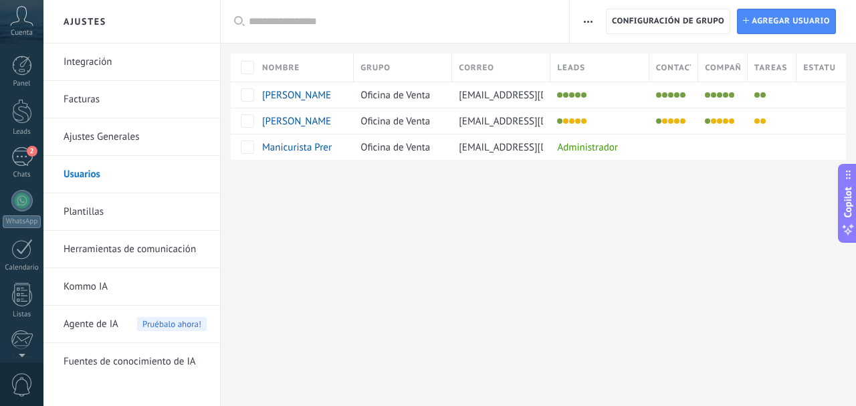
scroll to position [149, 0]
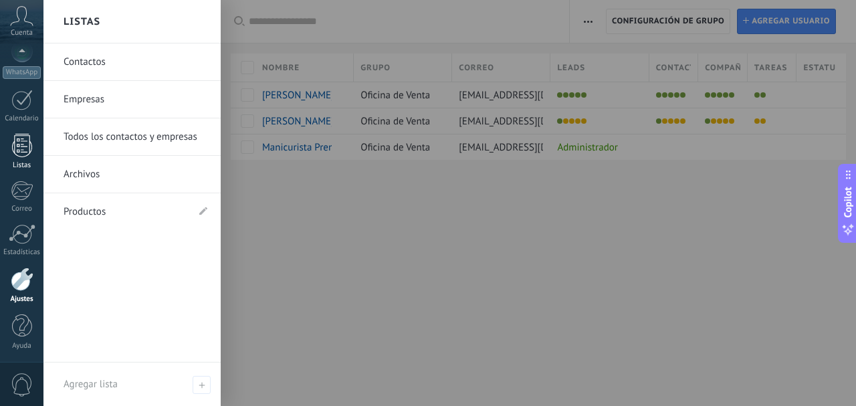
click at [13, 151] on div at bounding box center [22, 145] width 20 height 23
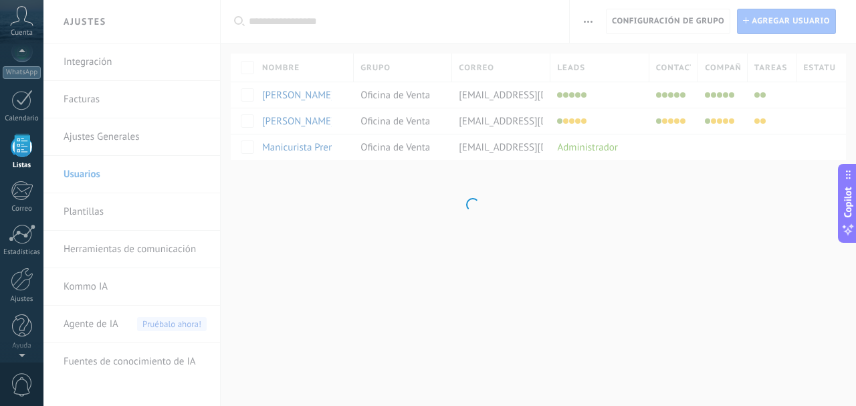
scroll to position [82, 0]
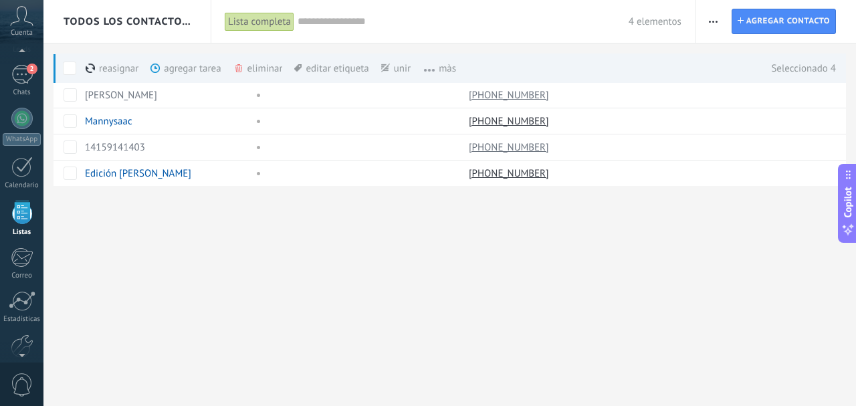
click at [245, 64] on div "eliminar màs" at bounding box center [280, 68] width 95 height 29
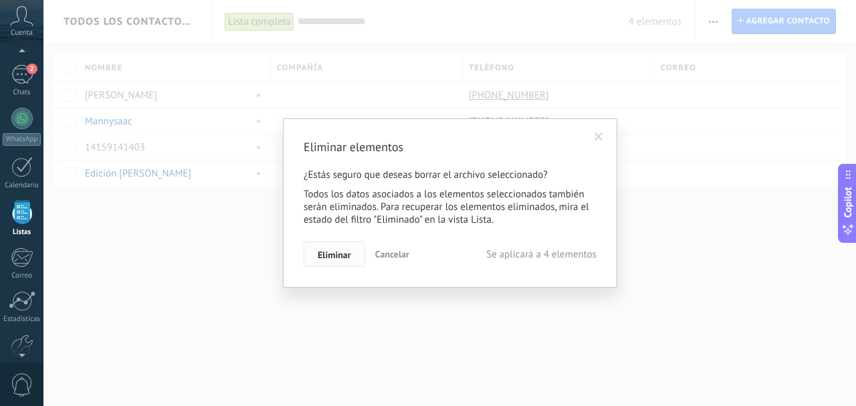
click at [340, 255] on span "Eliminar" at bounding box center [334, 254] width 33 height 9
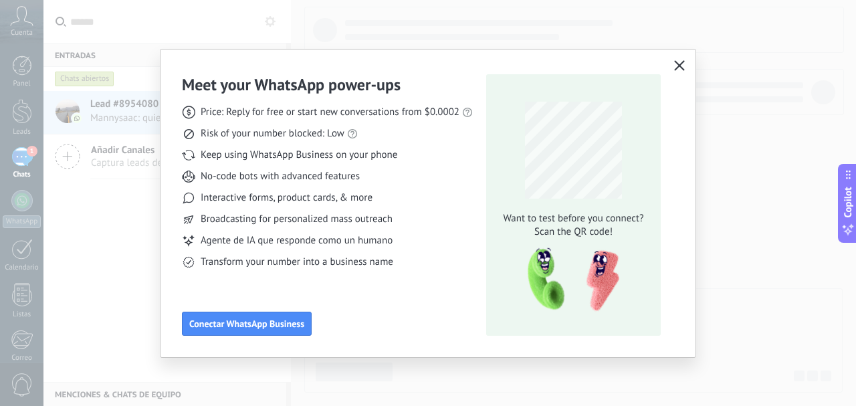
click at [680, 66] on use "button" at bounding box center [680, 66] width 10 height 10
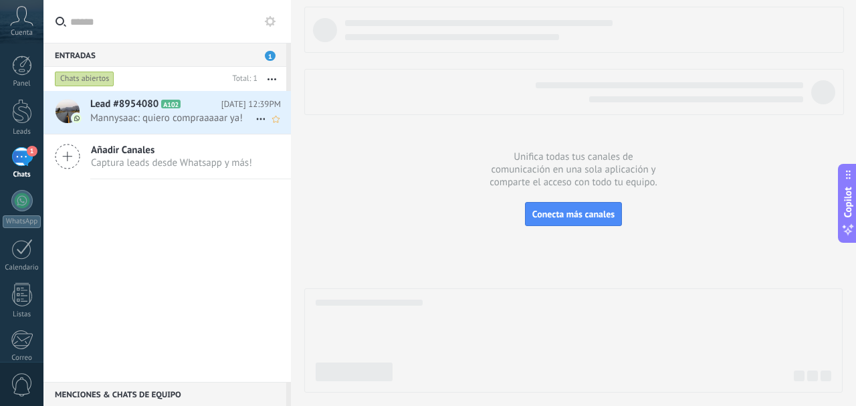
click at [256, 118] on use at bounding box center [260, 119] width 9 height 2
drag, startPoint x: 284, startPoint y: 151, endPoint x: 279, endPoint y: 162, distance: 11.7
click at [284, 151] on span "Conversación cerrada" at bounding box center [320, 152] width 91 height 27
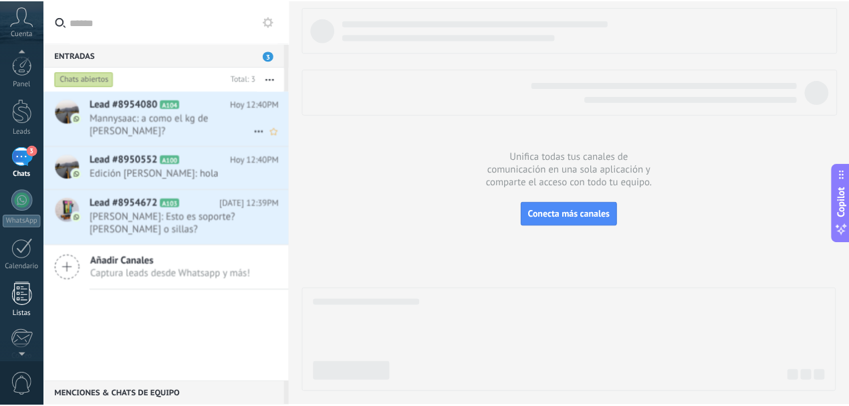
scroll to position [149, 0]
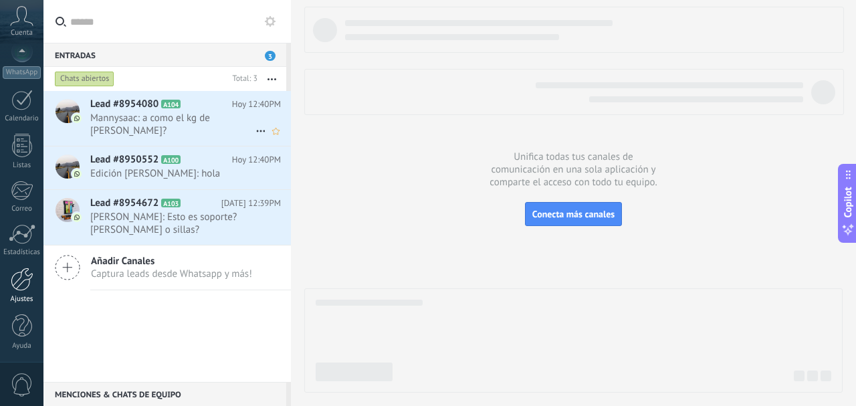
click at [21, 272] on div at bounding box center [22, 279] width 23 height 23
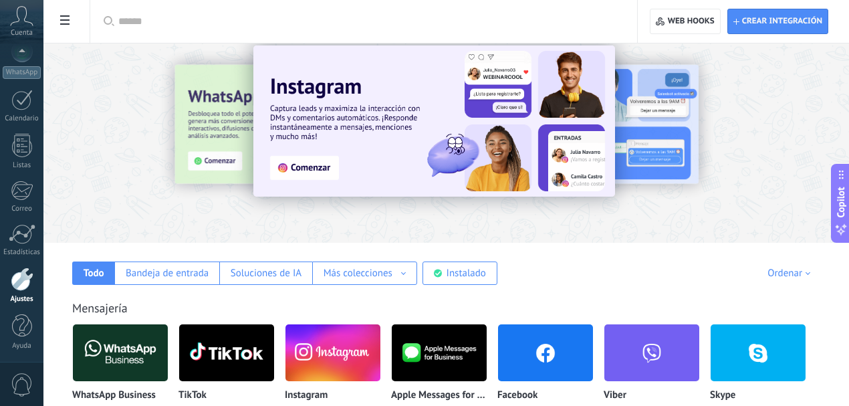
scroll to position [178, 0]
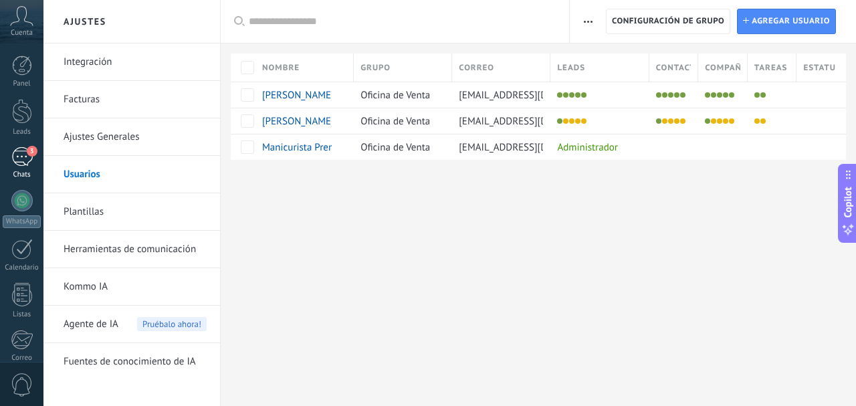
click at [36, 155] on link "3 Chats" at bounding box center [21, 163] width 43 height 32
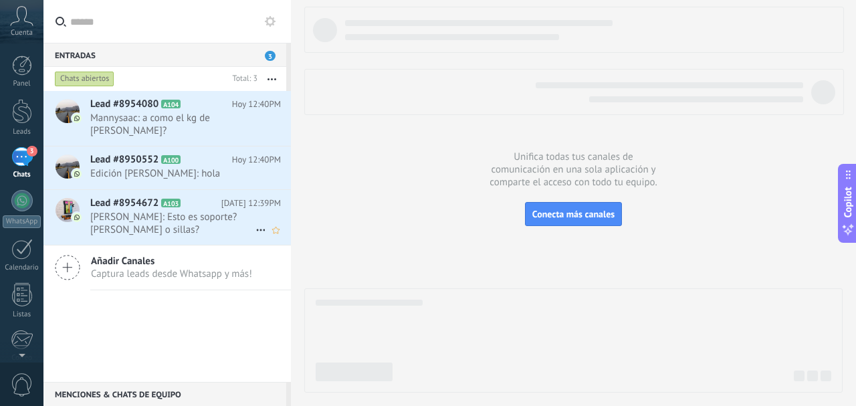
click at [199, 222] on span "Sandra López: Esto es soporte? De mesa o sillas?" at bounding box center [172, 223] width 165 height 25
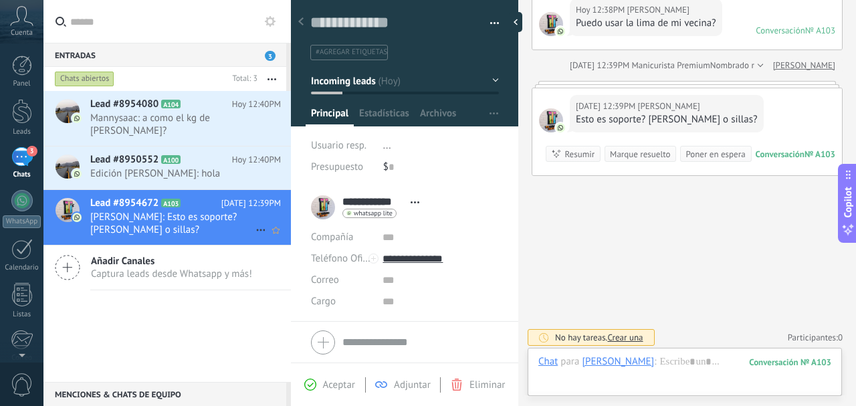
scroll to position [20, 0]
click at [191, 167] on span "Edición [PERSON_NAME]: hola" at bounding box center [172, 173] width 165 height 13
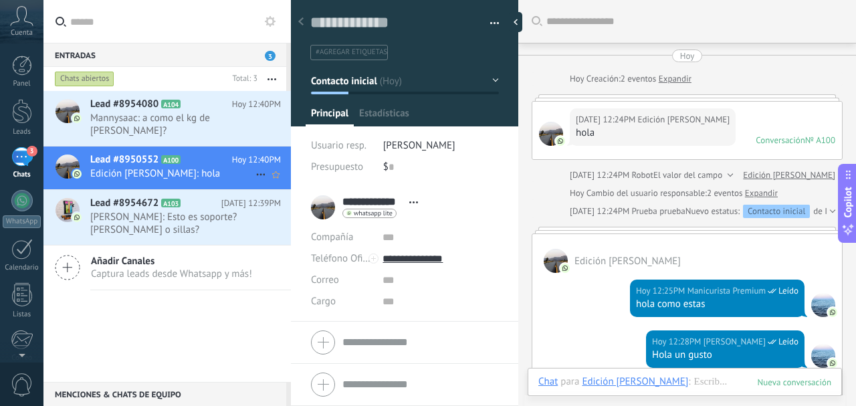
scroll to position [217, 0]
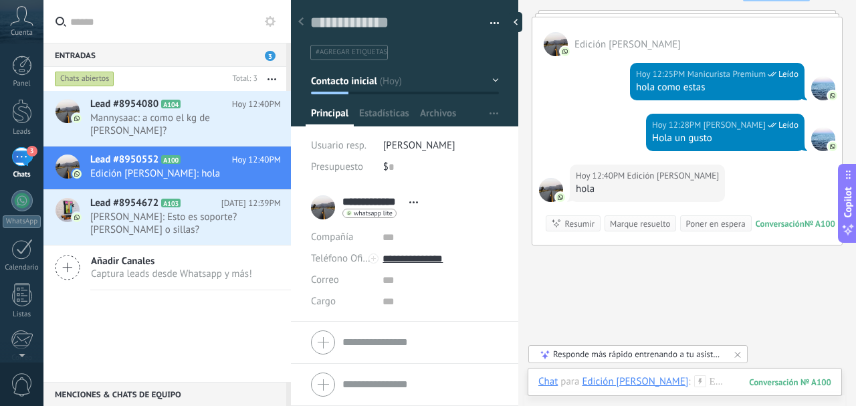
click at [455, 148] on span "[PERSON_NAME]" at bounding box center [419, 145] width 72 height 13
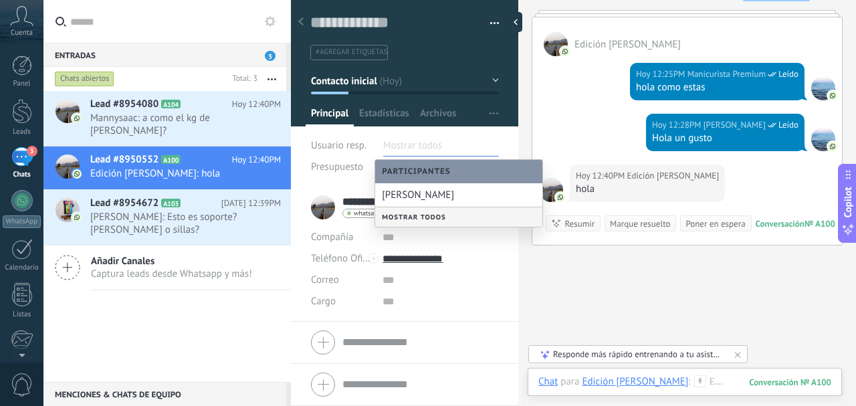
click at [423, 221] on div "Mostrar todos" at bounding box center [458, 216] width 167 height 19
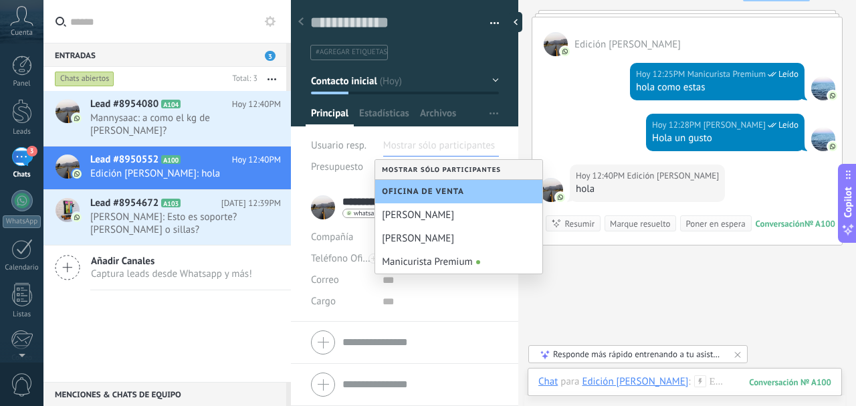
click at [436, 167] on div "Mostrar sólo participantes" at bounding box center [458, 169] width 167 height 19
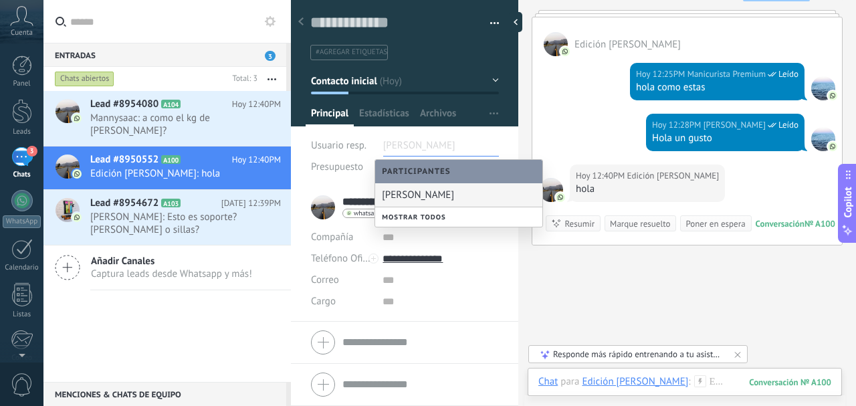
click at [445, 138] on input "text" at bounding box center [416, 145] width 67 height 21
click at [435, 147] on input "text" at bounding box center [416, 145] width 67 height 21
click at [372, 163] on div "Presupuesto $ 0" at bounding box center [405, 167] width 188 height 21
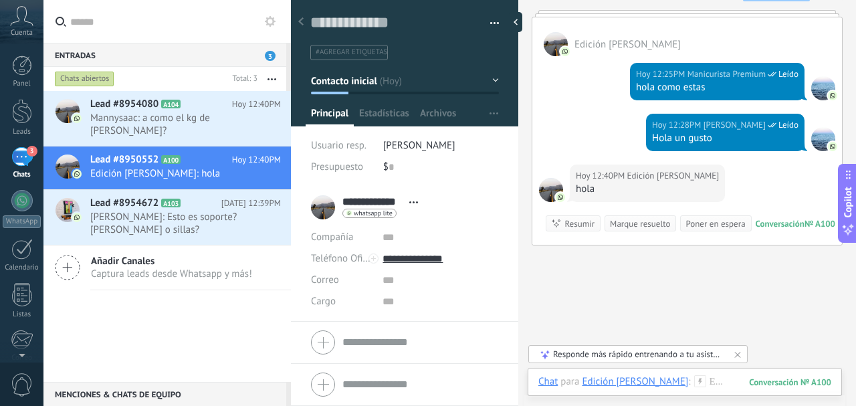
click at [404, 148] on span "[PERSON_NAME]" at bounding box center [419, 145] width 72 height 13
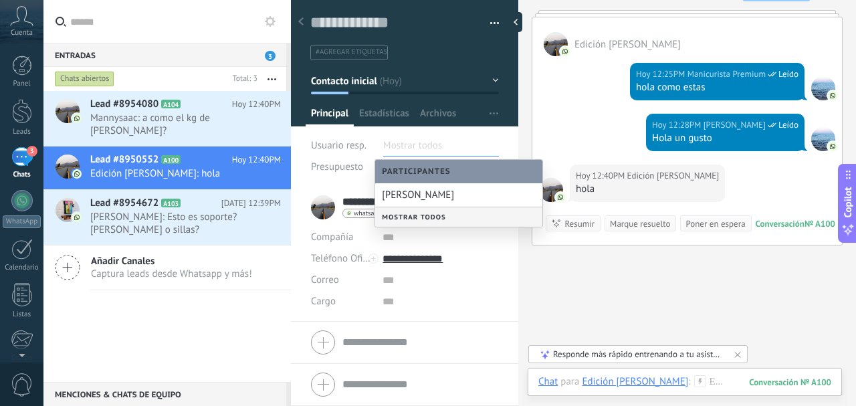
click at [426, 222] on div "Mostrar todos" at bounding box center [458, 216] width 167 height 19
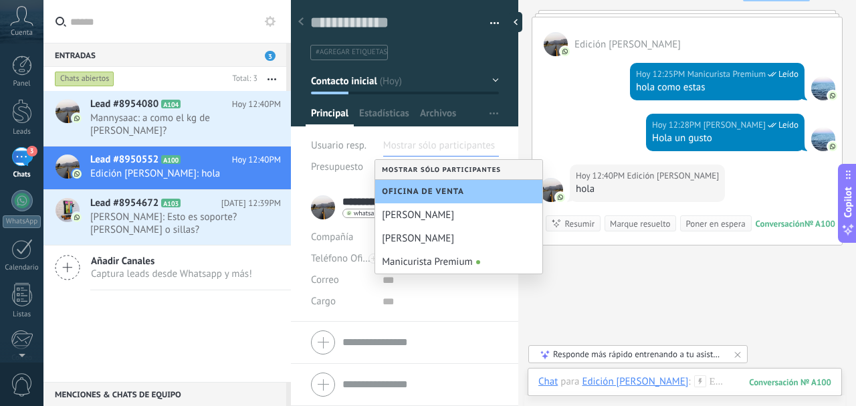
click at [373, 165] on div "Presupuesto $ 0" at bounding box center [405, 167] width 188 height 21
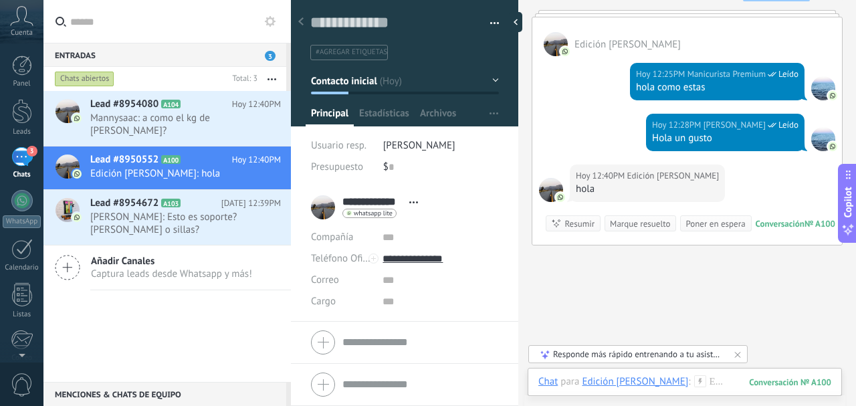
click at [426, 144] on span "[PERSON_NAME]" at bounding box center [419, 145] width 72 height 13
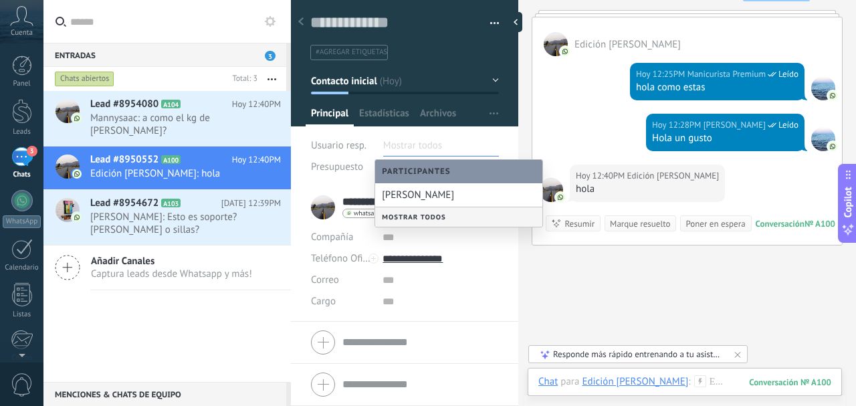
click at [479, 285] on input "text" at bounding box center [441, 280] width 116 height 21
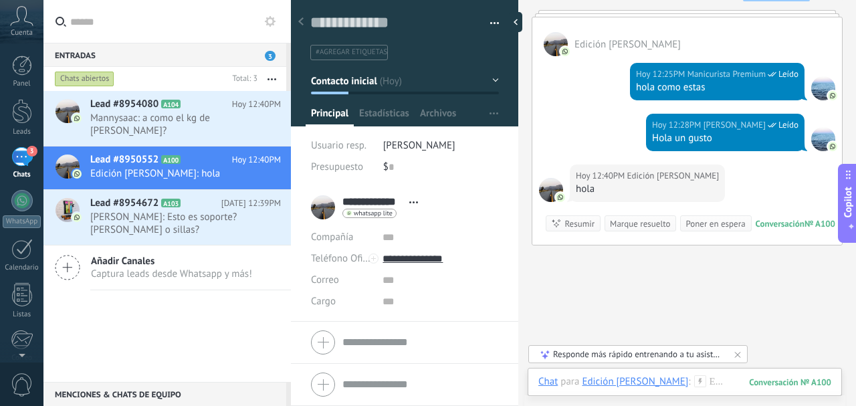
click at [441, 145] on span "[PERSON_NAME]" at bounding box center [419, 145] width 72 height 13
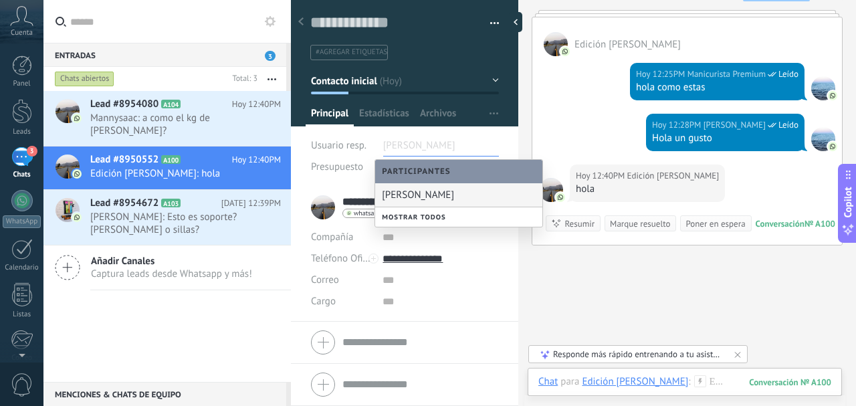
click at [361, 158] on div "Presupuesto" at bounding box center [342, 167] width 62 height 21
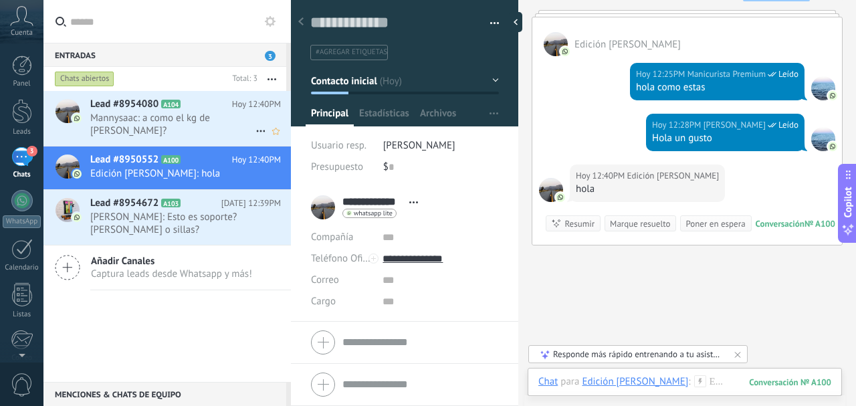
click at [152, 124] on div "Lead #8954080 A104 Hoy 12:40PM Mannysaac: a como el kg de yuca?" at bounding box center [190, 118] width 201 height 55
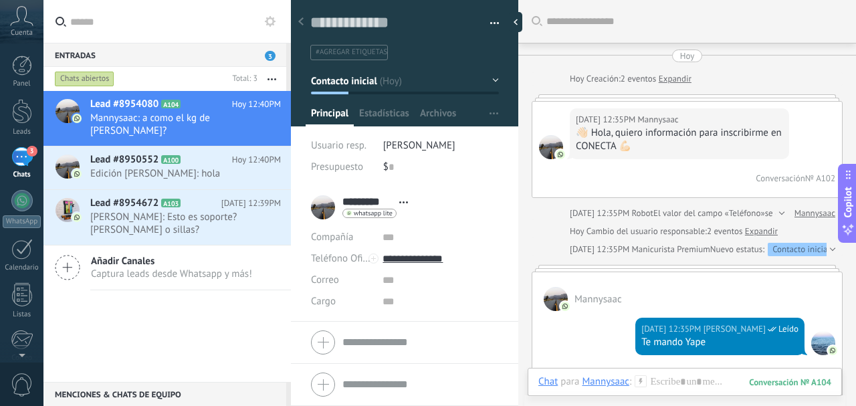
scroll to position [293, 0]
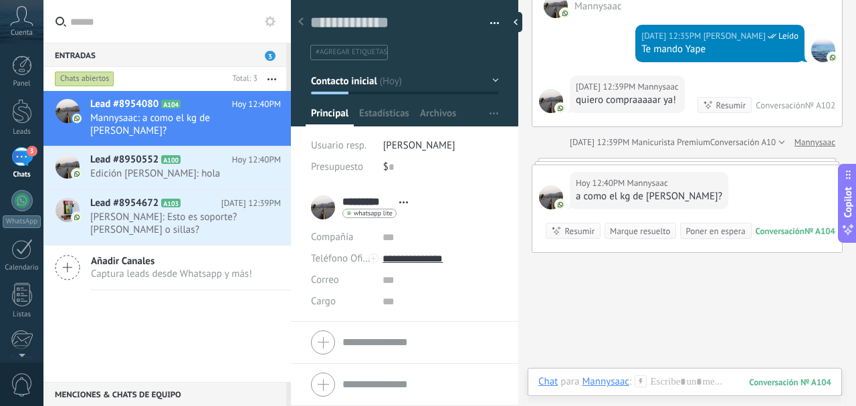
click at [429, 155] on li "[PERSON_NAME]" at bounding box center [441, 145] width 116 height 21
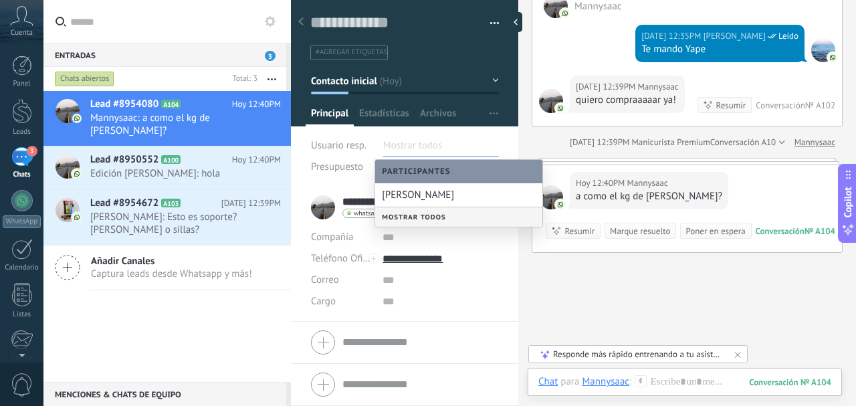
click at [418, 223] on div "Mostrar todos" at bounding box center [458, 216] width 167 height 19
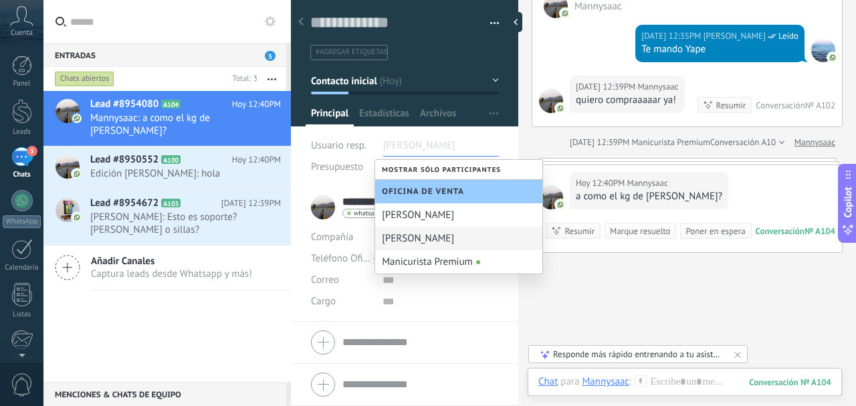
click at [426, 189] on span "Oficina de Venta" at bounding box center [426, 192] width 89 height 10
click at [433, 170] on div "Mostrar sólo participantes" at bounding box center [458, 169] width 167 height 19
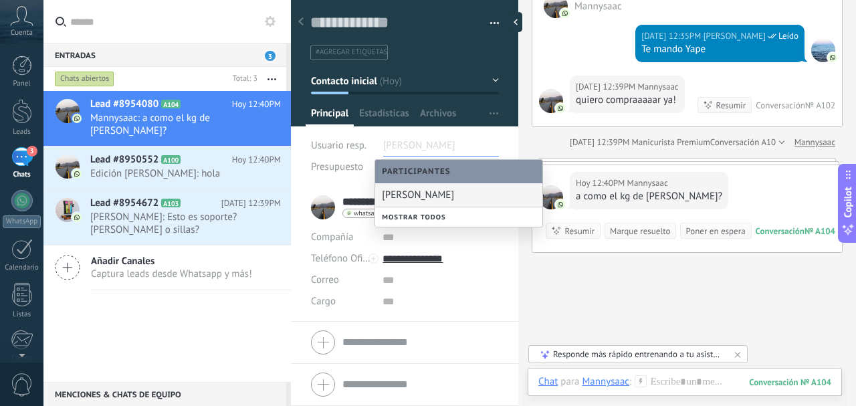
click at [364, 135] on div "Usuario resp." at bounding box center [342, 145] width 62 height 21
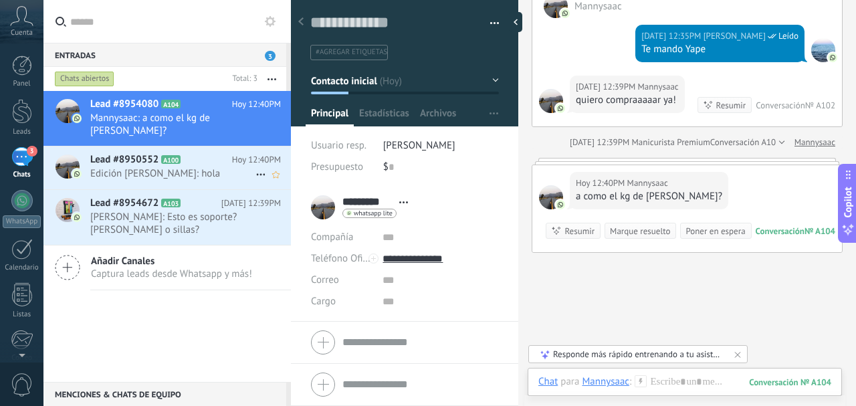
click at [174, 155] on span "A100" at bounding box center [170, 159] width 19 height 9
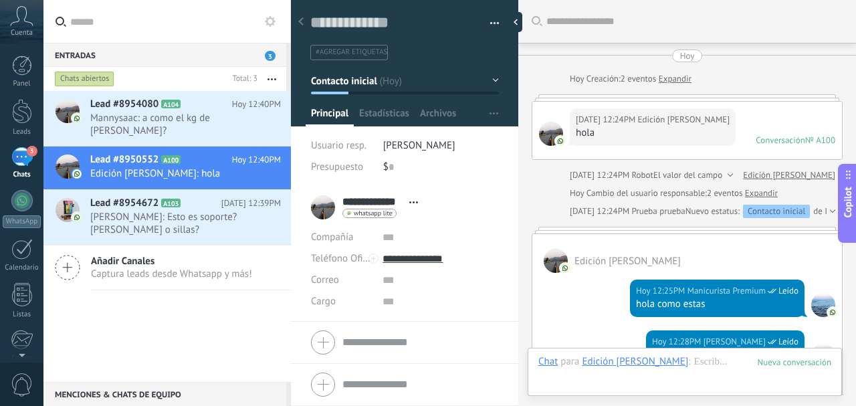
scroll to position [20, 0]
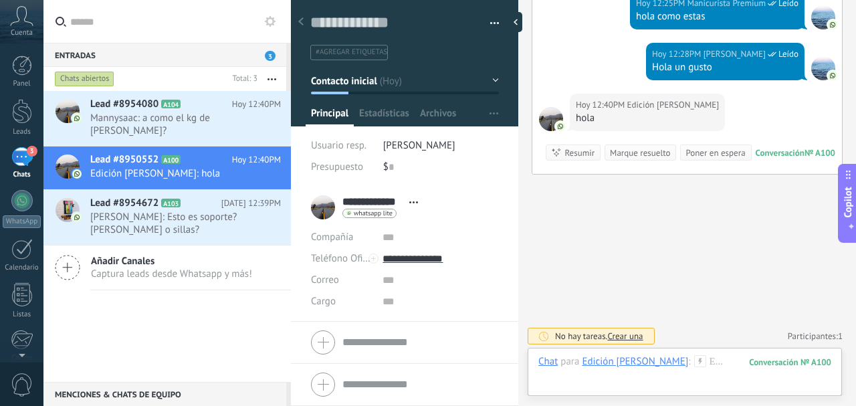
click at [419, 144] on span "[PERSON_NAME]" at bounding box center [419, 145] width 72 height 13
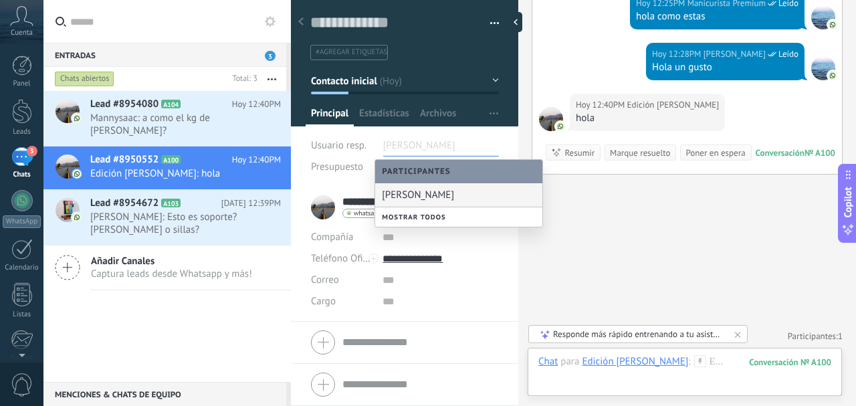
click at [353, 161] on span "Presupuesto" at bounding box center [337, 167] width 52 height 13
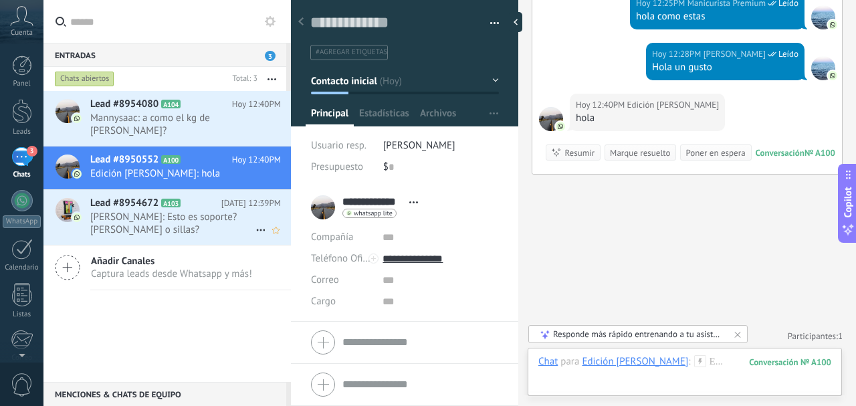
click at [186, 197] on icon at bounding box center [191, 203] width 13 height 13
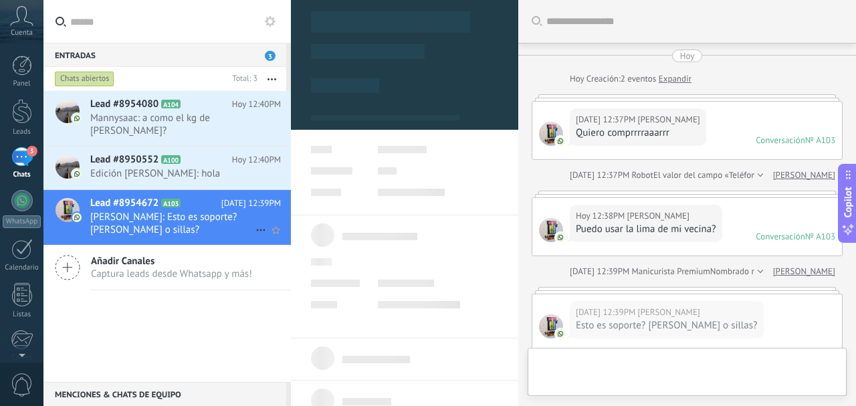
type textarea "**********"
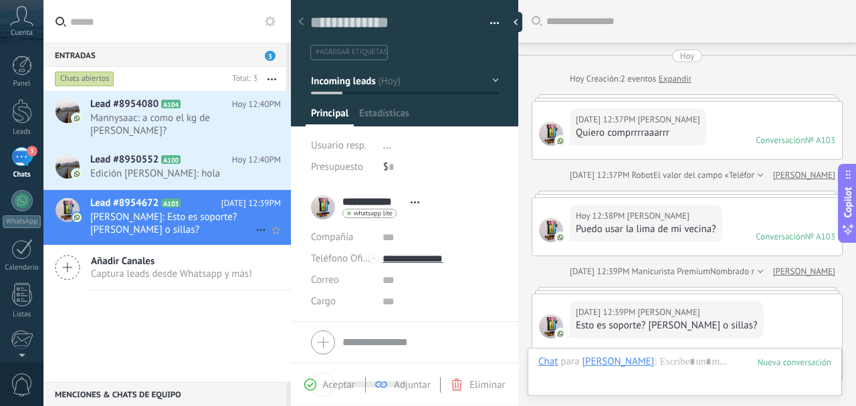
scroll to position [206, 0]
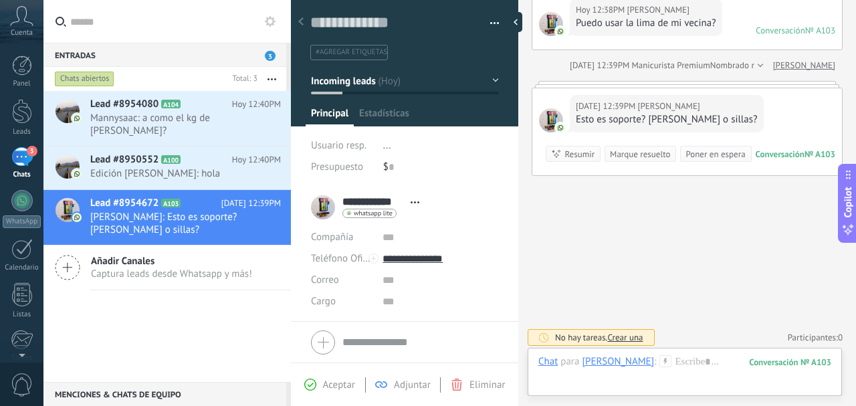
click at [387, 146] on span "..." at bounding box center [387, 145] width 8 height 13
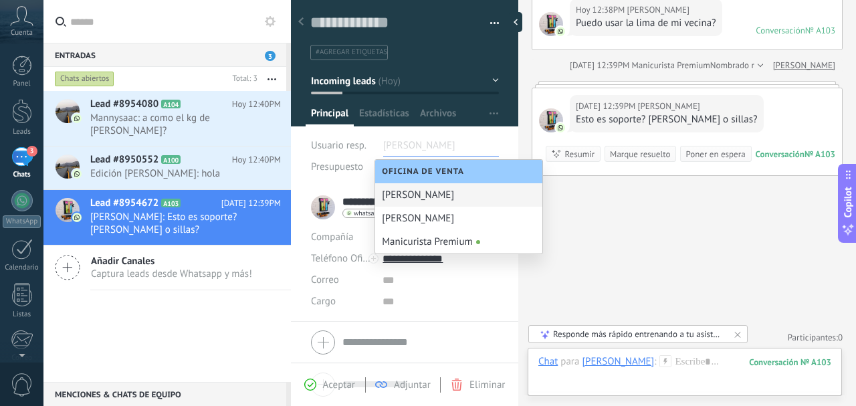
click at [359, 158] on div "Presupuesto" at bounding box center [342, 167] width 62 height 21
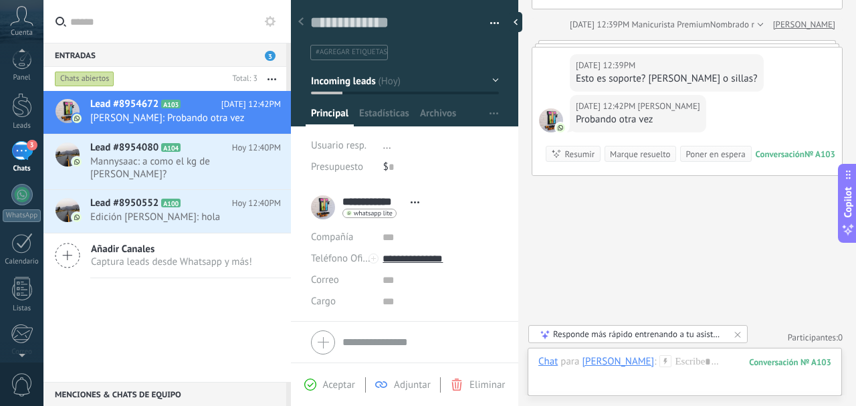
scroll to position [0, 0]
